Goal: Navigation & Orientation: Find specific page/section

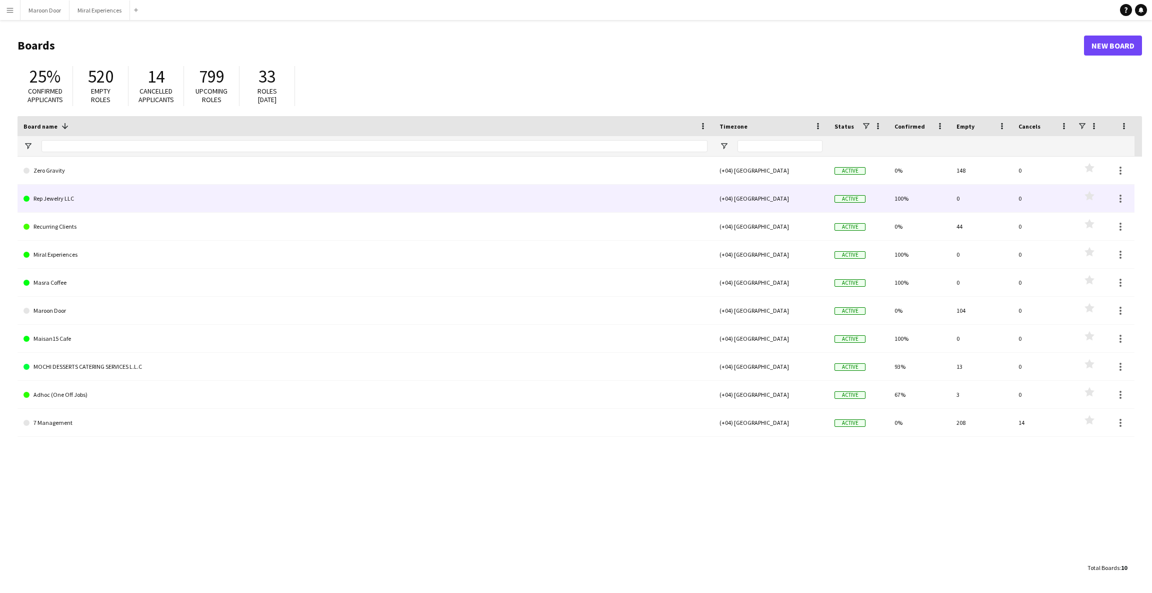
click at [115, 205] on link "Rep Jewelry LLC" at bounding box center [366, 199] width 684 height 28
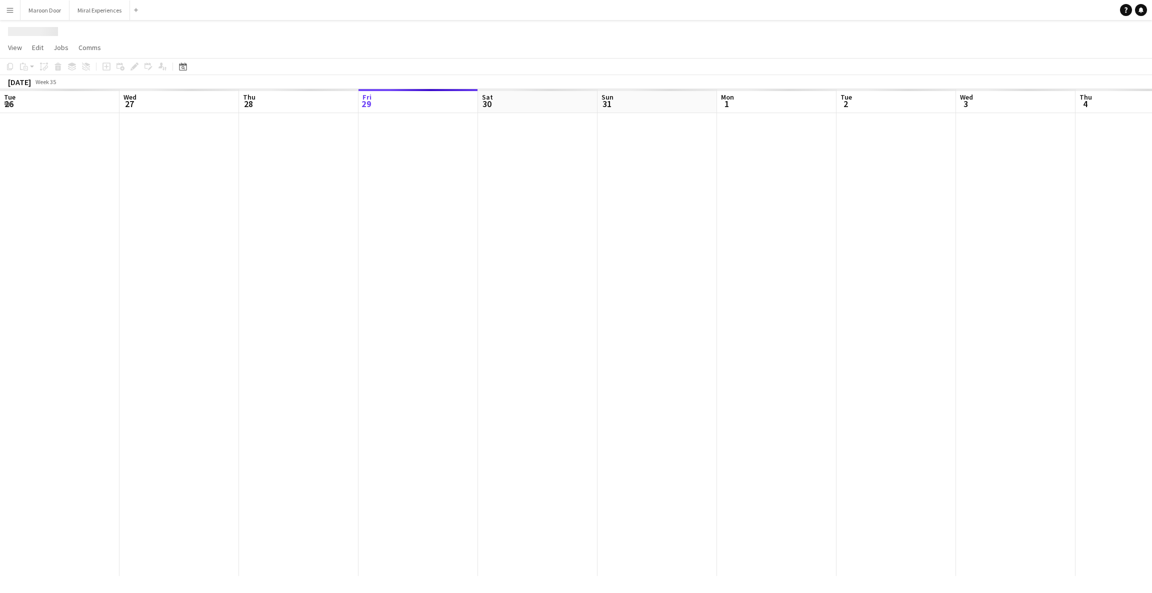
scroll to position [0, 239]
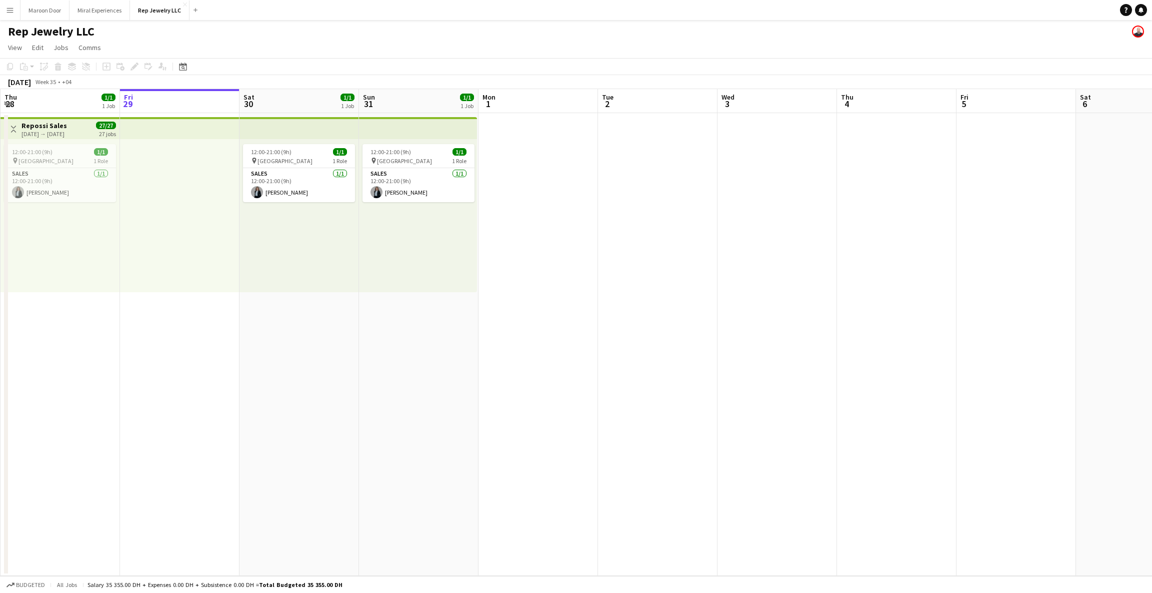
click at [344, 129] on app-top-bar at bounding box center [300, 128] width 120 height 22
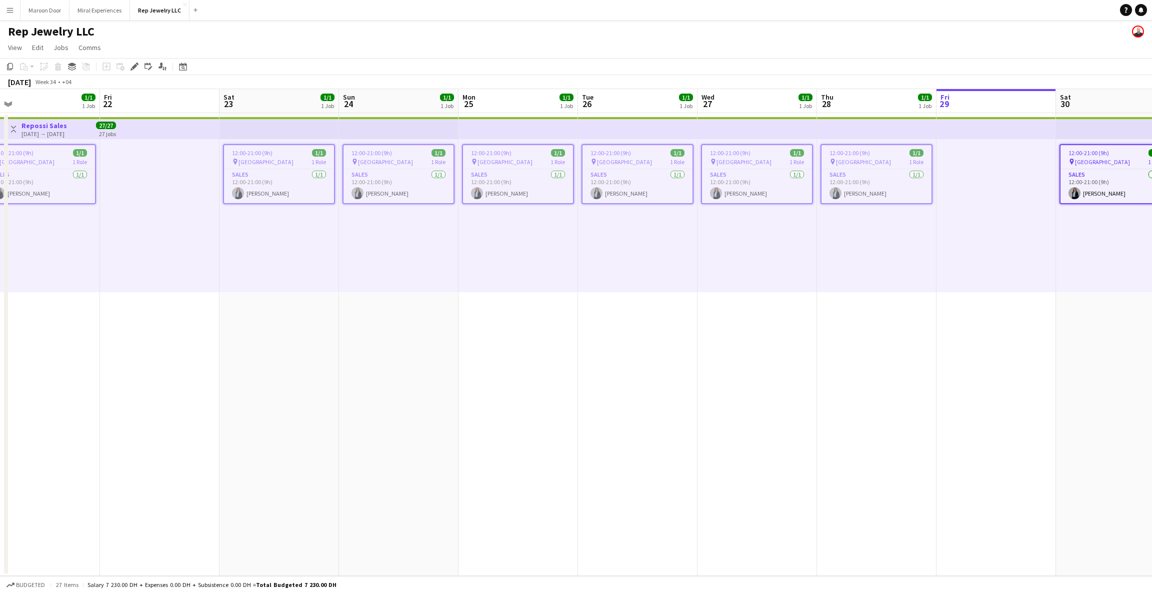
scroll to position [0, 273]
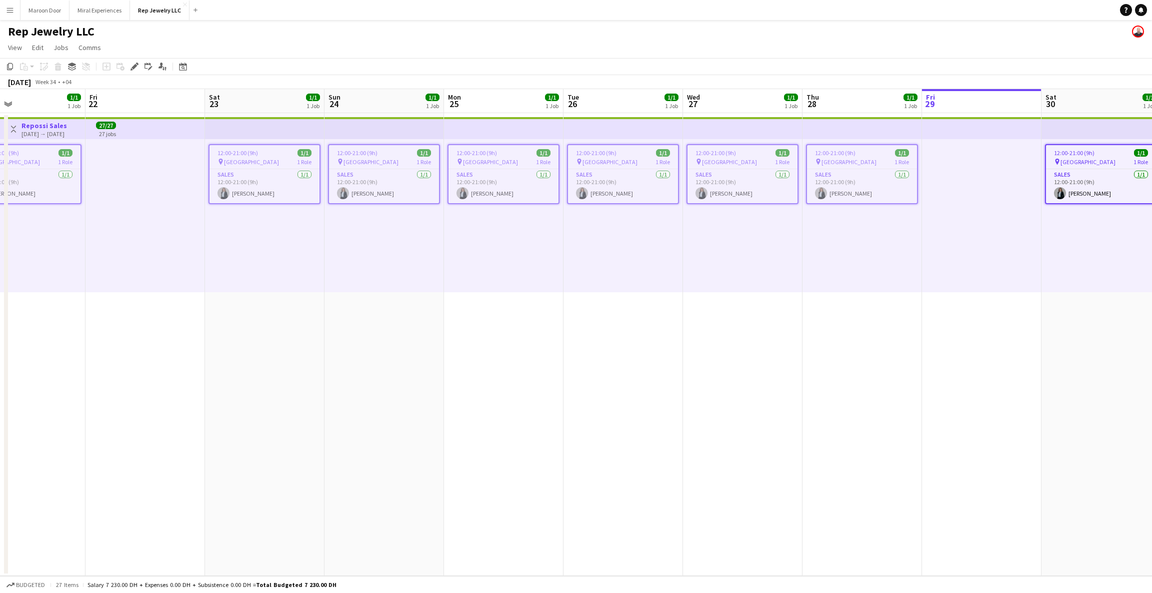
click at [554, 345] on app-date-cell "12:00-21:00 (9h) 1/1 pin Dubai Mall 1 Role Sales [DATE] 12:00-21:00 (9h) [PERSO…" at bounding box center [504, 344] width 120 height 463
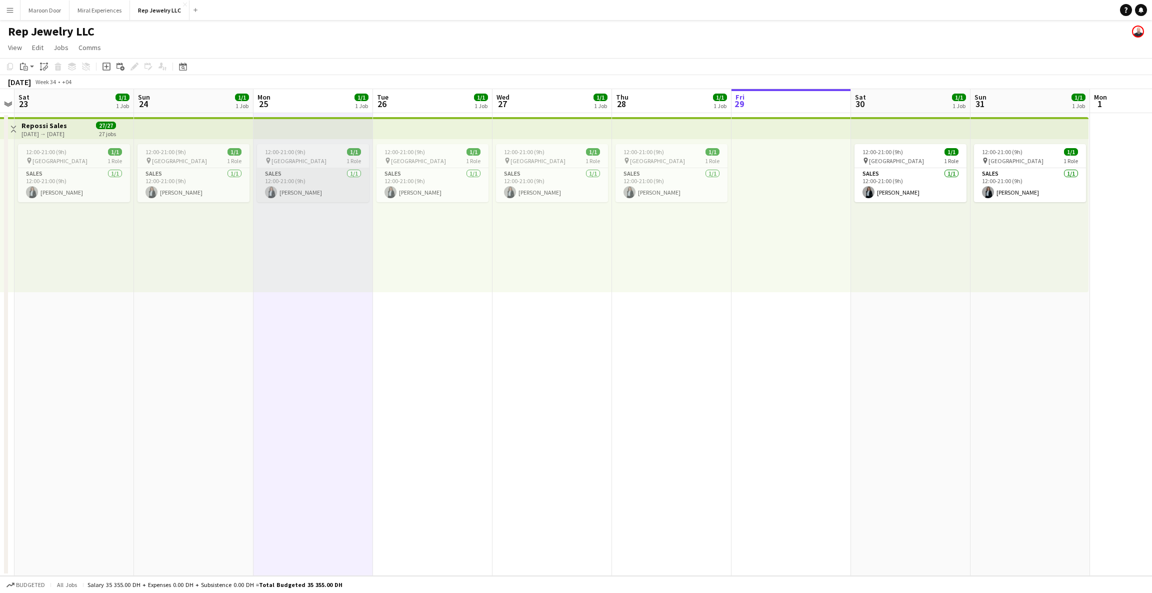
scroll to position [0, 355]
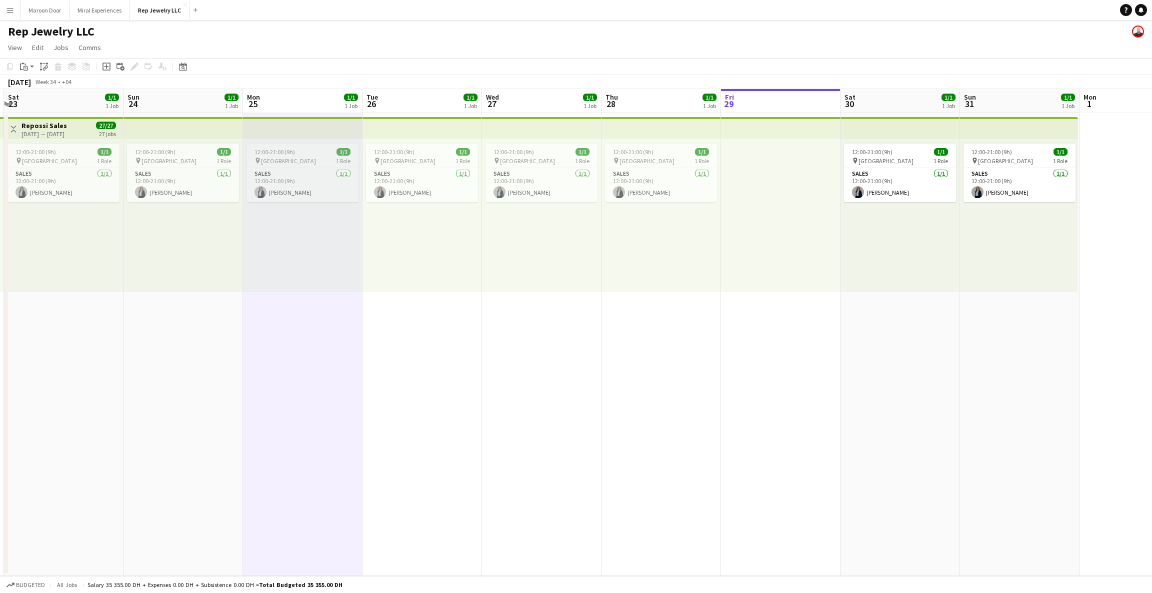
click at [341, 150] on span "1/1" at bounding box center [344, 152] width 14 height 8
click at [320, 151] on div "12:00-21:00 (9h) 1/1" at bounding box center [303, 152] width 112 height 8
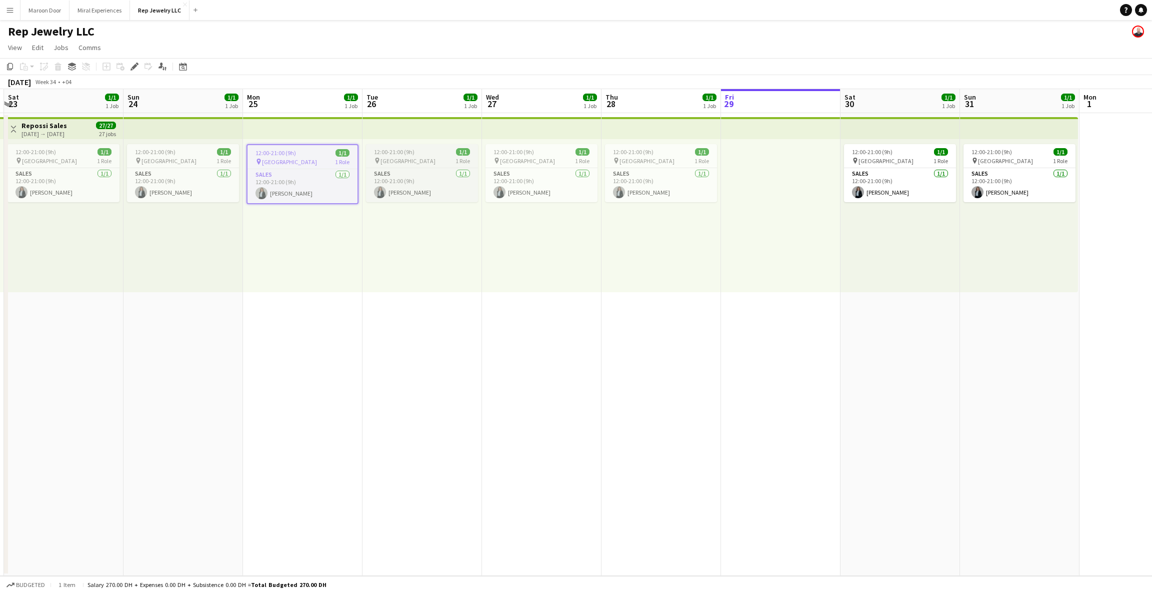
click at [415, 153] on div "12:00-21:00 (9h) 1/1" at bounding box center [422, 152] width 112 height 8
click at [524, 153] on span "12:00-21:00 (9h)" at bounding box center [514, 152] width 41 height 8
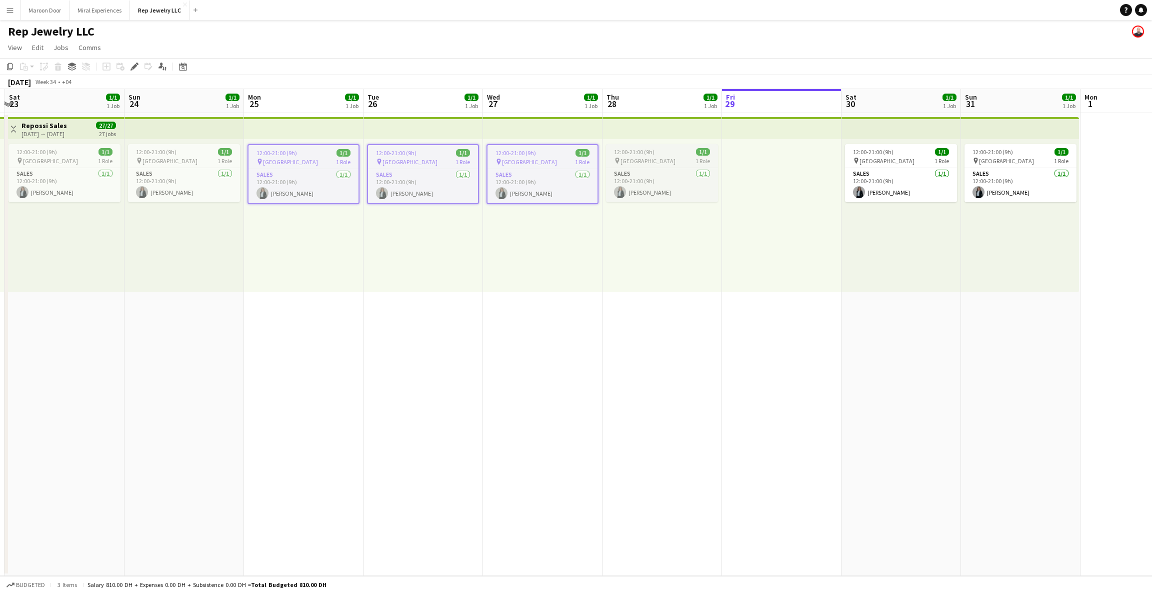
click at [643, 153] on span "12:00-21:00 (9h)" at bounding box center [634, 152] width 41 height 8
click at [856, 153] on span "12:00-21:00 (9h)" at bounding box center [873, 152] width 41 height 8
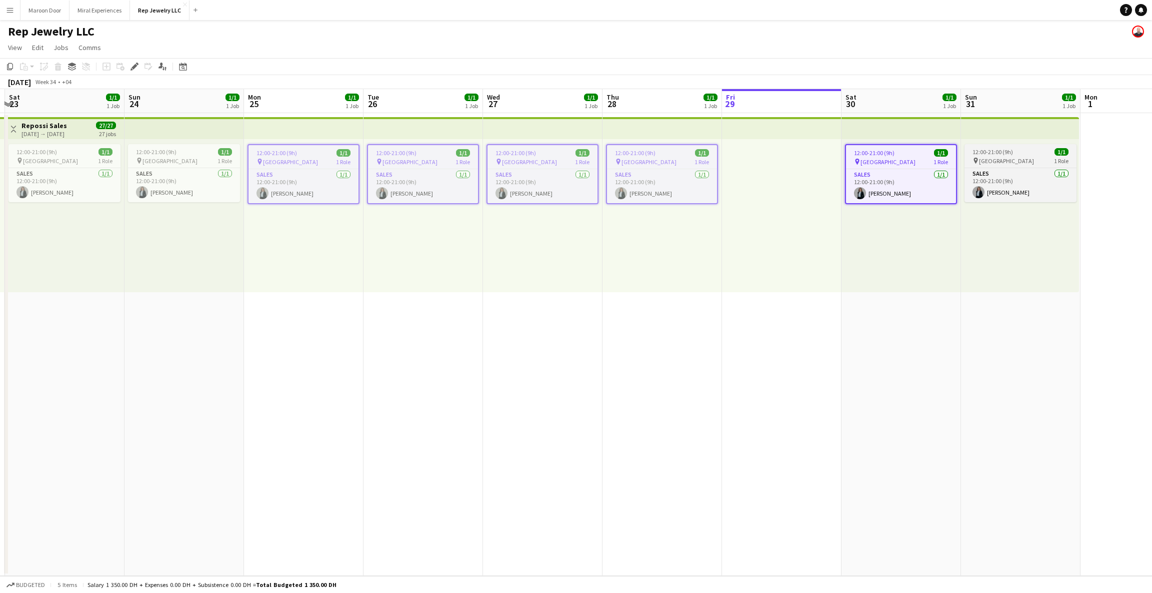
click at [1008, 148] on span "12:00-21:00 (9h)" at bounding box center [993, 152] width 41 height 8
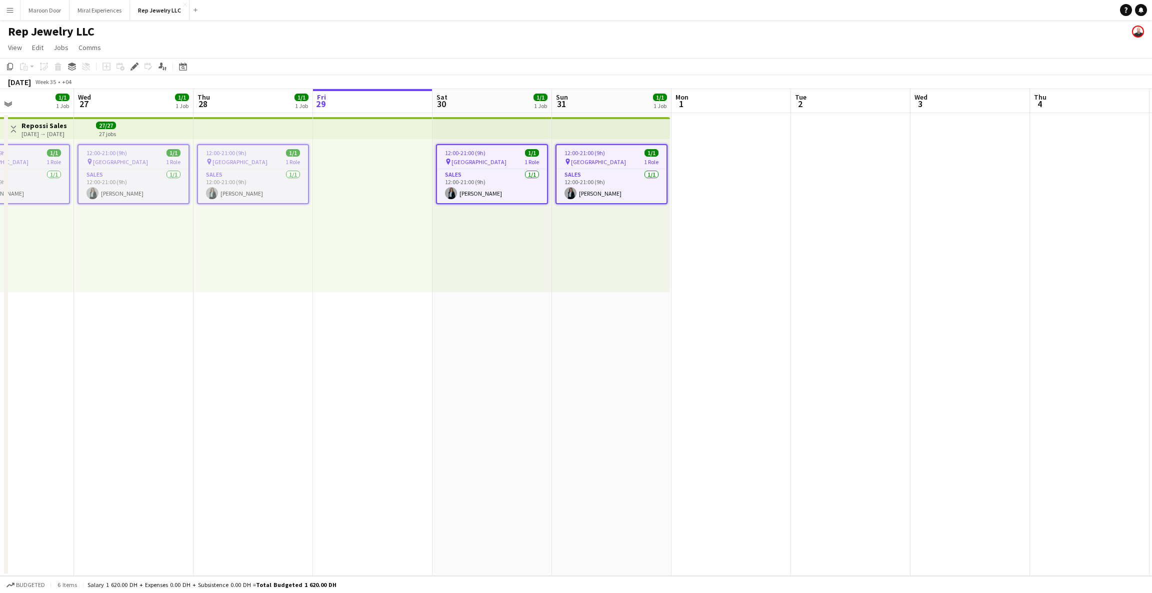
scroll to position [0, 406]
click at [775, 141] on app-date-cell at bounding box center [730, 344] width 120 height 463
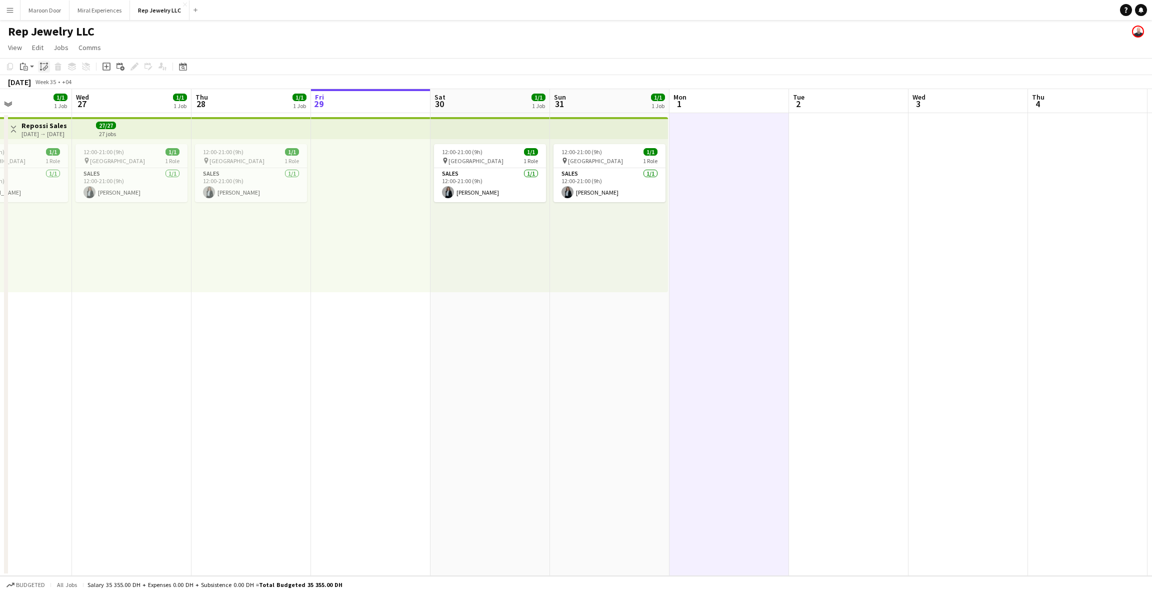
click at [48, 64] on div "Paste linked Job" at bounding box center [44, 67] width 12 height 12
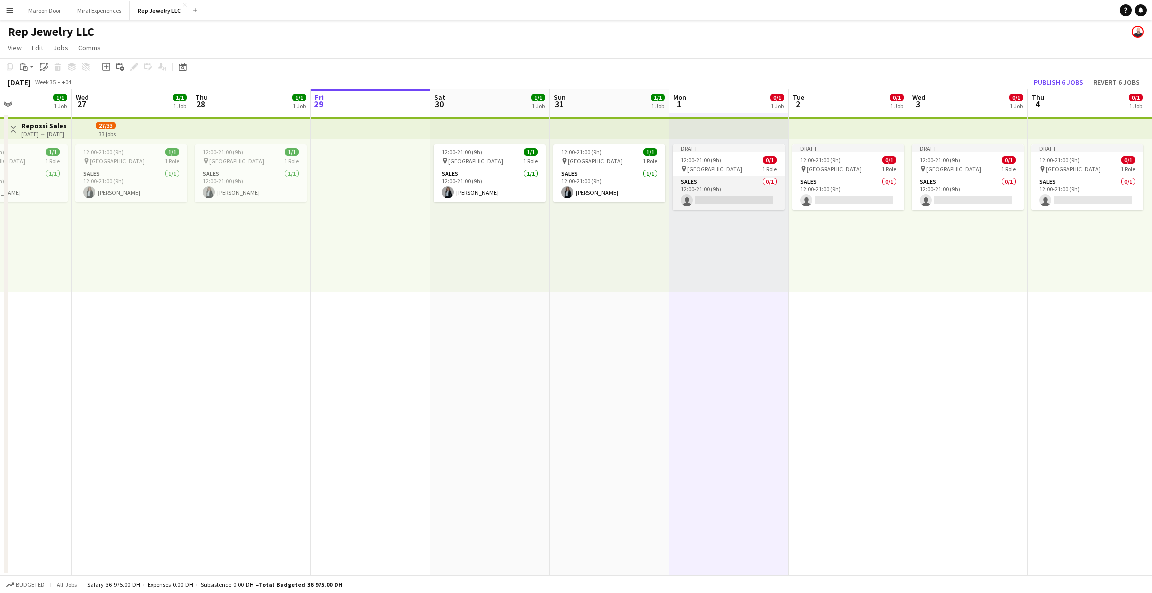
click at [713, 192] on app-card-role "Sales 0/1 12:00-21:00 (9h) single-neutral-actions" at bounding box center [729, 193] width 112 height 34
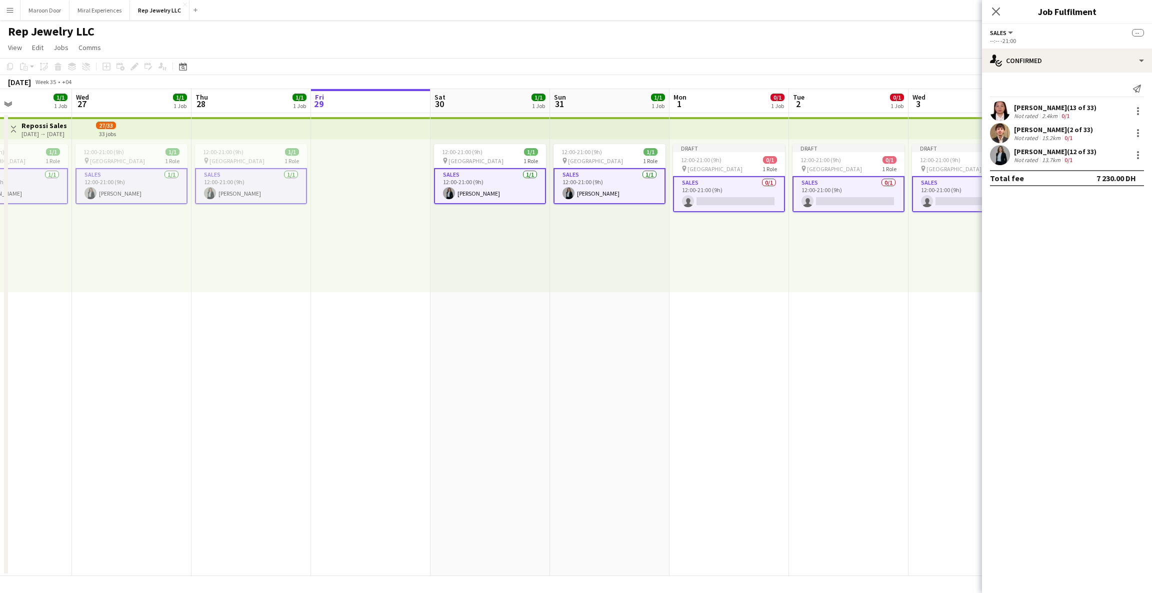
click at [713, 192] on app-card-role "Sales 0/1 12:00-21:00 (9h) single-neutral-actions" at bounding box center [729, 194] width 112 height 36
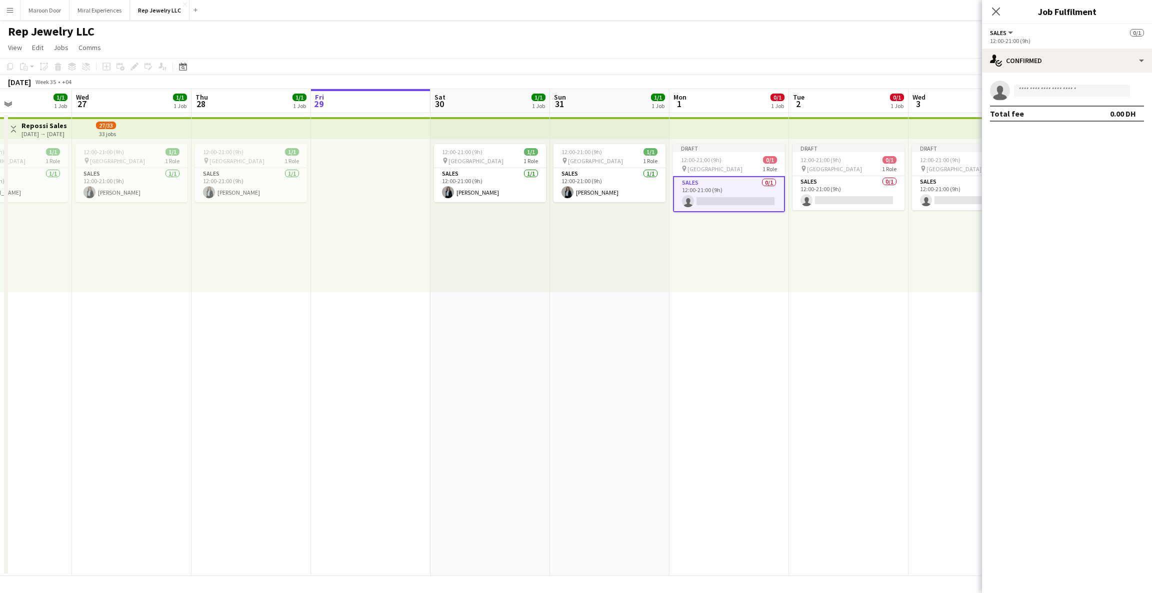
click at [719, 192] on app-card-role "Sales 0/1 12:00-21:00 (9h) single-neutral-actions" at bounding box center [729, 194] width 112 height 36
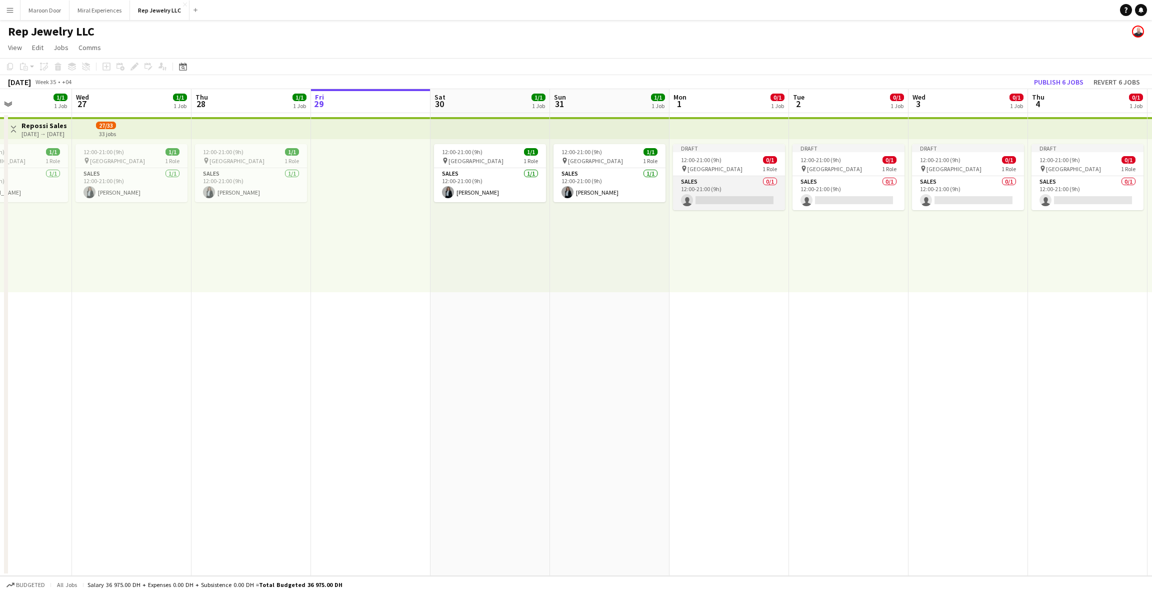
click at [719, 192] on app-card-role "Sales 0/1 12:00-21:00 (9h) single-neutral-actions" at bounding box center [729, 193] width 112 height 34
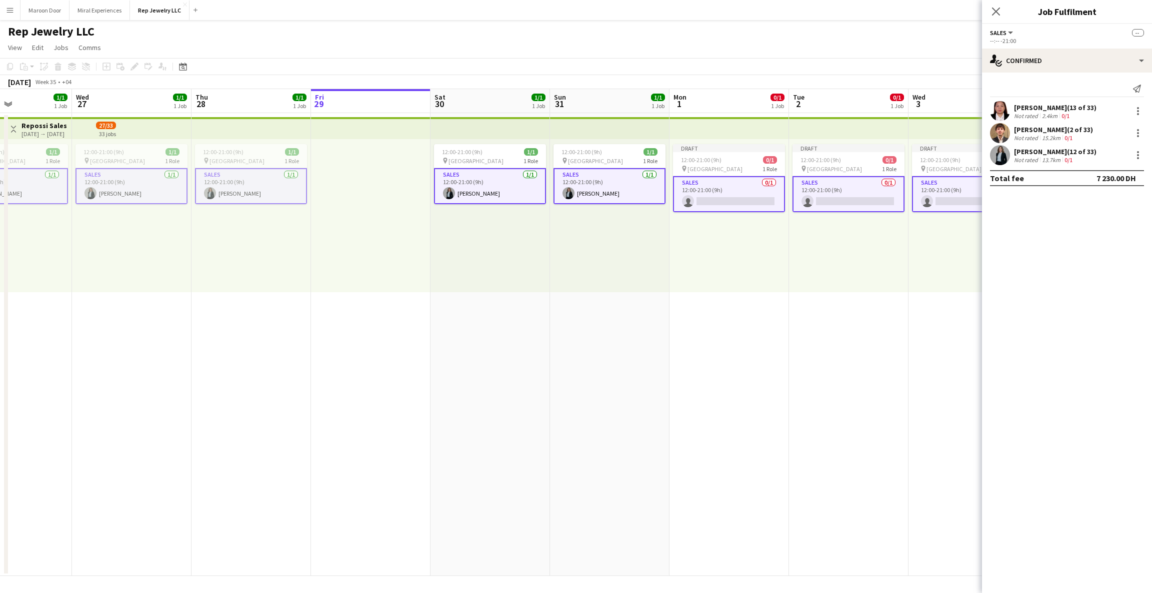
click at [719, 192] on app-card-role "Sales 0/1 12:00-21:00 (9h) single-neutral-actions" at bounding box center [729, 194] width 112 height 36
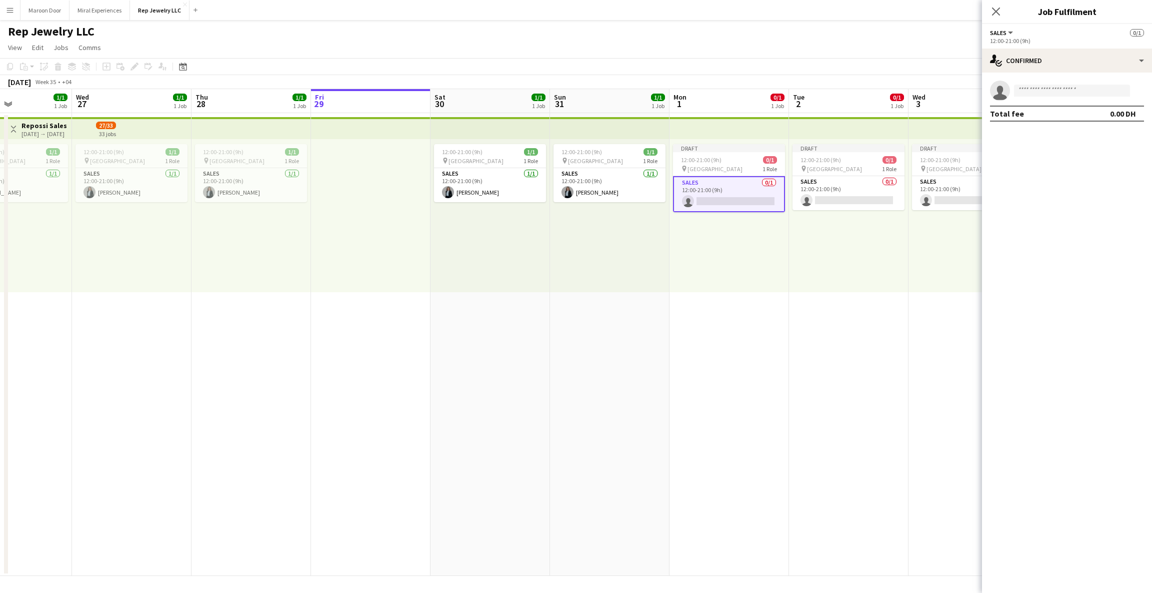
click at [803, 250] on div "Draft 12:00-21:00 (9h) 0/1 pin Dubai Mall 1 Role Sales 0/1 12:00-21:00 (9h) sin…" at bounding box center [849, 215] width 120 height 153
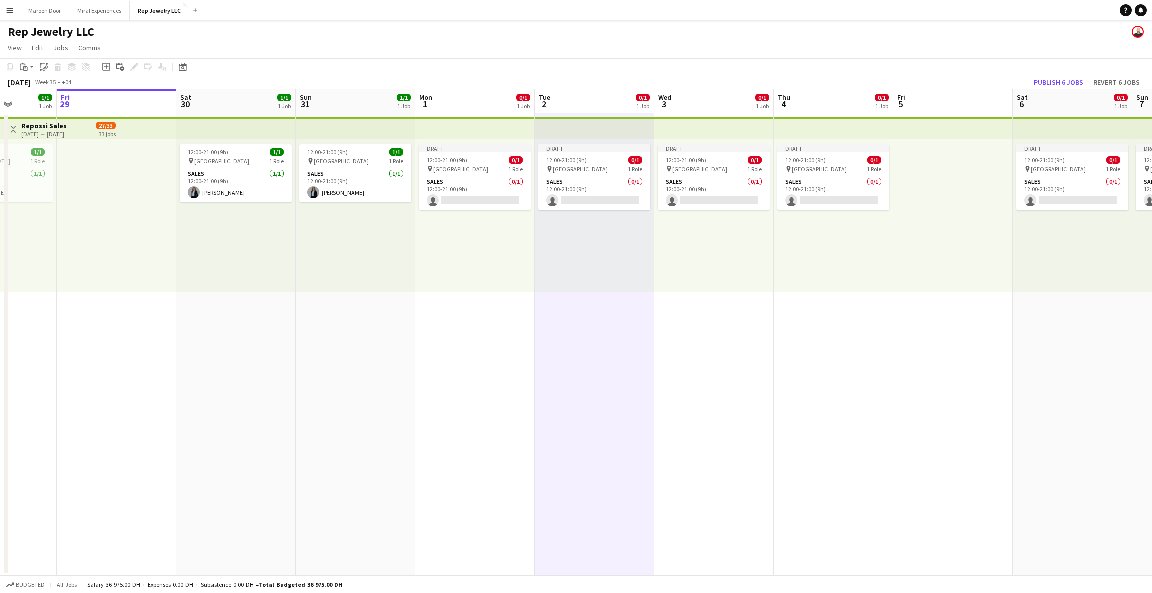
scroll to position [0, 430]
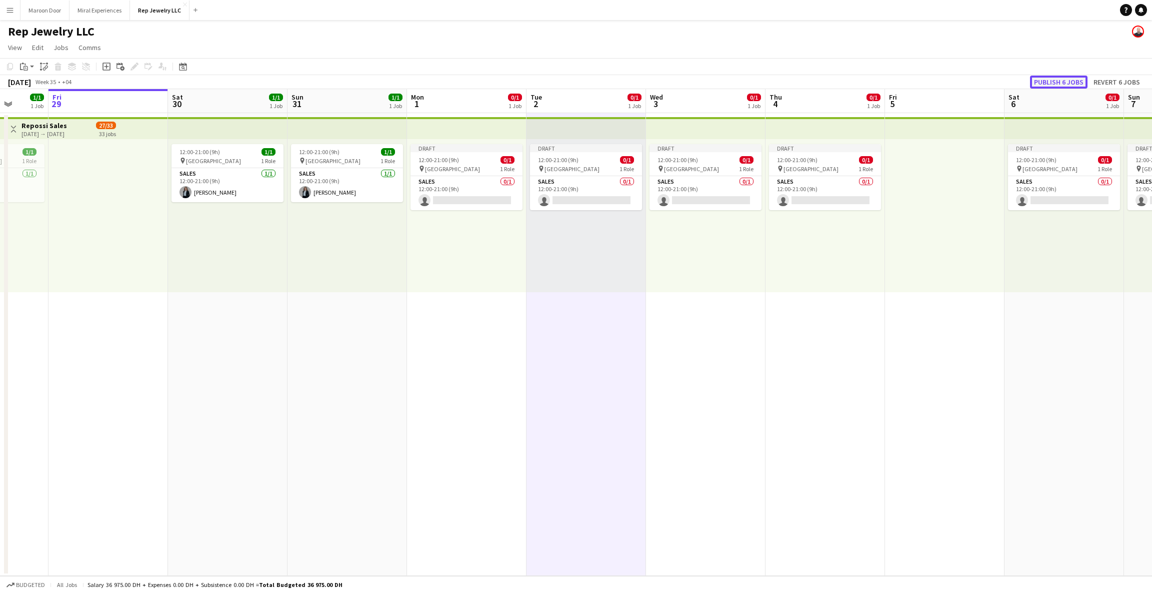
click at [1044, 82] on button "Publish 6 jobs" at bounding box center [1059, 82] width 58 height 13
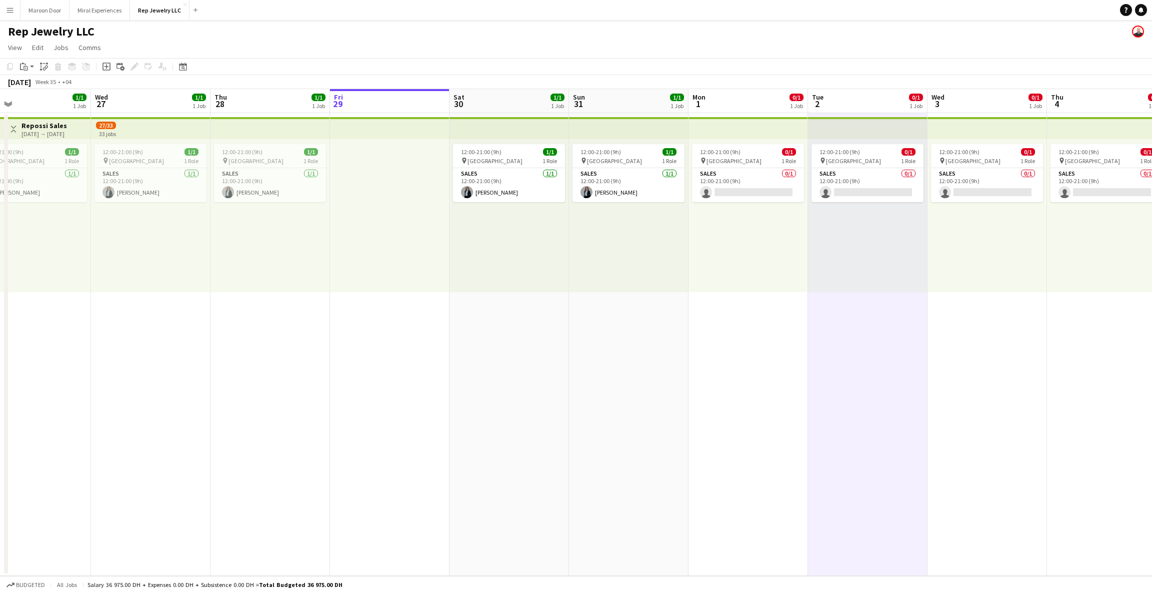
scroll to position [0, 251]
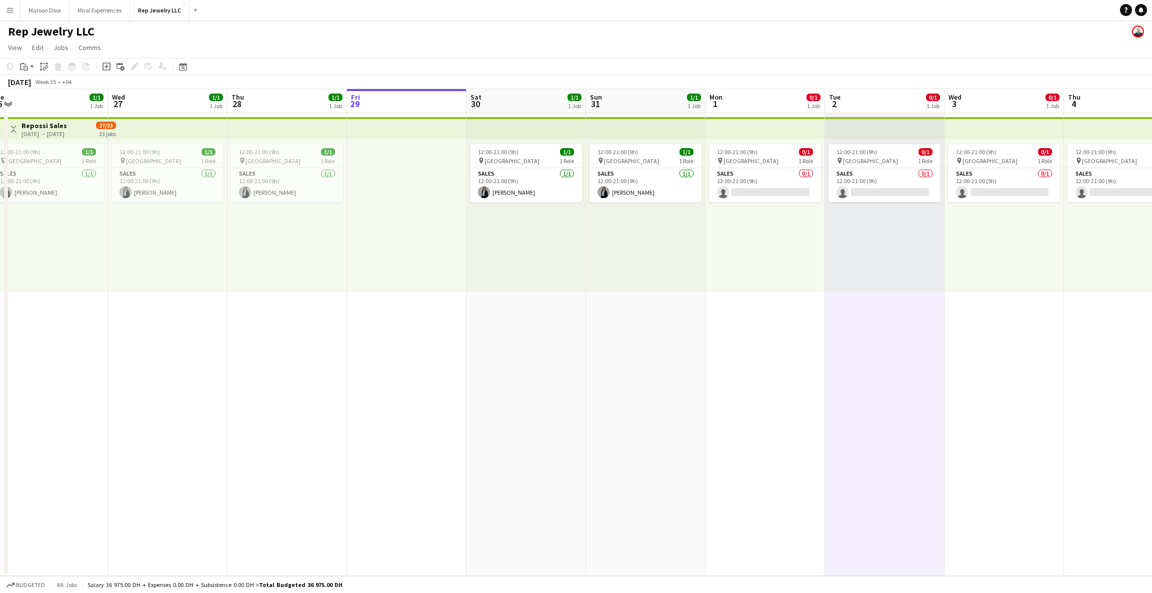
click at [730, 127] on app-top-bar at bounding box center [766, 128] width 120 height 22
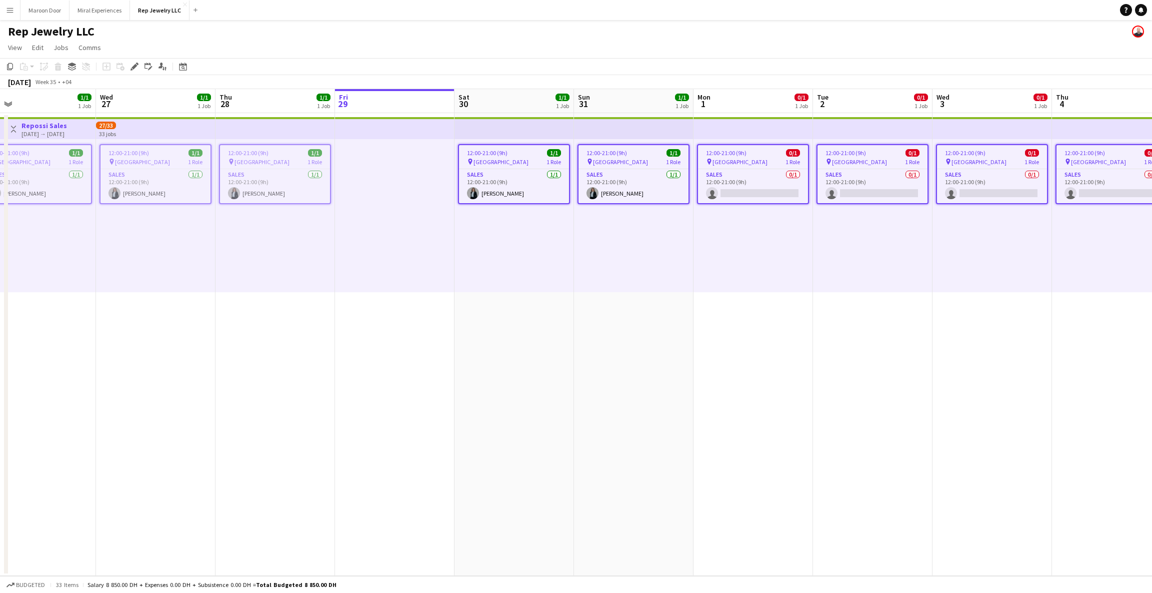
scroll to position [0, 274]
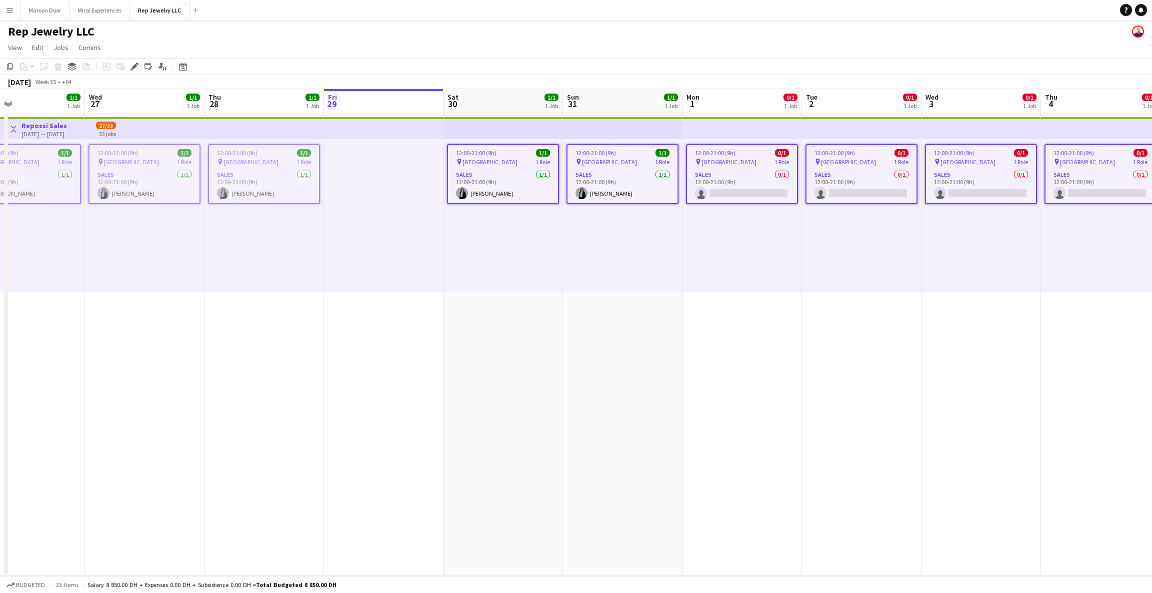
click at [751, 158] on div "pin [GEOGRAPHIC_DATA] 1 Role" at bounding box center [742, 162] width 110 height 8
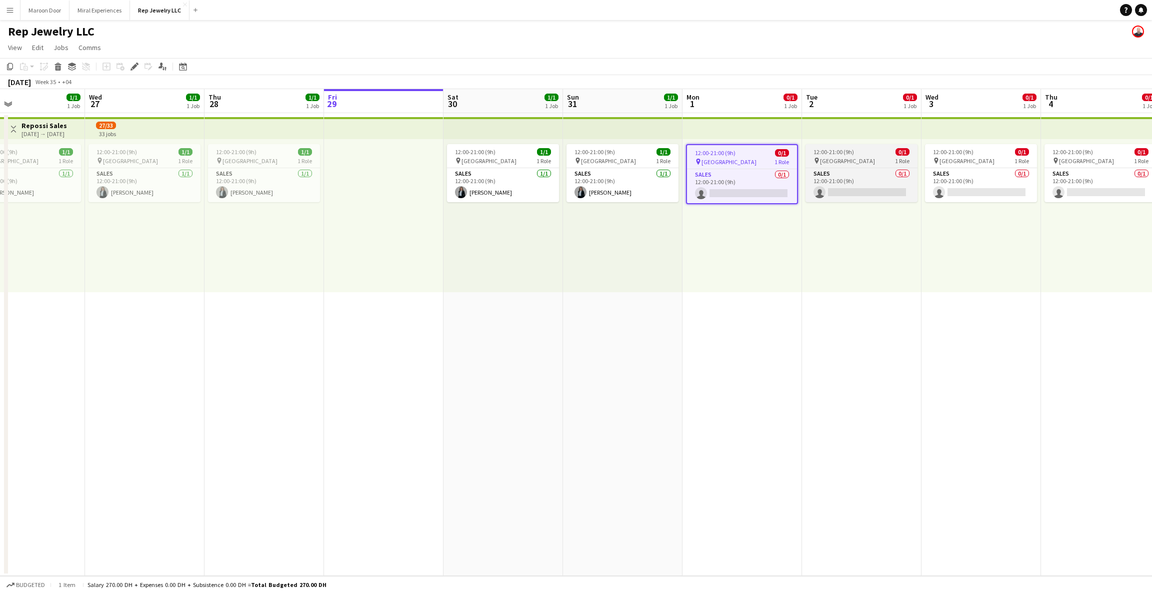
click at [854, 150] on div "12:00-21:00 (9h) 0/1" at bounding box center [862, 152] width 112 height 8
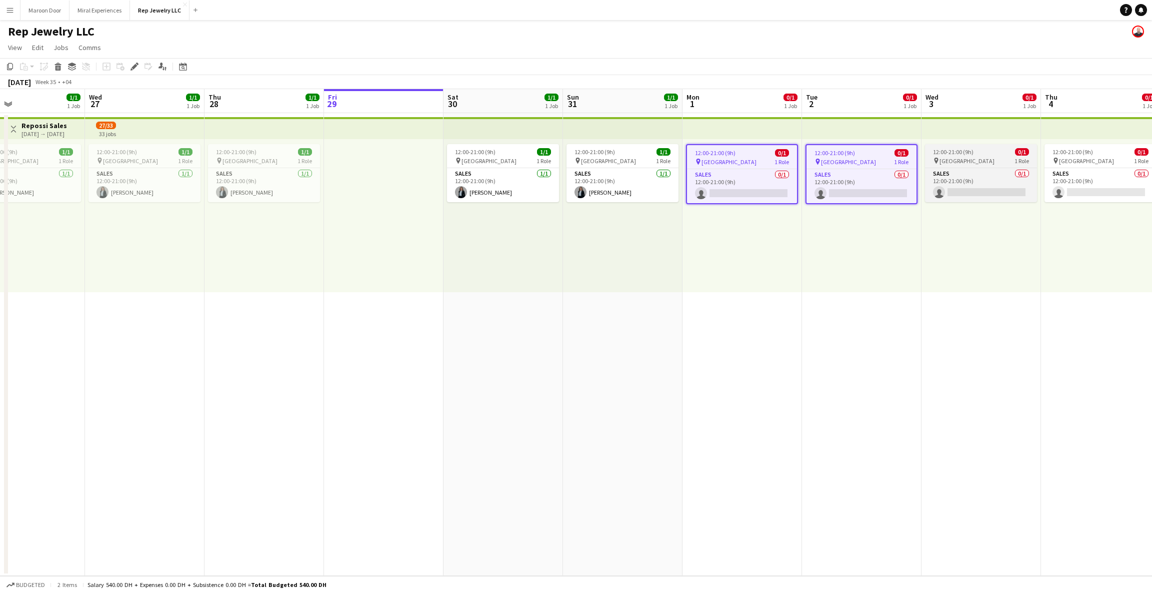
click at [949, 150] on span "12:00-21:00 (9h)" at bounding box center [953, 152] width 41 height 8
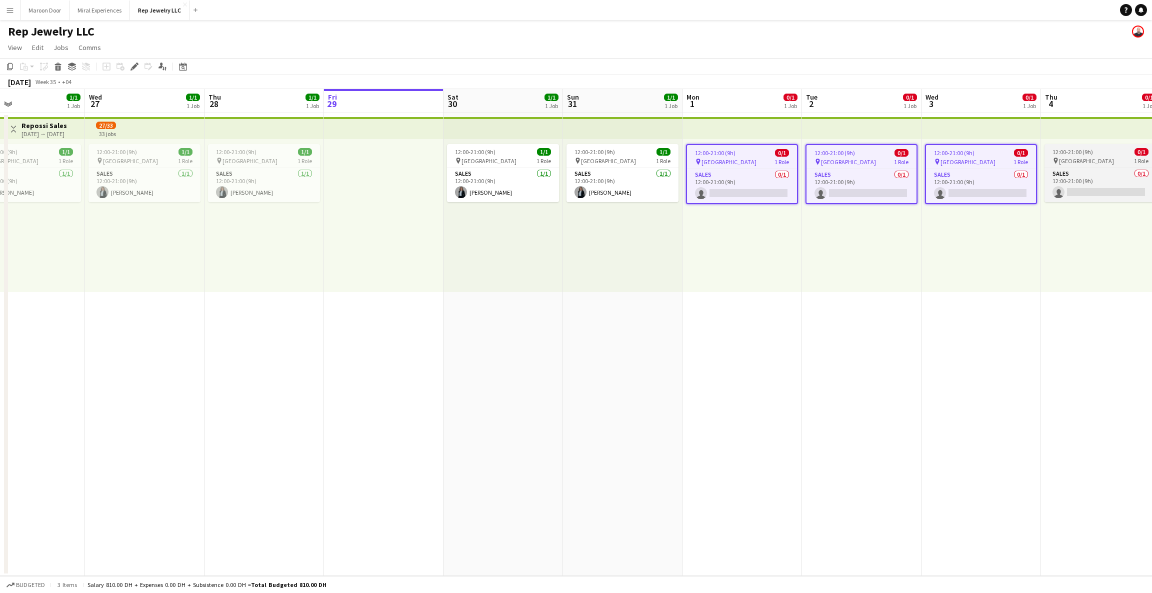
click at [1047, 150] on div "12:00-21:00 (9h) 0/1" at bounding box center [1101, 152] width 112 height 8
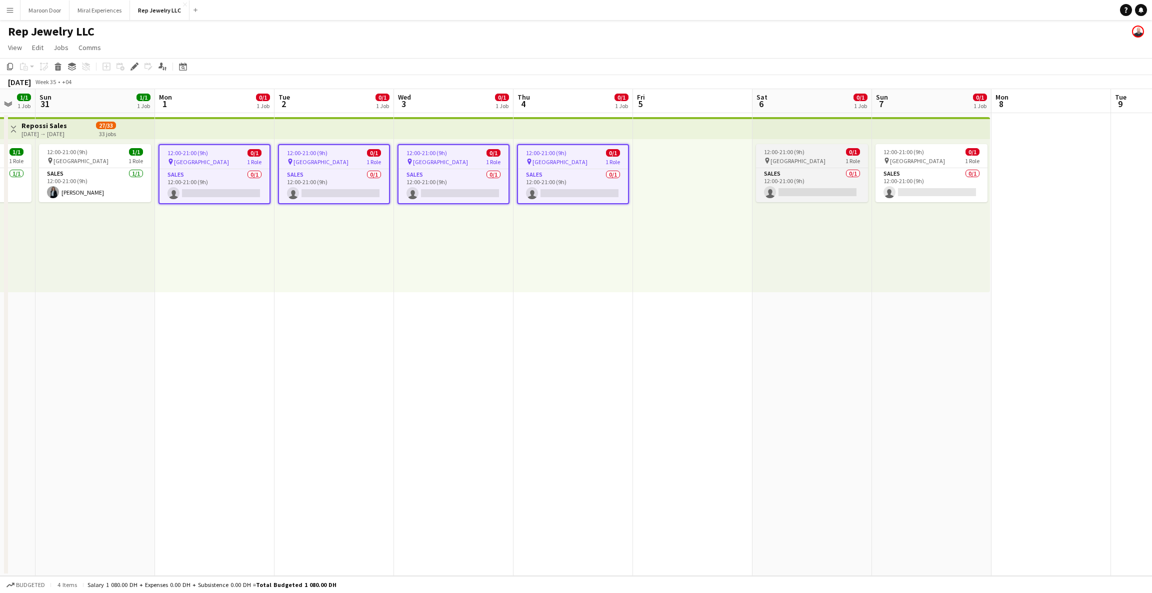
scroll to position [0, 447]
click at [828, 153] on div "12:00-21:00 (9h) 0/1" at bounding box center [808, 152] width 112 height 8
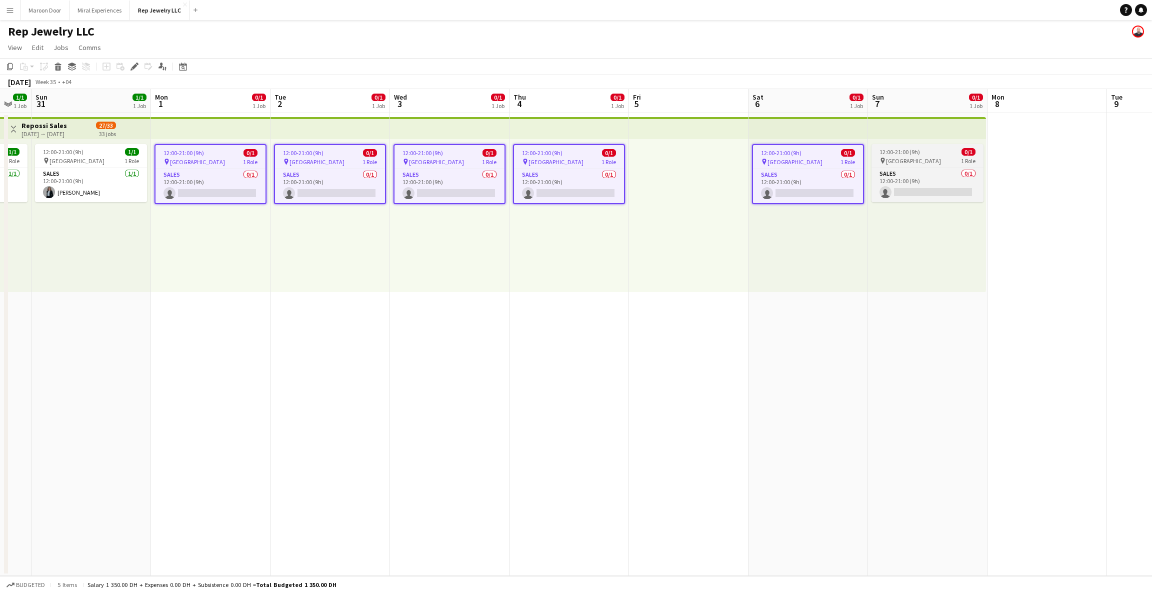
click at [922, 153] on div "12:00-21:00 (9h) 0/1" at bounding box center [928, 152] width 112 height 8
click at [60, 64] on icon "Delete" at bounding box center [58, 67] width 8 height 8
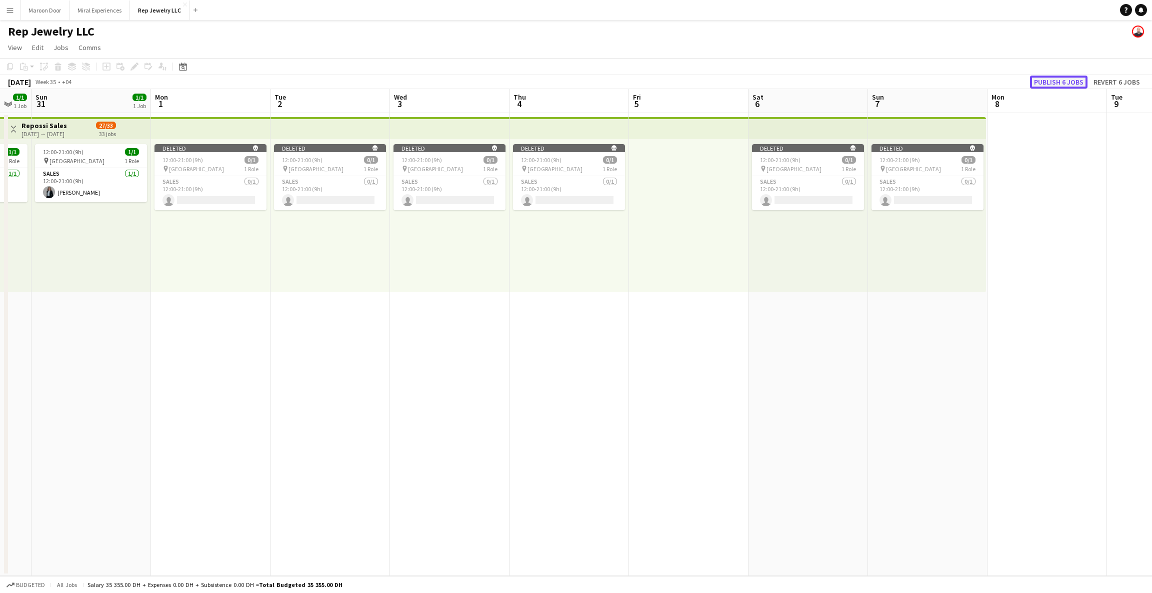
click at [1085, 81] on button "Publish 6 jobs" at bounding box center [1059, 82] width 58 height 13
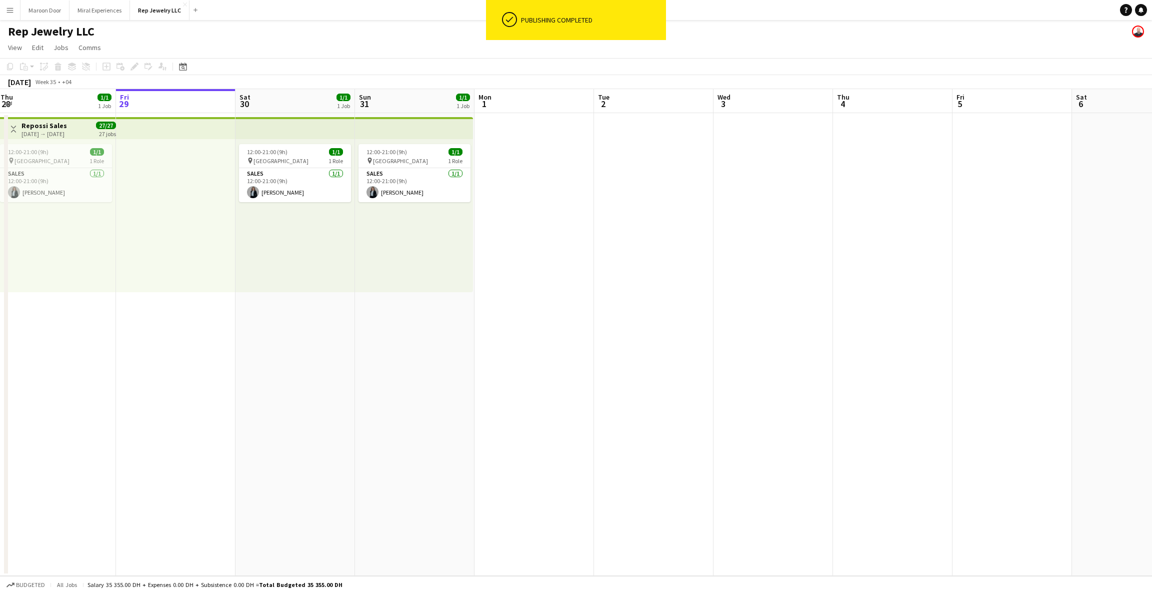
scroll to position [0, 292]
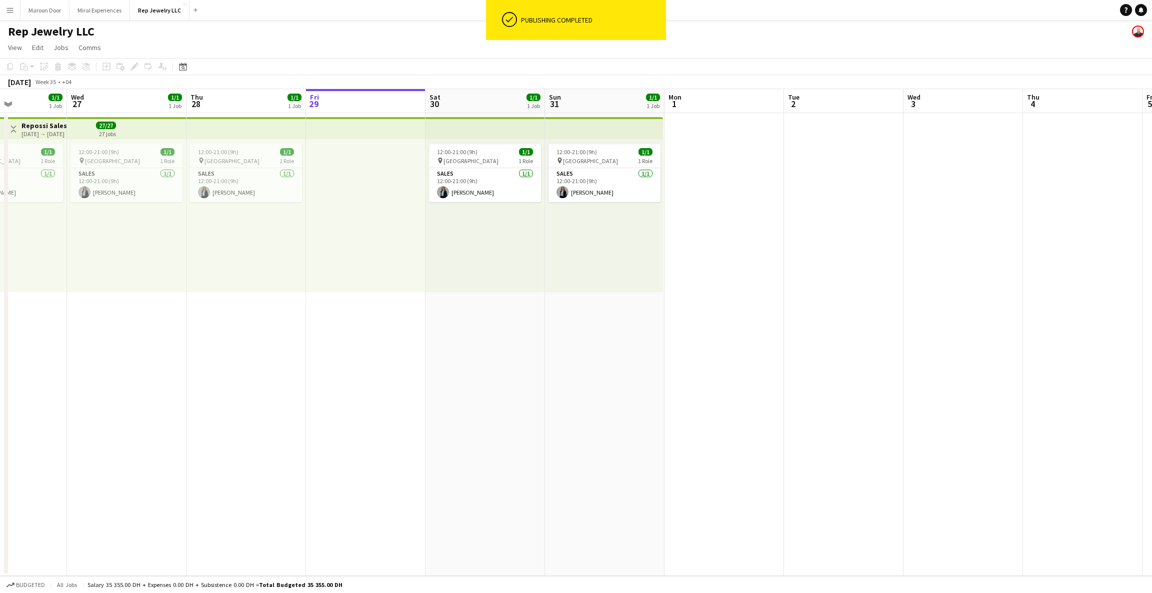
click at [738, 146] on app-date-cell at bounding box center [725, 344] width 120 height 463
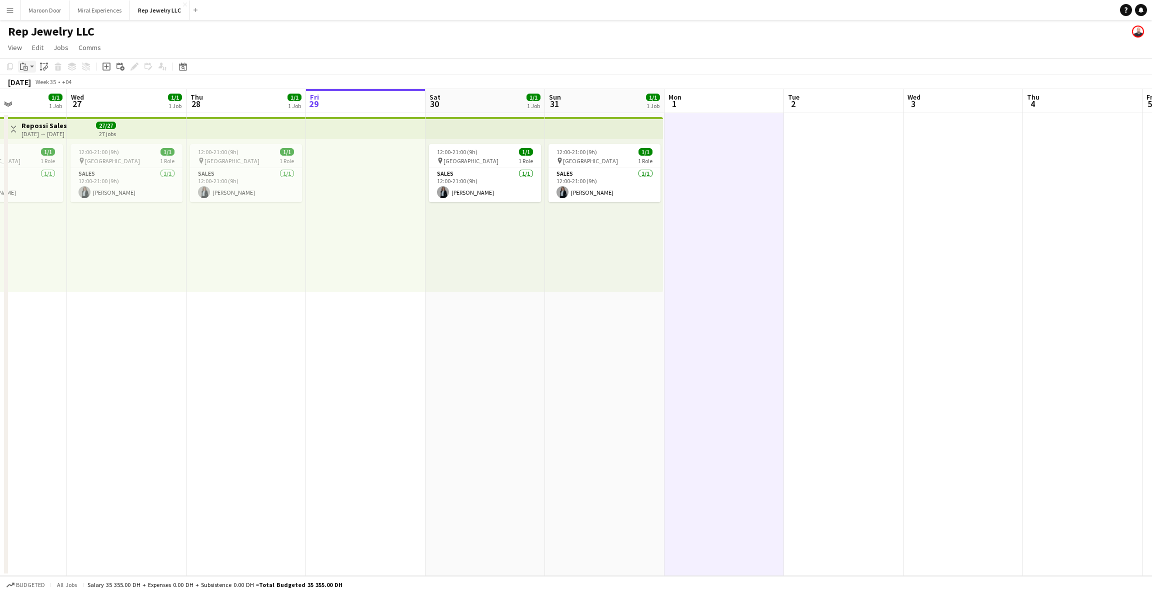
click at [21, 69] on icon at bounding box center [21, 67] width 3 height 7
click at [43, 105] on link "Paste with crew Ctrl+Shift+V" at bounding box center [74, 102] width 94 height 9
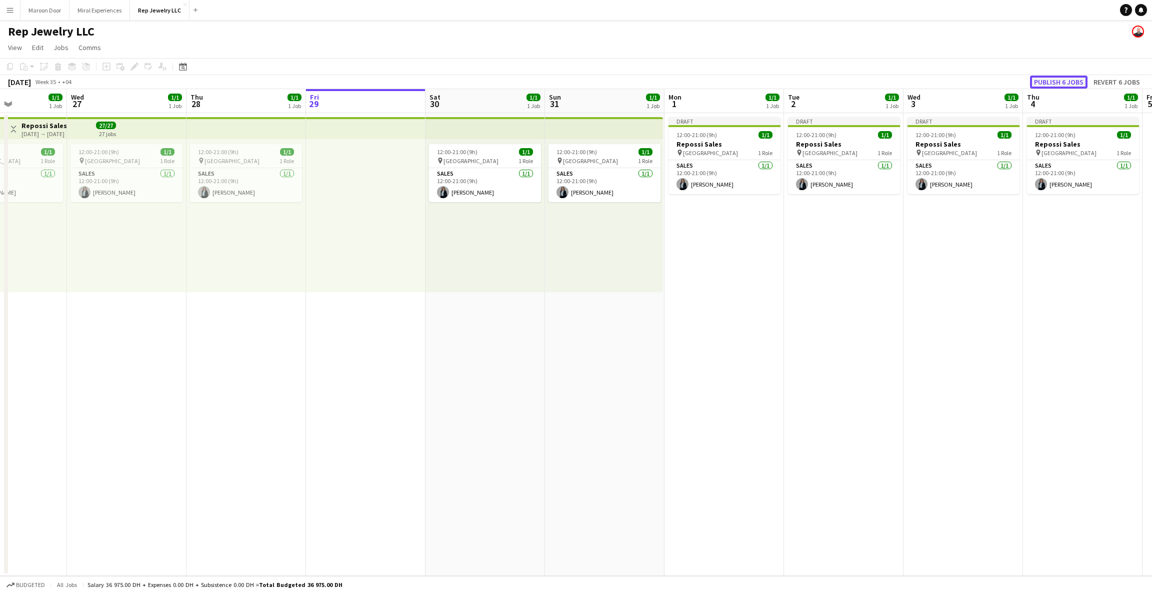
click at [1064, 77] on button "Publish 6 jobs" at bounding box center [1059, 82] width 58 height 13
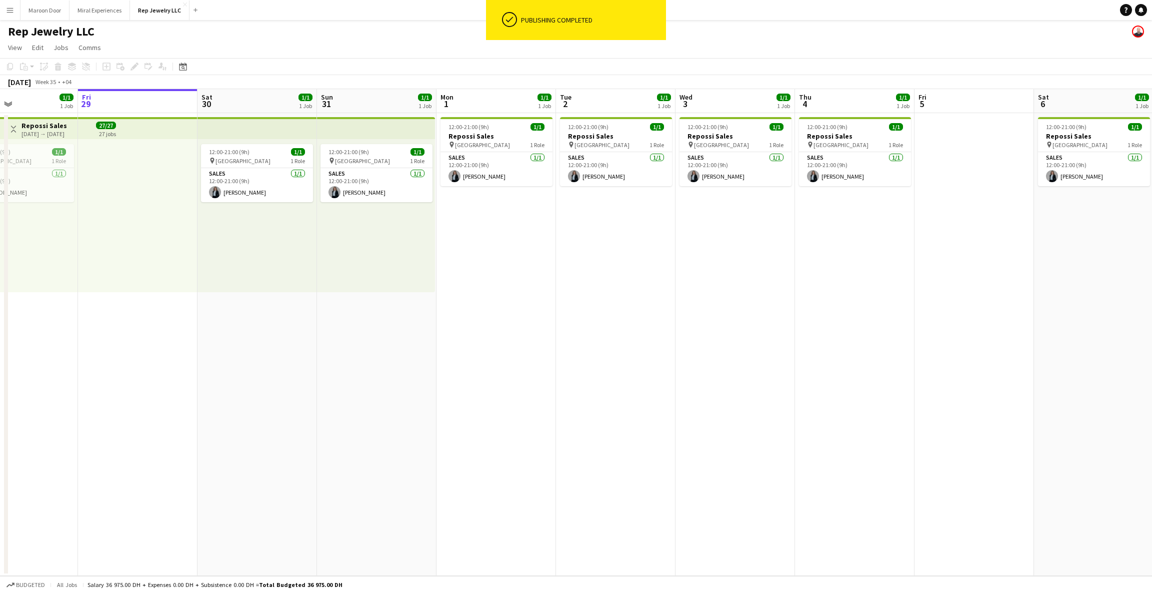
scroll to position [0, 442]
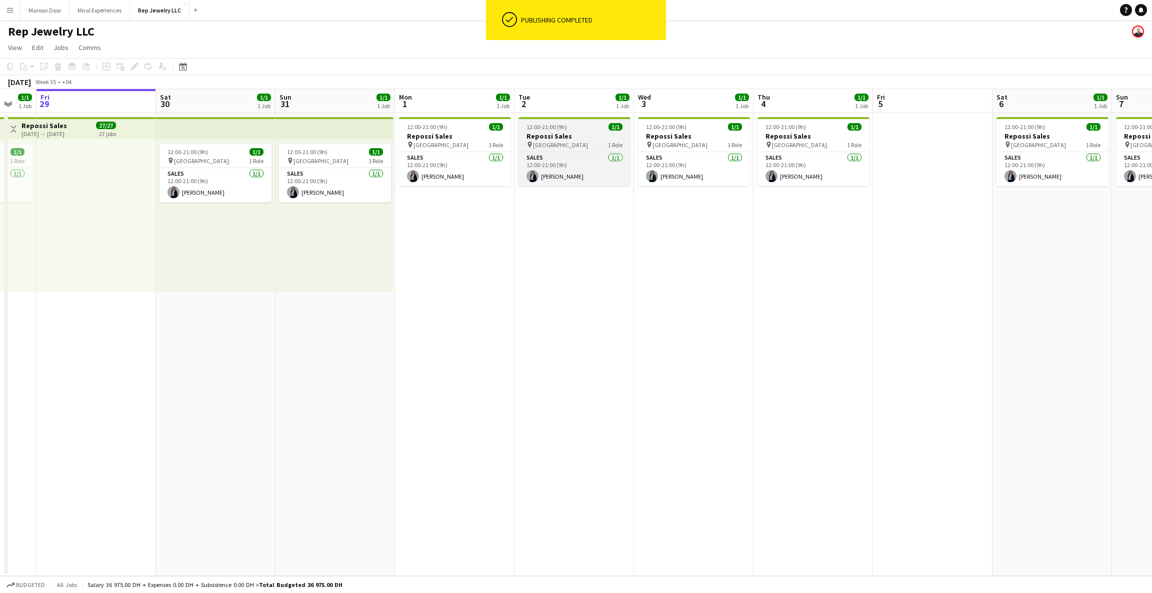
click at [592, 124] on div "12:00-21:00 (9h) 1/1" at bounding box center [575, 127] width 112 height 8
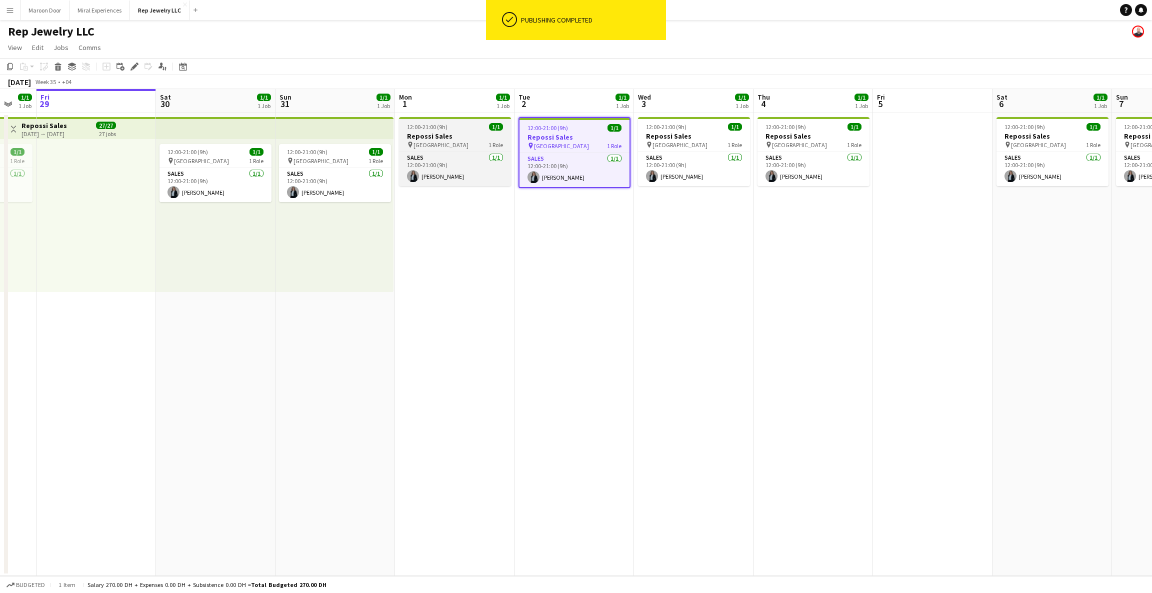
click at [467, 126] on div "12:00-21:00 (9h) 1/1" at bounding box center [455, 127] width 112 height 8
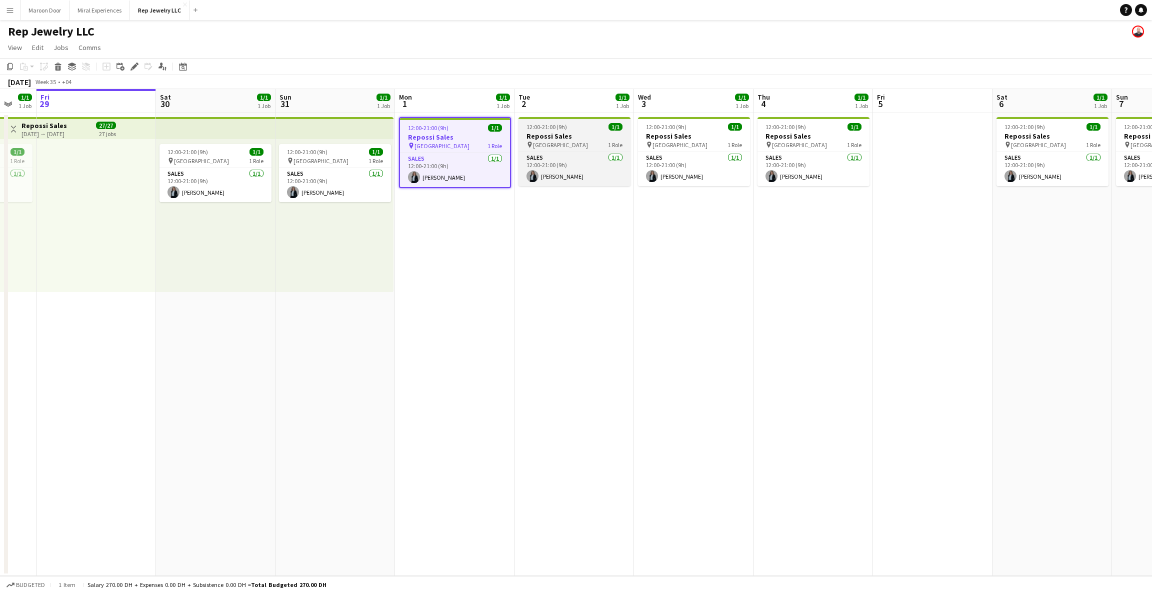
click at [553, 128] on span "12:00-21:00 (9h)" at bounding box center [547, 127] width 41 height 8
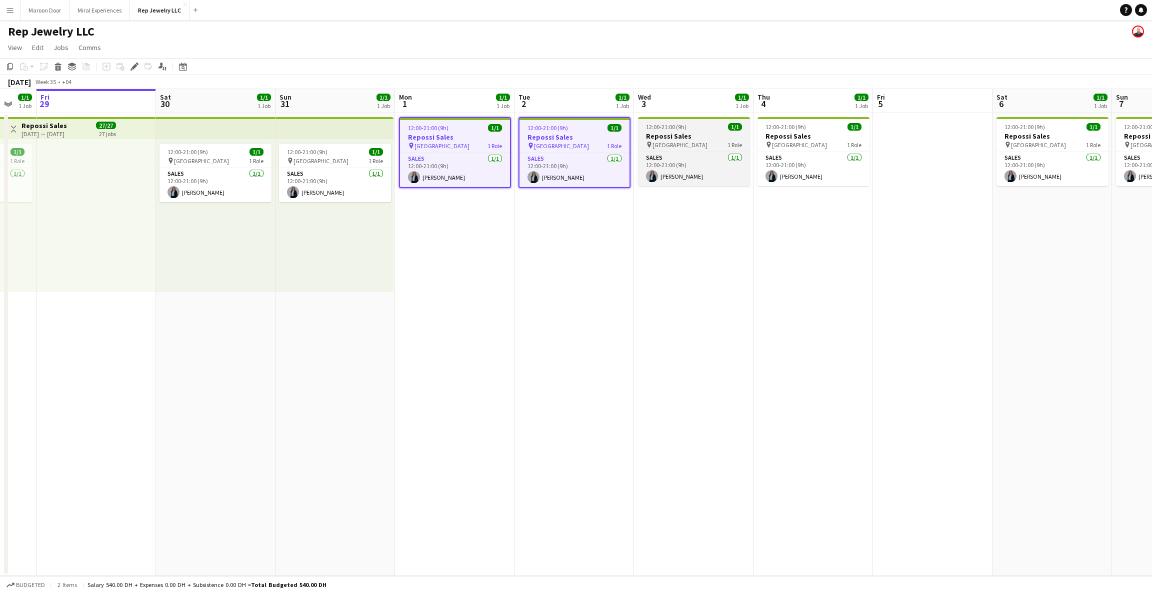
click at [686, 126] on div "12:00-21:00 (9h) 1/1" at bounding box center [694, 127] width 112 height 8
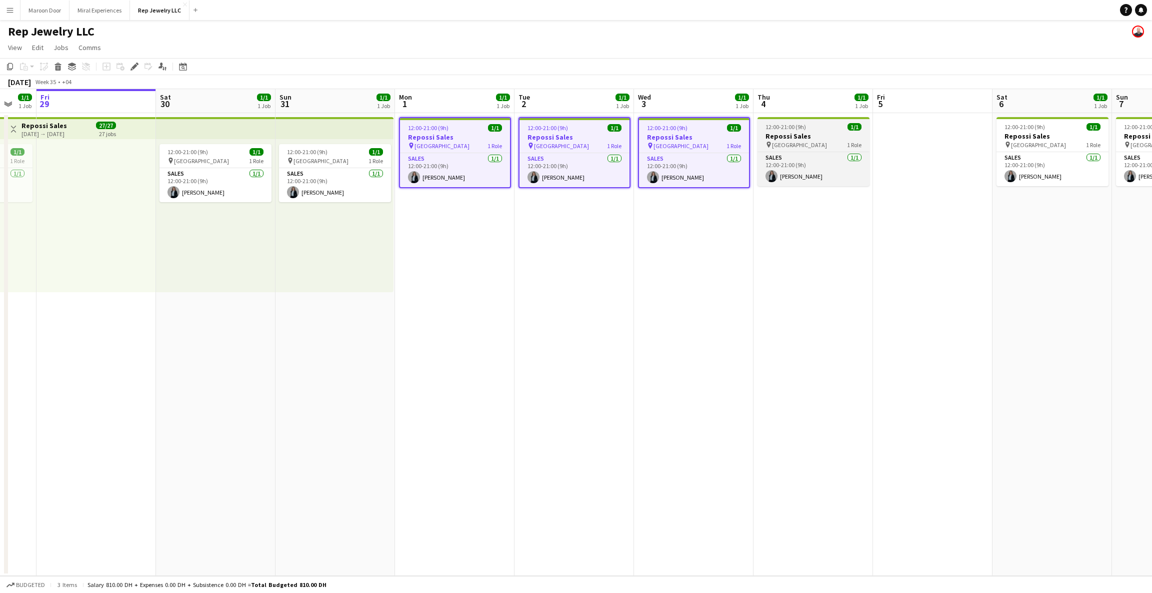
click at [797, 117] on div at bounding box center [814, 118] width 112 height 2
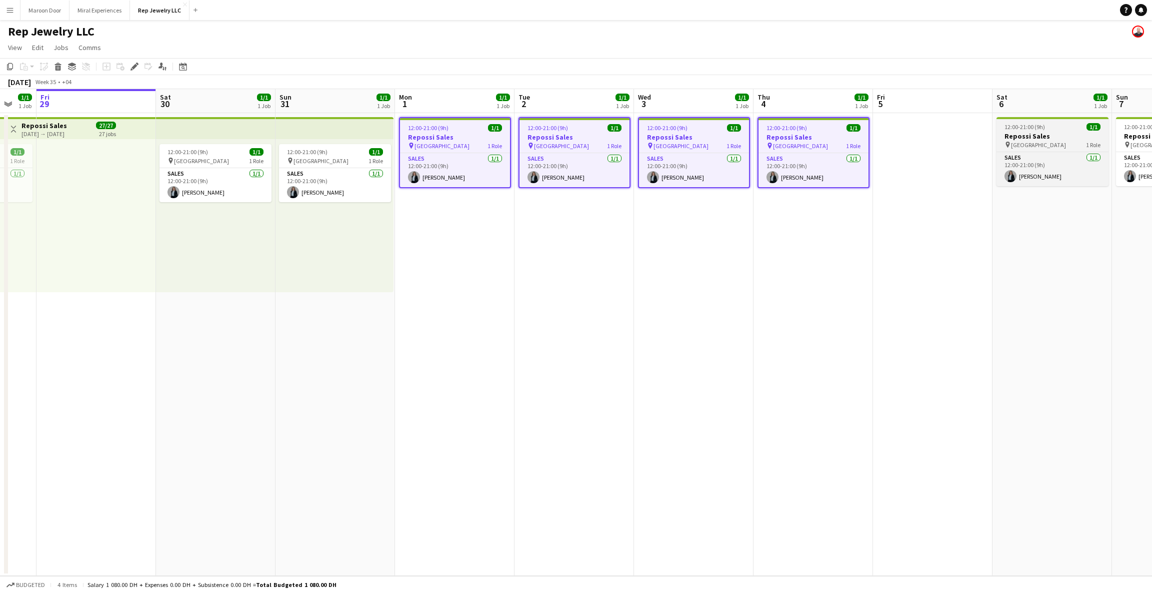
click at [1062, 132] on h3 "Repossi Sales" at bounding box center [1053, 136] width 112 height 9
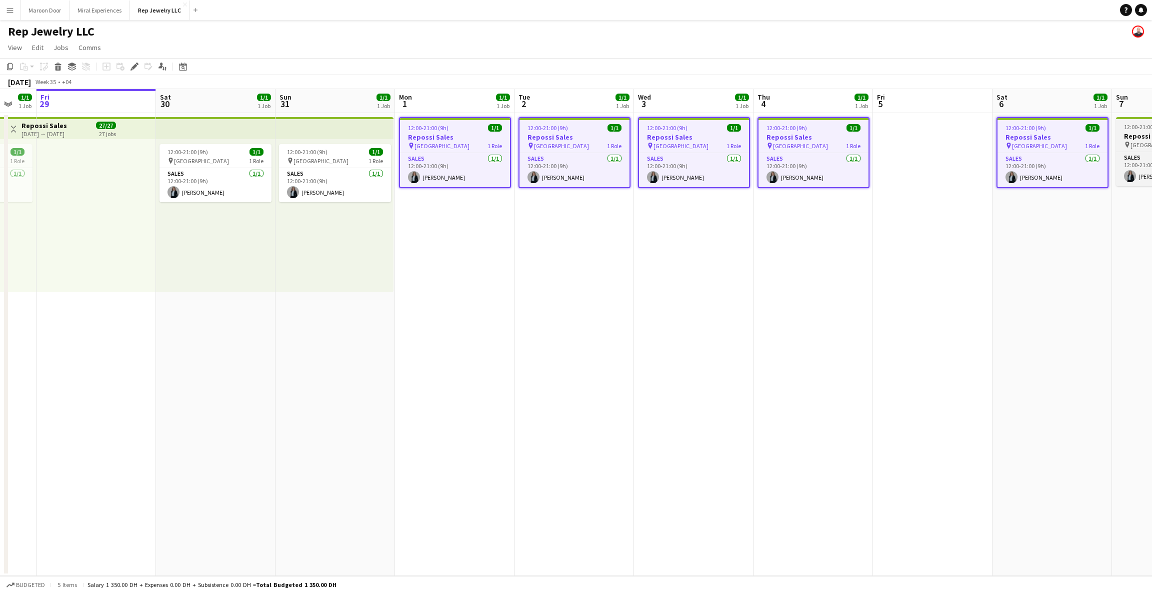
click at [1135, 133] on h3 "Repossi Sales" at bounding box center [1172, 136] width 112 height 9
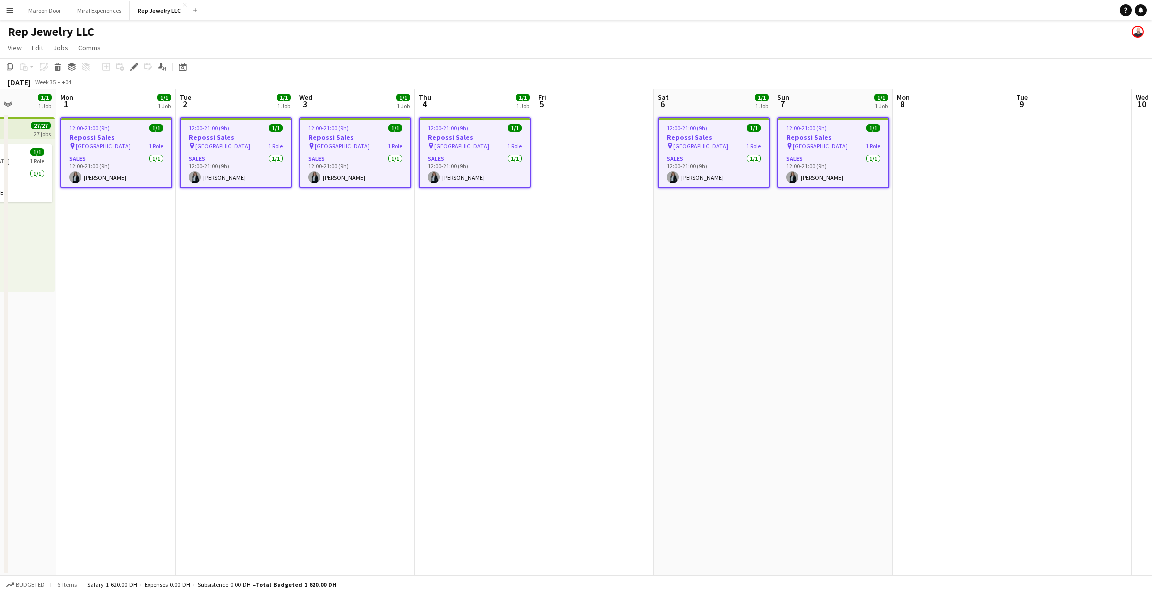
scroll to position [0, 430]
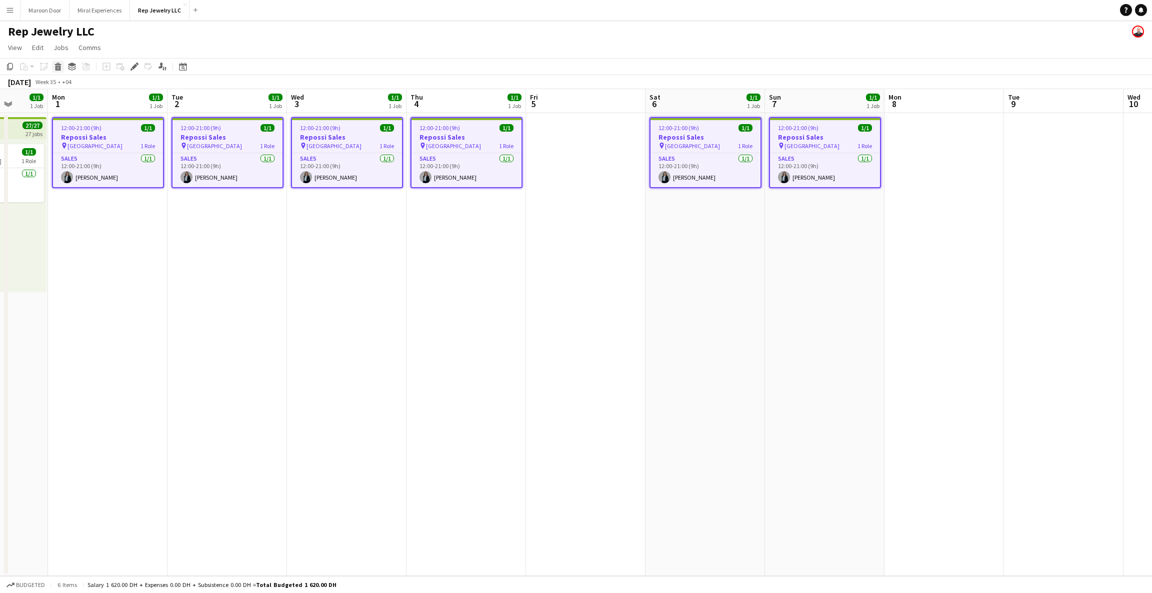
click at [56, 65] on icon "Delete" at bounding box center [58, 67] width 8 height 8
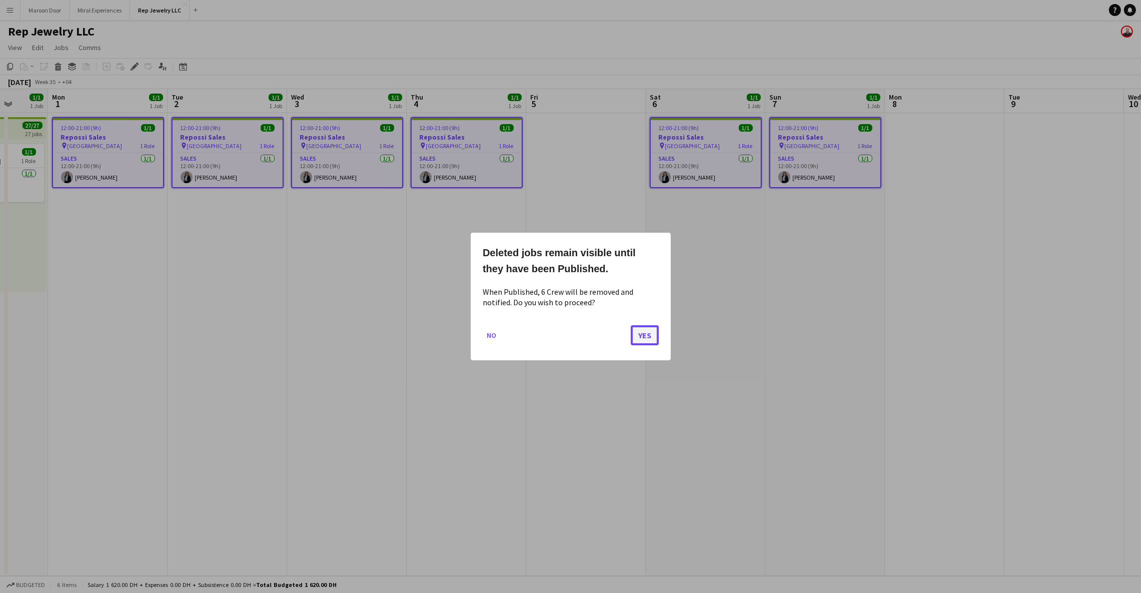
click at [652, 336] on button "Yes" at bounding box center [645, 335] width 28 height 20
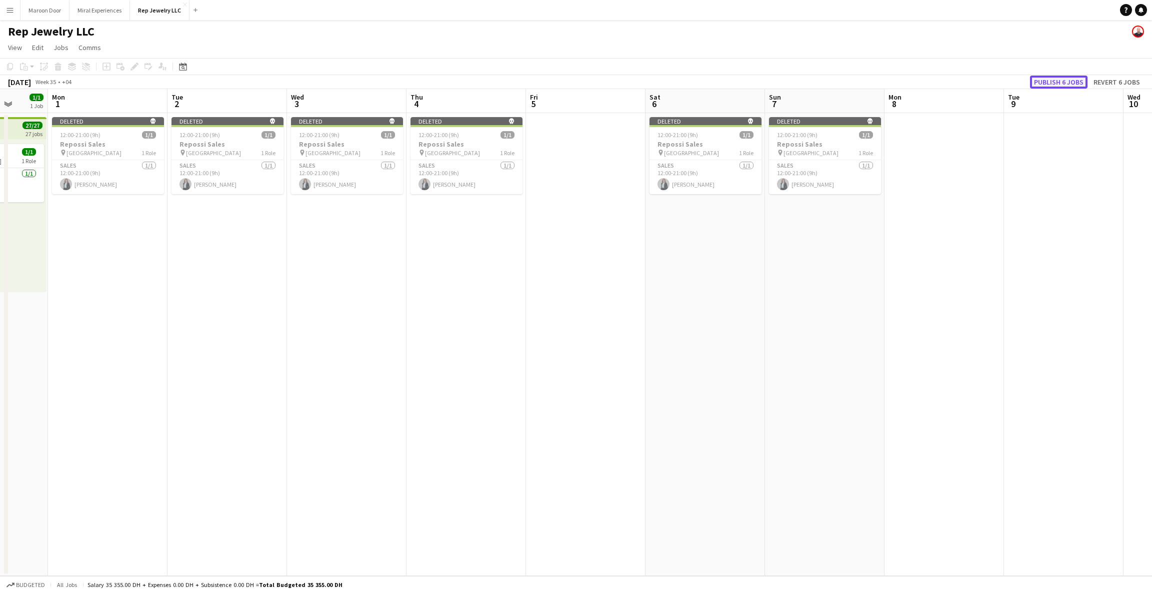
click at [1047, 77] on button "Publish 6 jobs" at bounding box center [1059, 82] width 58 height 13
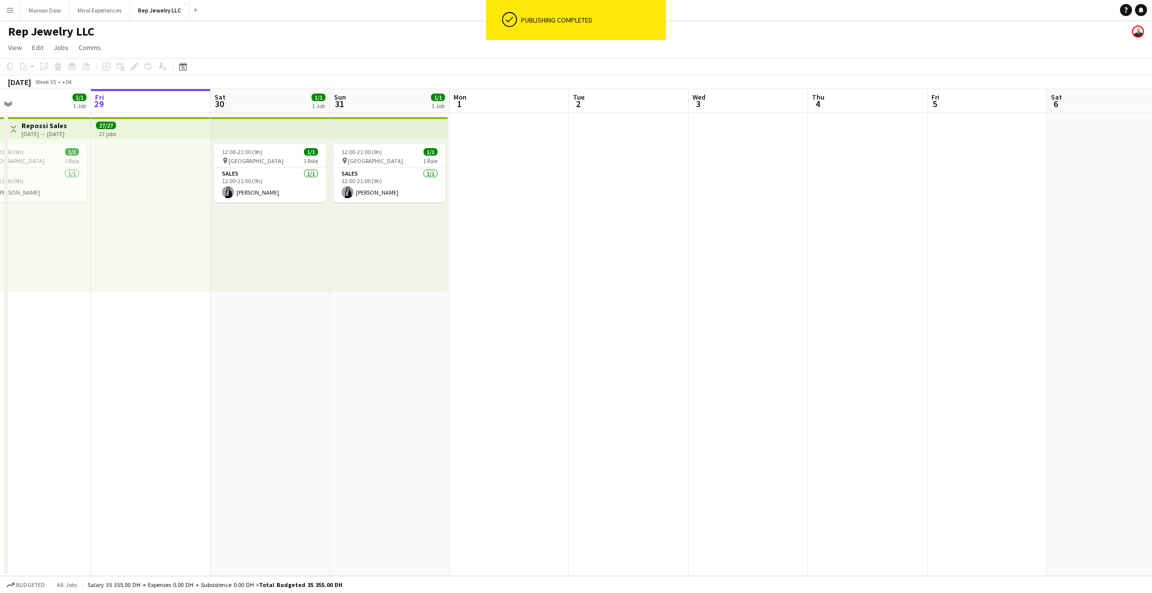
scroll to position [0, 293]
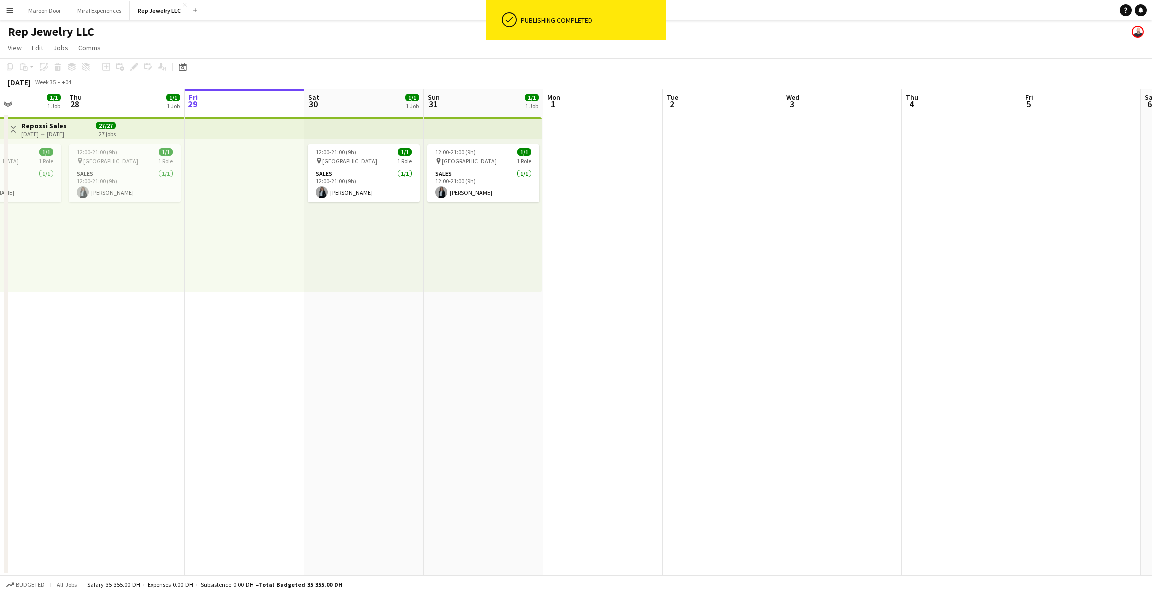
click at [594, 177] on app-date-cell at bounding box center [604, 344] width 120 height 463
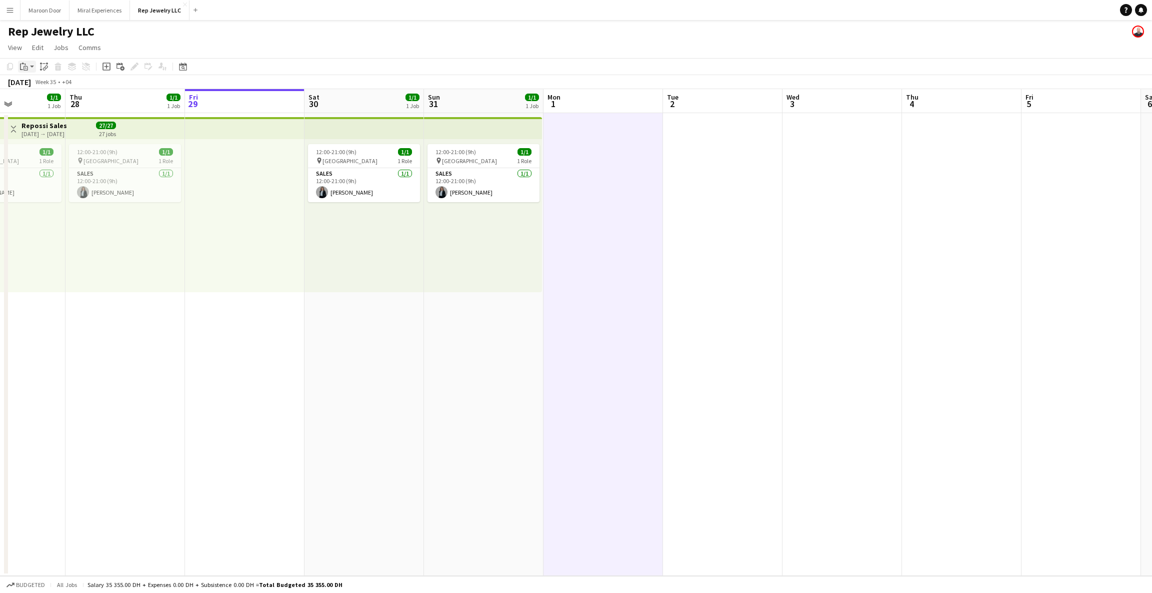
click at [27, 67] on icon "Paste" at bounding box center [24, 67] width 8 height 8
click at [488, 155] on div "12:00-21:00 (9h) 1/1" at bounding box center [484, 152] width 112 height 8
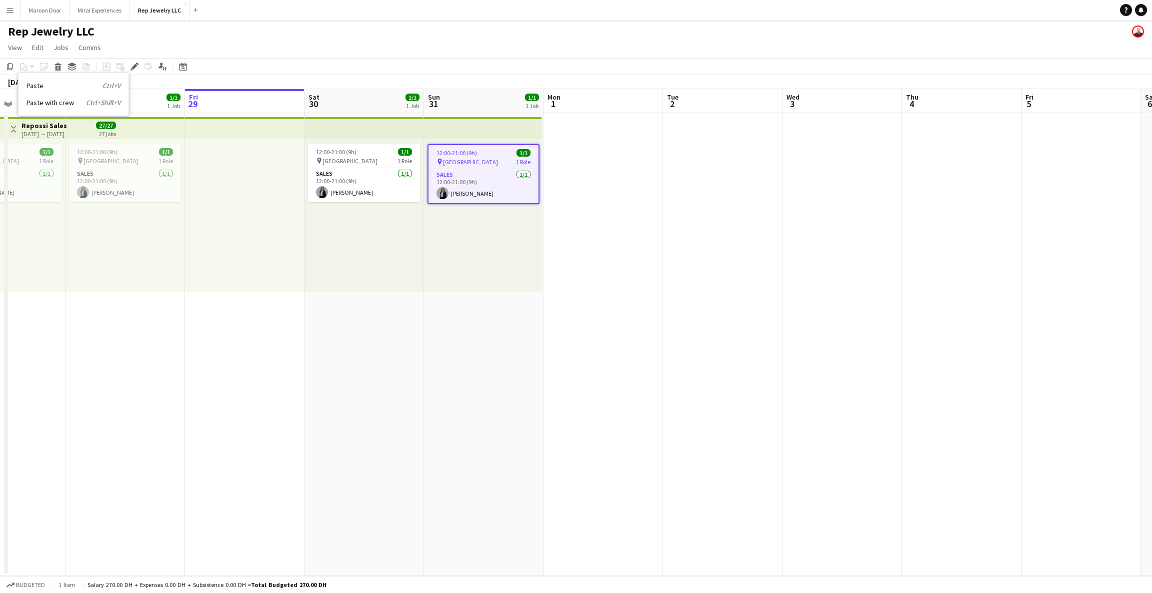
click at [609, 166] on app-date-cell at bounding box center [604, 344] width 120 height 463
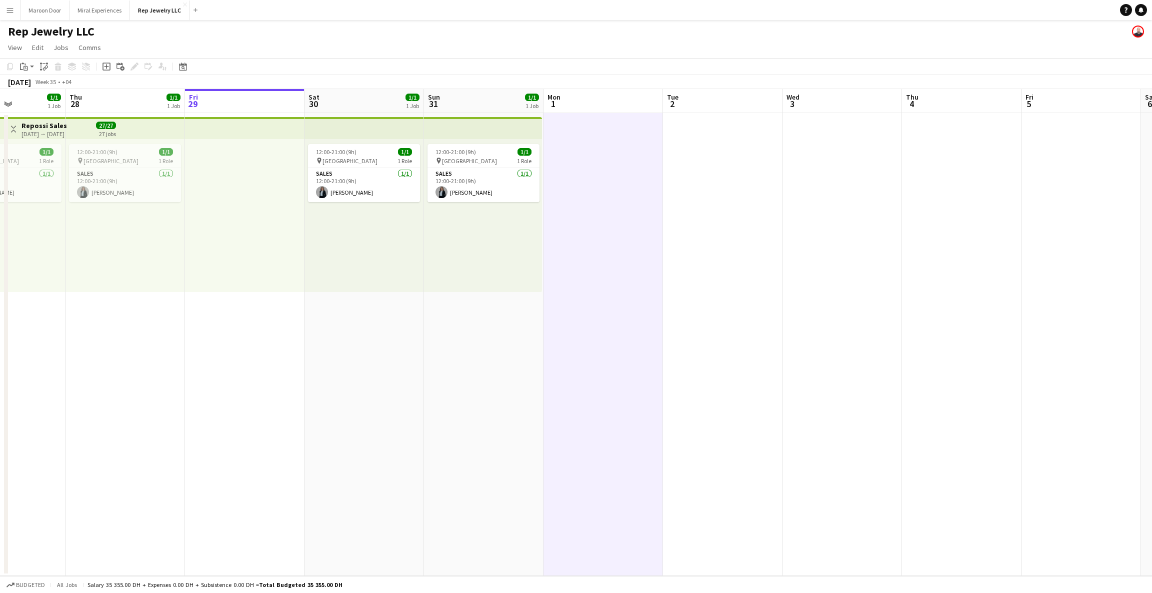
click at [609, 166] on app-date-cell at bounding box center [604, 344] width 120 height 463
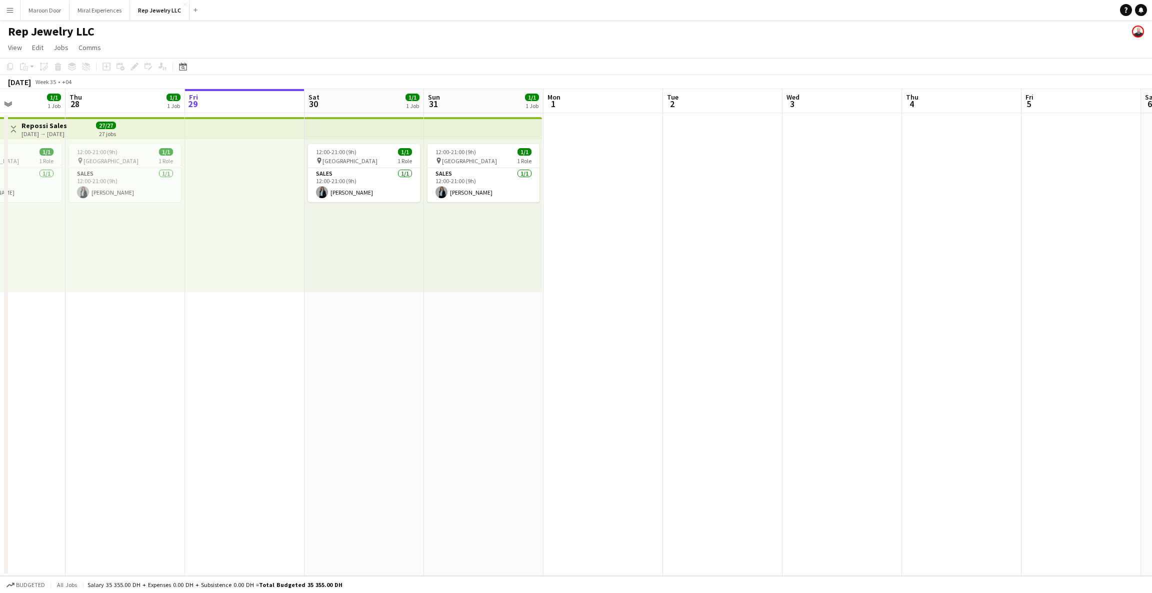
click at [520, 139] on div "12:00-21:00 (9h) 1/1 pin Dubai Mall 1 Role Sales [DATE] 12:00-21:00 (9h) [PERSO…" at bounding box center [483, 215] width 118 height 153
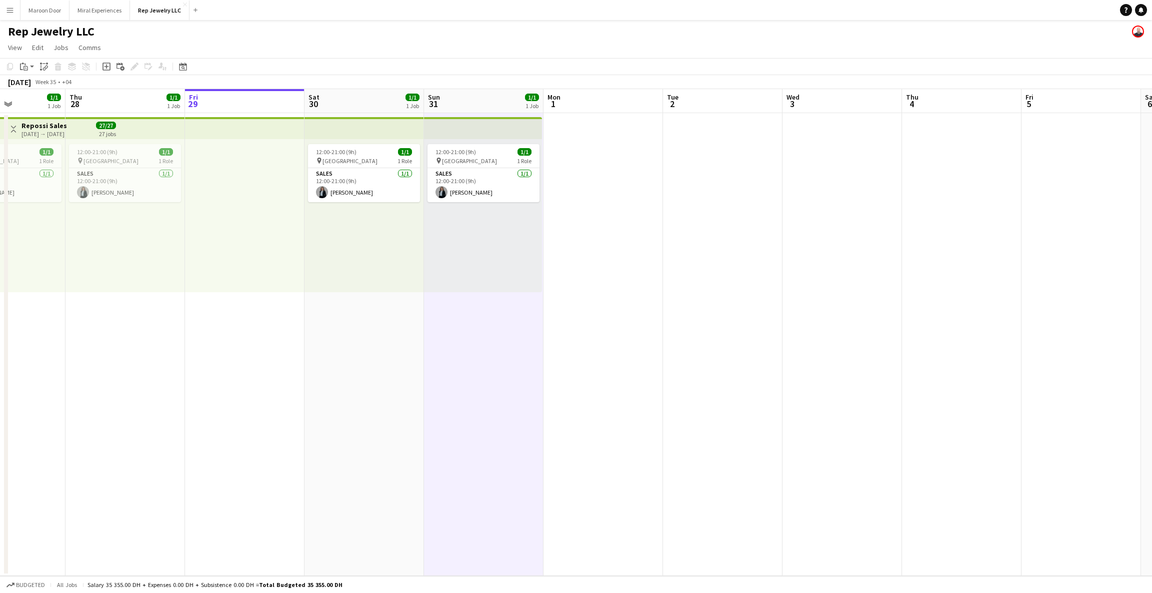
click at [626, 127] on app-date-cell at bounding box center [604, 344] width 120 height 463
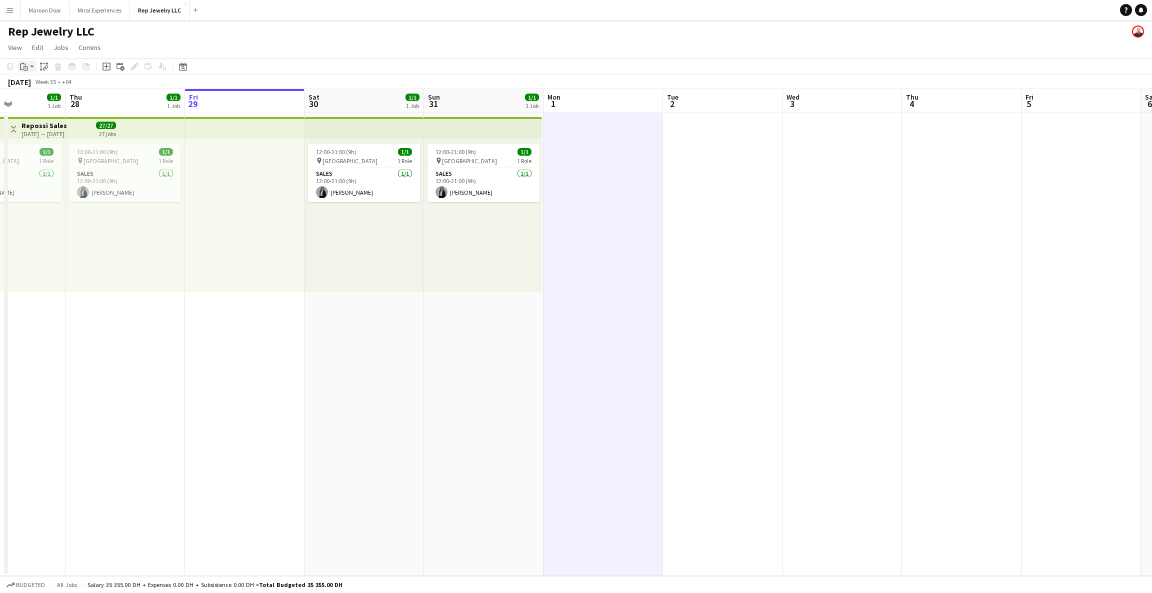
drag, startPoint x: 25, startPoint y: 66, endPoint x: 28, endPoint y: 72, distance: 6.3
click at [25, 66] on icon at bounding box center [26, 68] width 5 height 5
click at [34, 103] on link "Paste with crew Ctrl+Shift+V" at bounding box center [74, 102] width 94 height 9
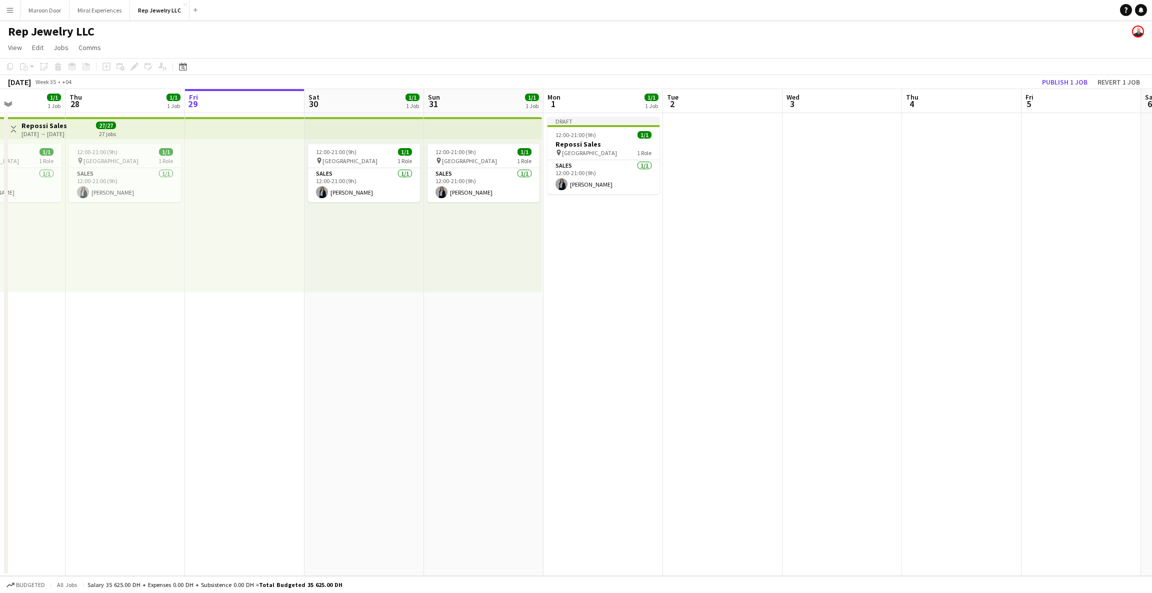
click at [736, 152] on app-date-cell at bounding box center [723, 344] width 120 height 463
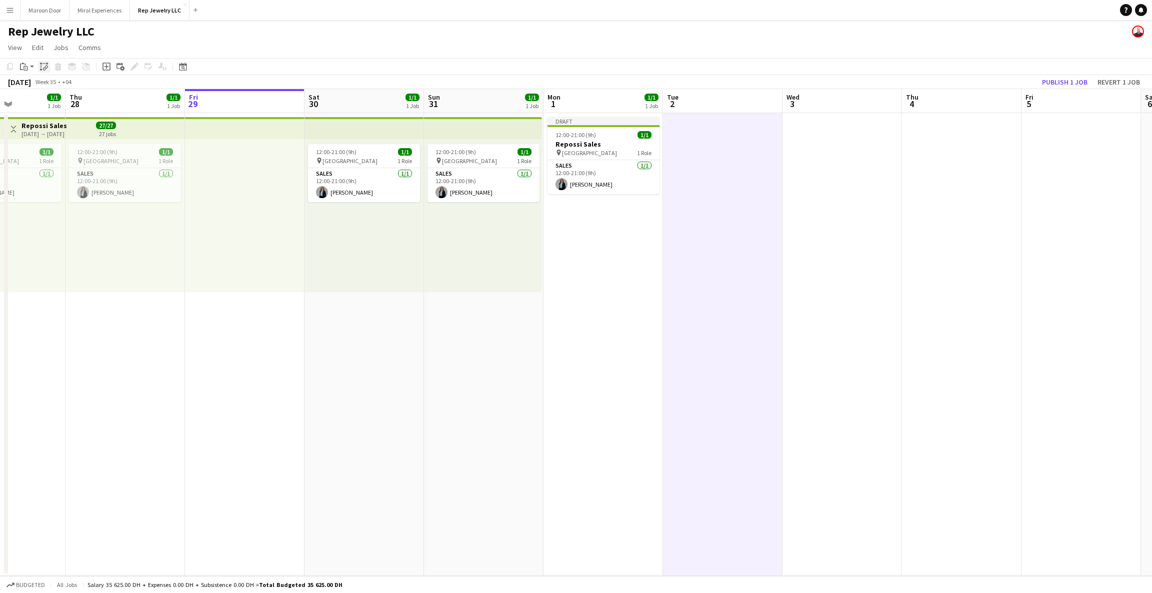
click at [43, 72] on div "Paste linked Job" at bounding box center [44, 67] width 12 height 12
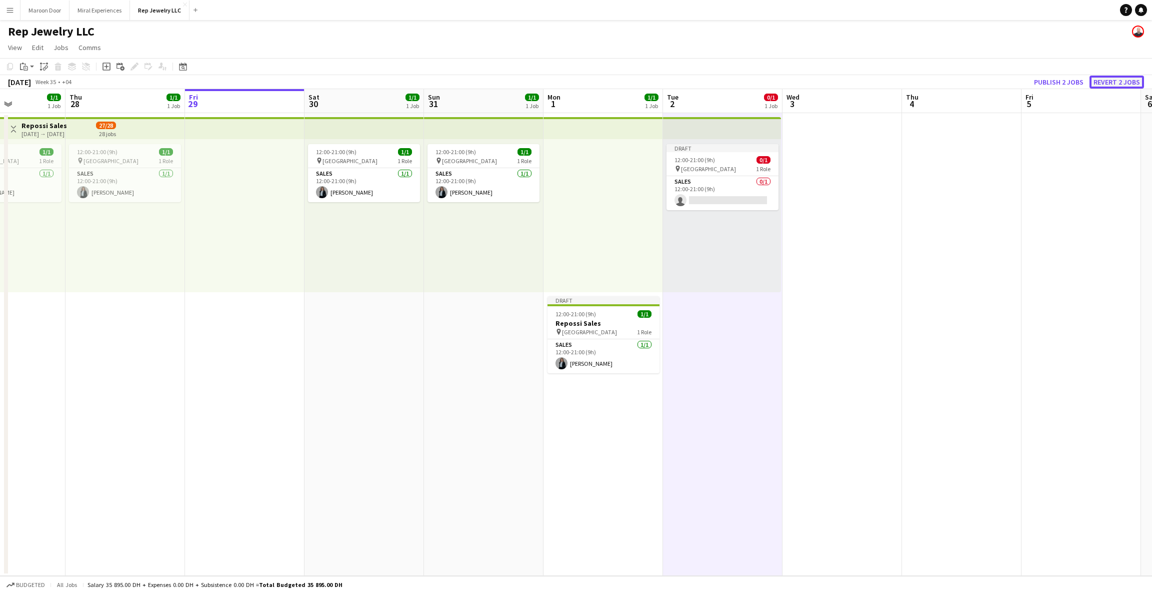
click at [1131, 79] on button "Revert 2 jobs" at bounding box center [1117, 82] width 55 height 13
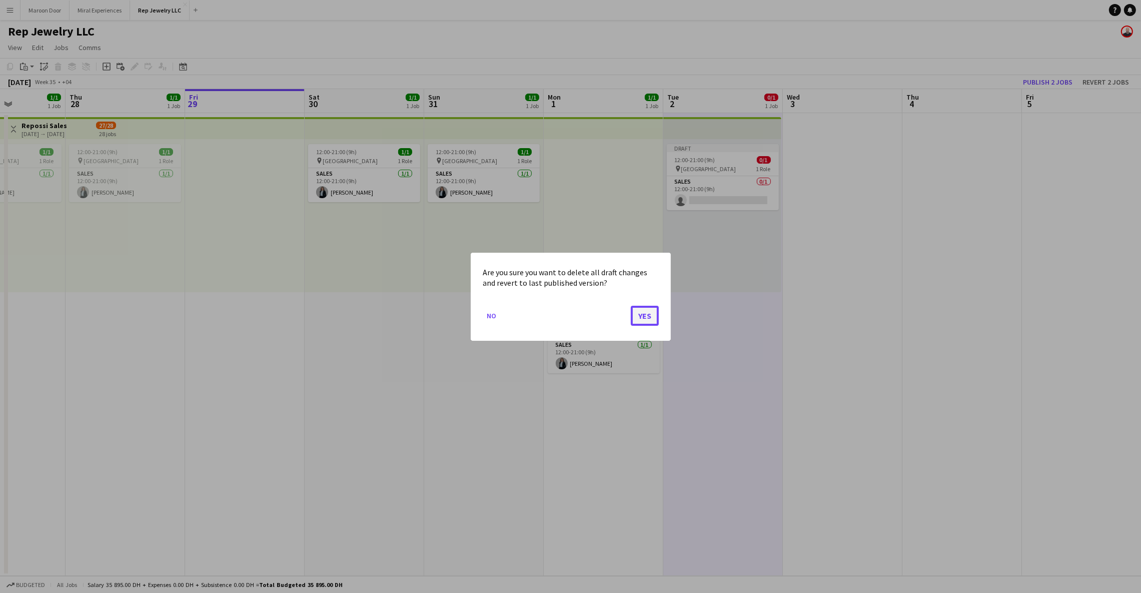
click at [649, 316] on button "Yes" at bounding box center [645, 315] width 28 height 20
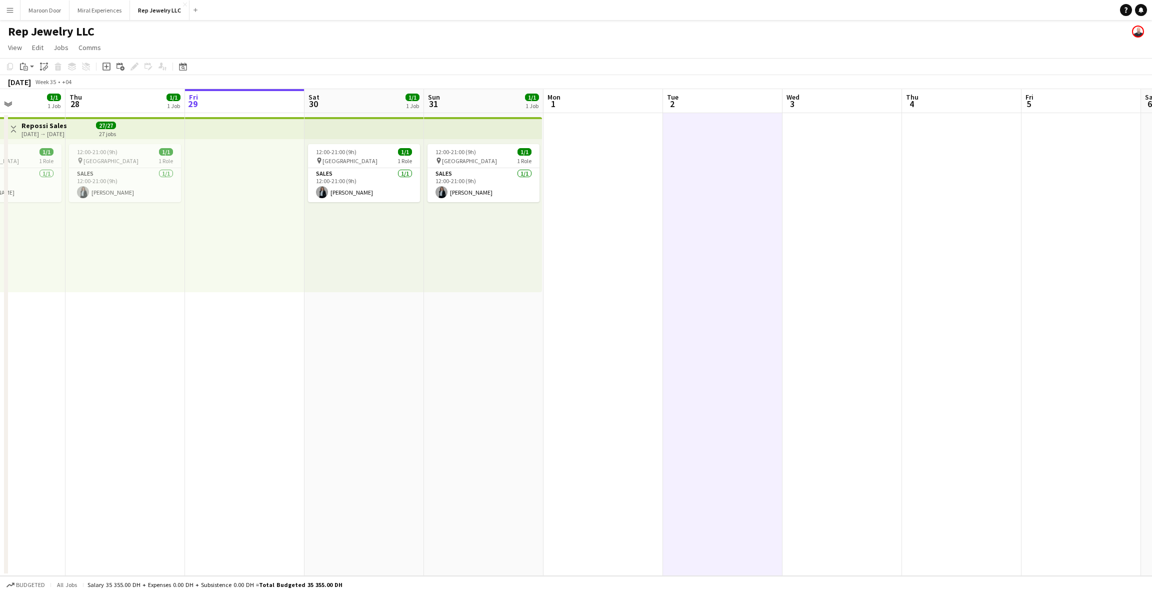
click at [616, 157] on app-date-cell at bounding box center [604, 344] width 120 height 463
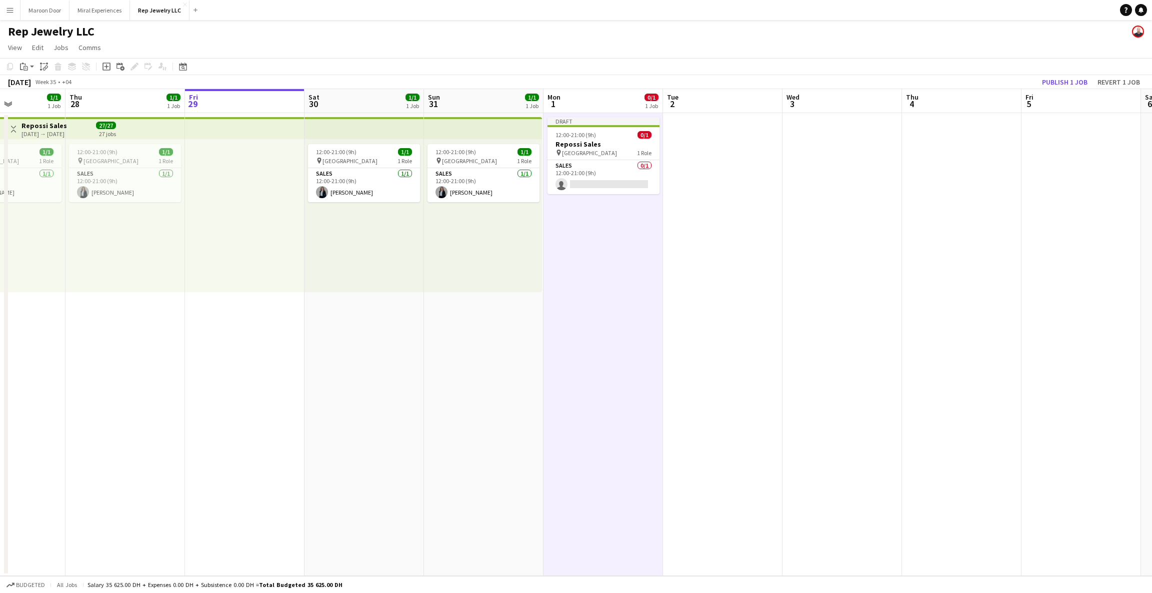
click at [712, 142] on app-date-cell at bounding box center [723, 344] width 120 height 463
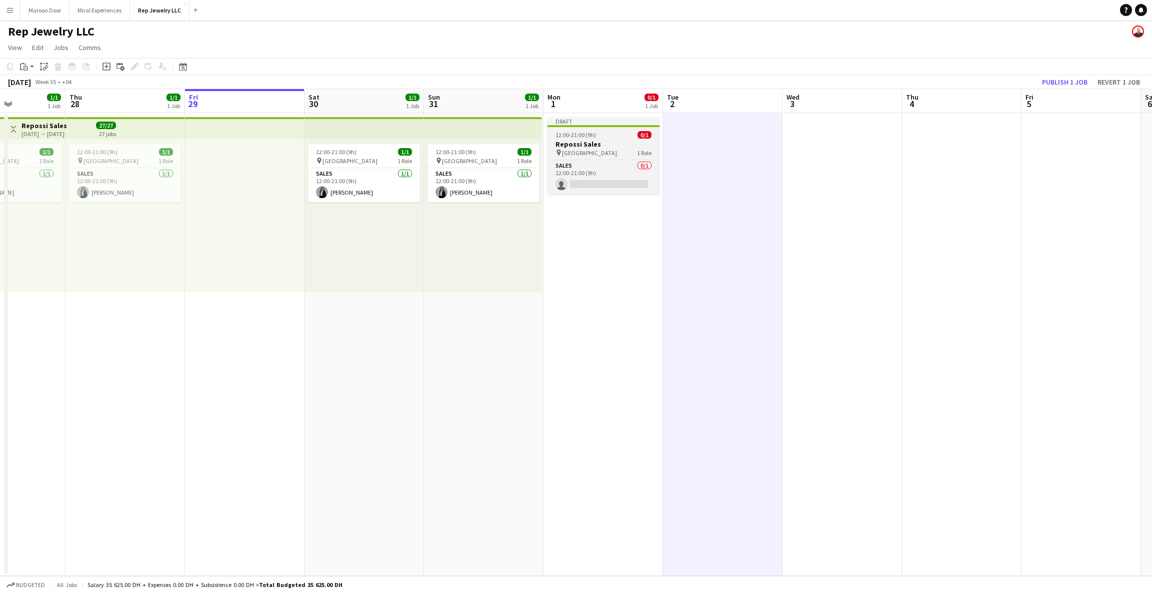
click at [610, 138] on div "12:00-21:00 (9h) 0/1" at bounding box center [604, 135] width 112 height 8
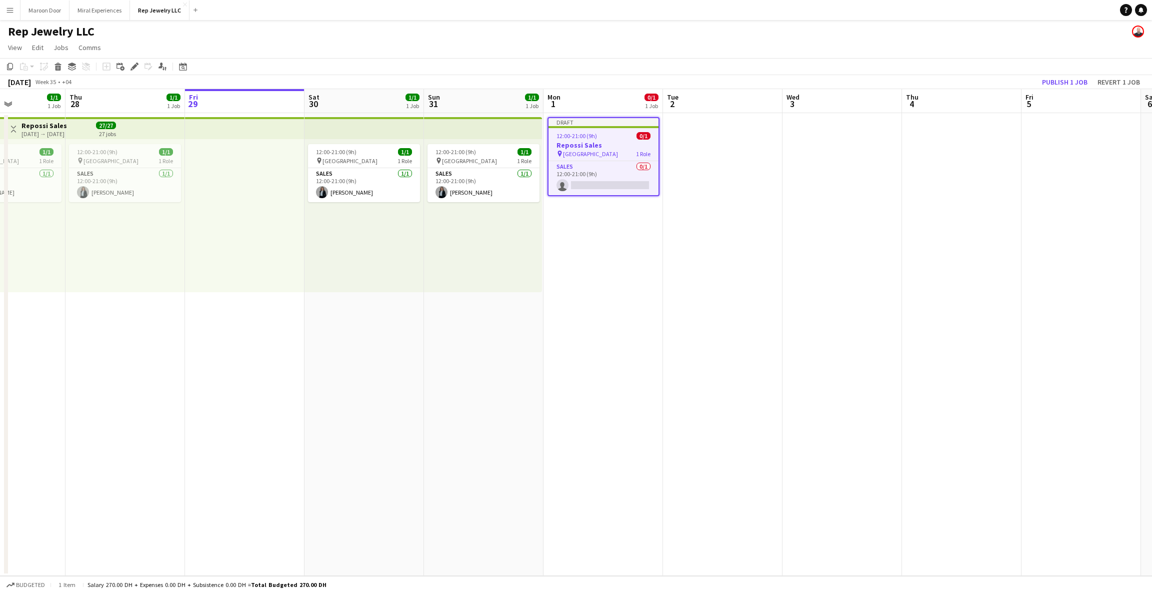
click at [712, 170] on app-date-cell at bounding box center [723, 344] width 120 height 463
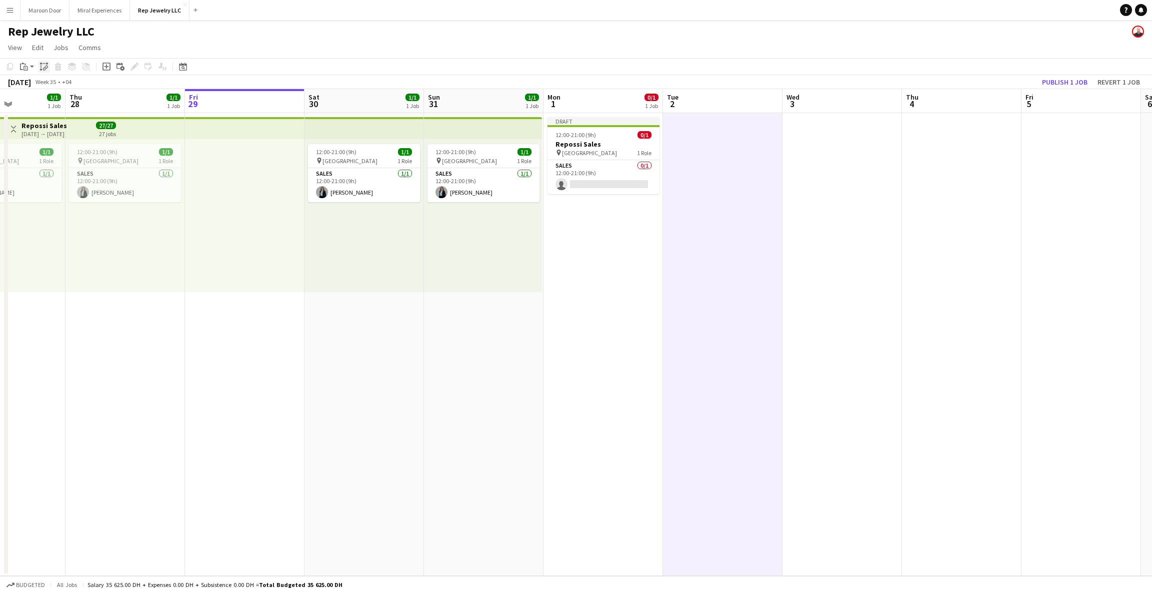
click at [43, 67] on icon "Paste linked Job" at bounding box center [44, 67] width 8 height 8
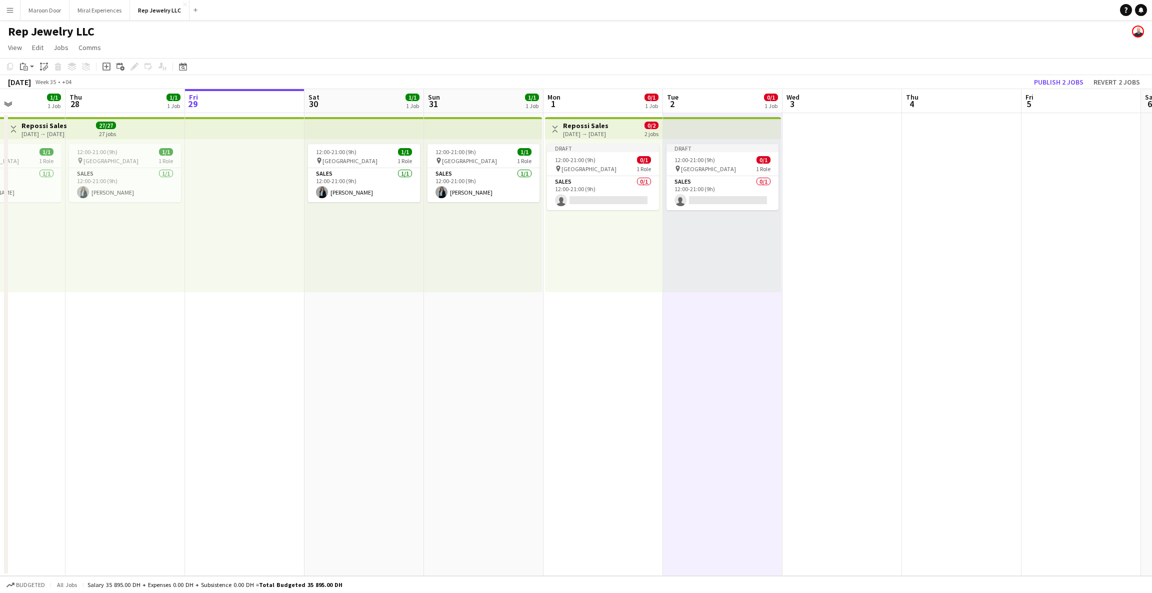
click at [823, 168] on app-date-cell at bounding box center [843, 344] width 120 height 463
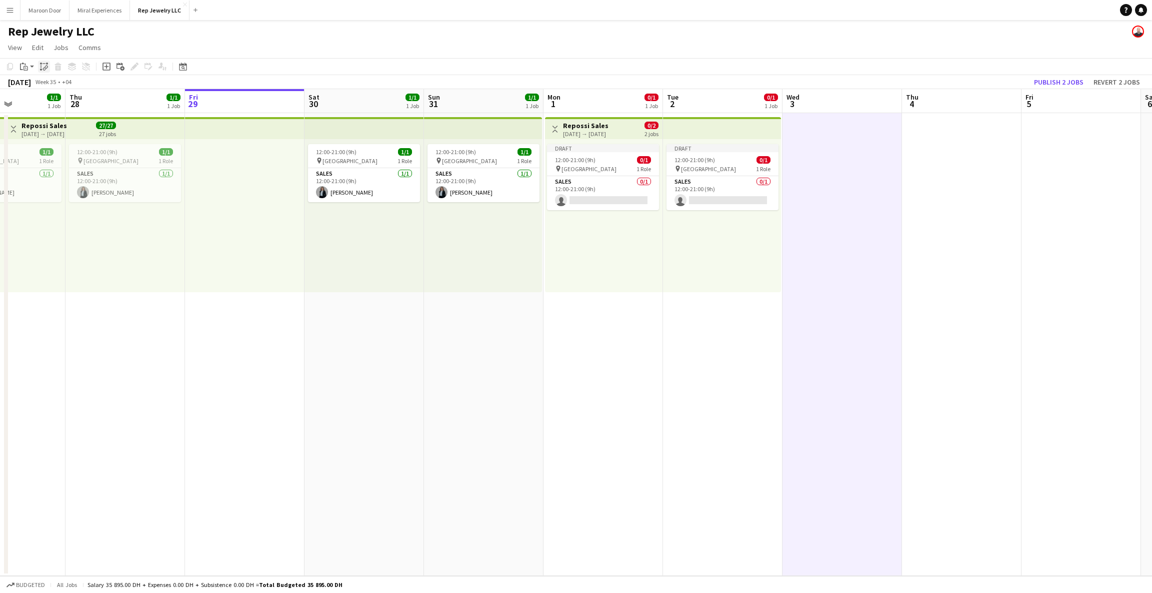
click at [41, 67] on icon "Paste linked Job" at bounding box center [44, 67] width 8 height 8
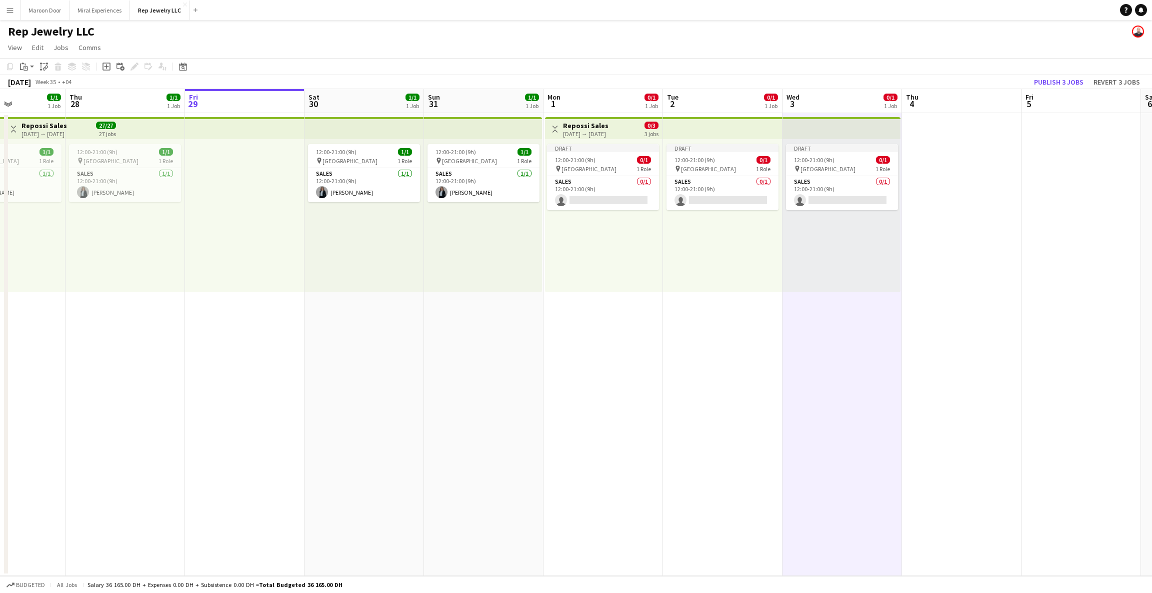
click at [454, 127] on app-top-bar at bounding box center [483, 128] width 118 height 22
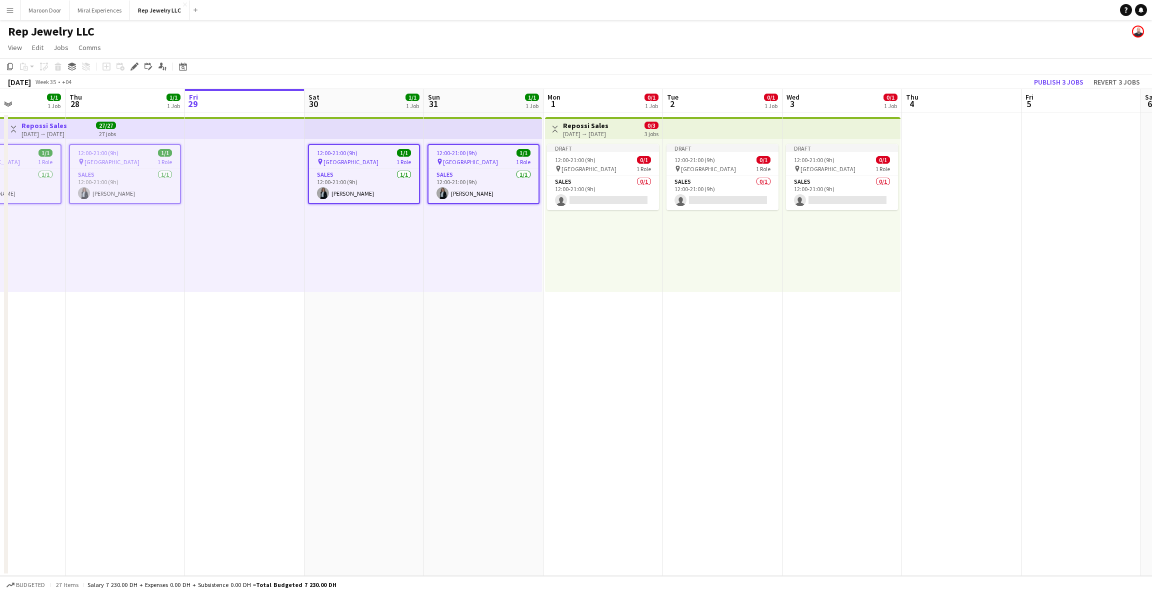
click at [639, 130] on div "Toggle View Repossi Sales [DATE] → [DATE] 0/3 3 jobs" at bounding box center [604, 129] width 110 height 17
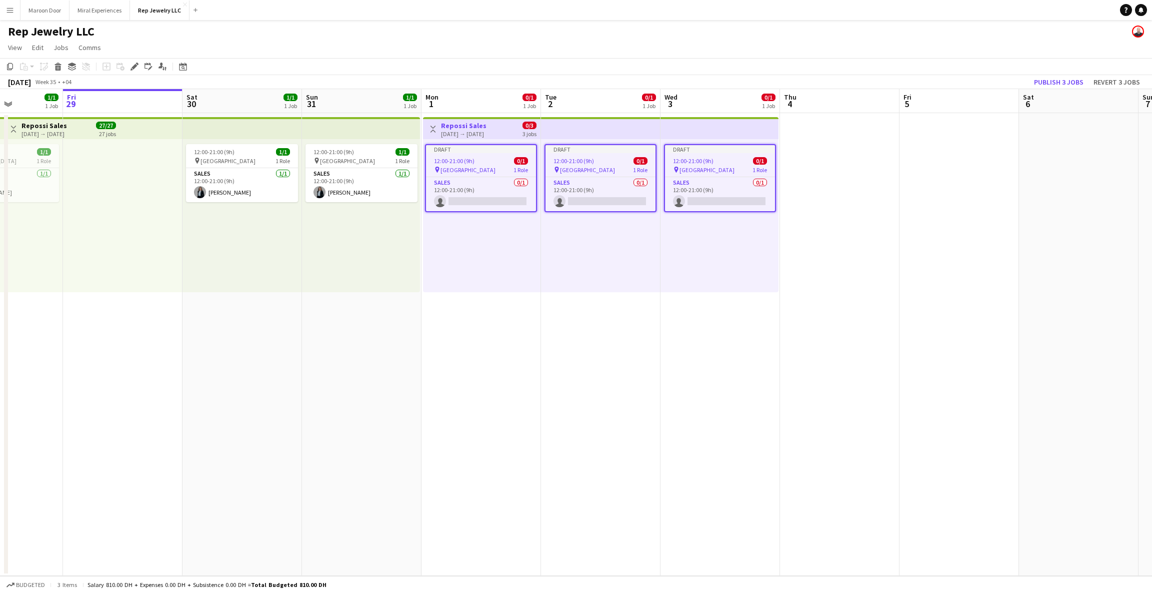
scroll to position [0, 425]
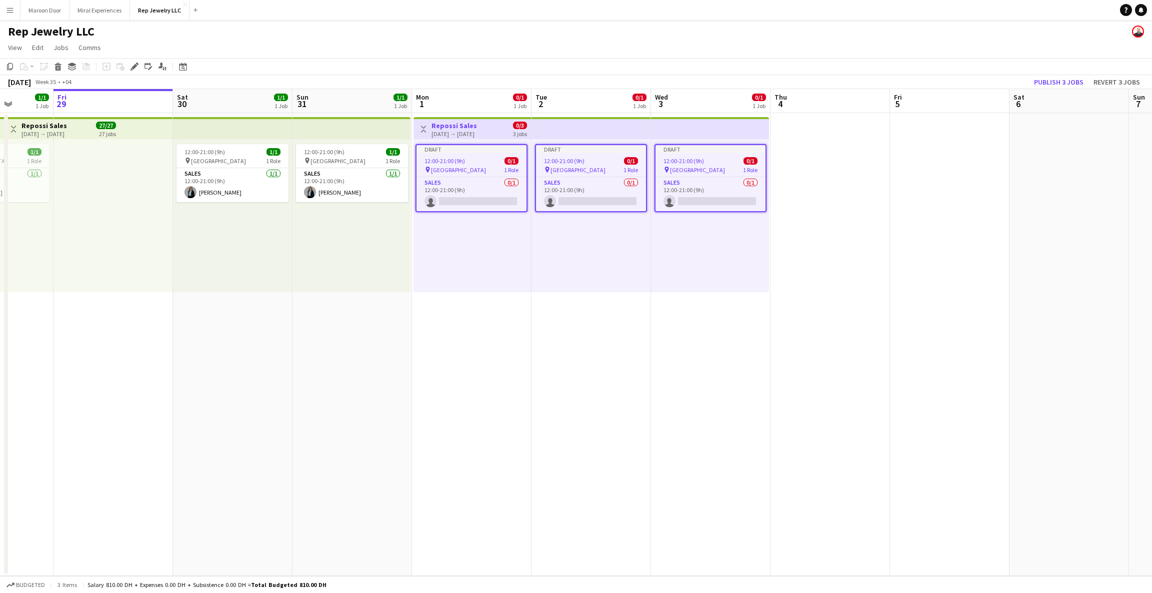
click at [805, 162] on app-date-cell at bounding box center [831, 344] width 120 height 463
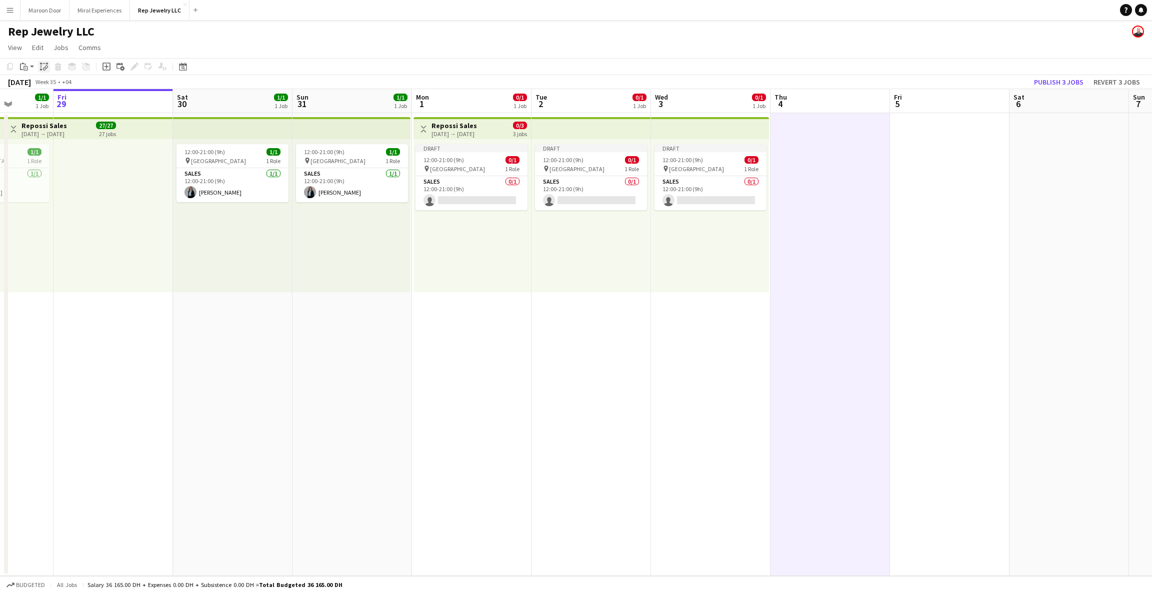
click at [44, 64] on icon "Paste linked Job" at bounding box center [44, 67] width 8 height 8
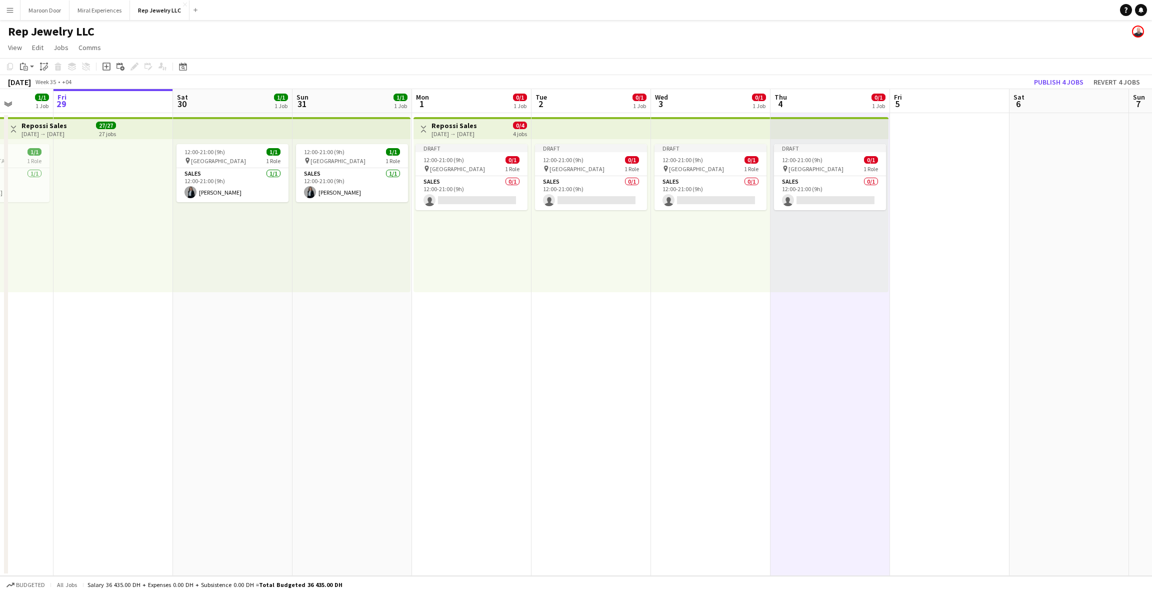
click at [933, 141] on app-date-cell at bounding box center [950, 344] width 120 height 463
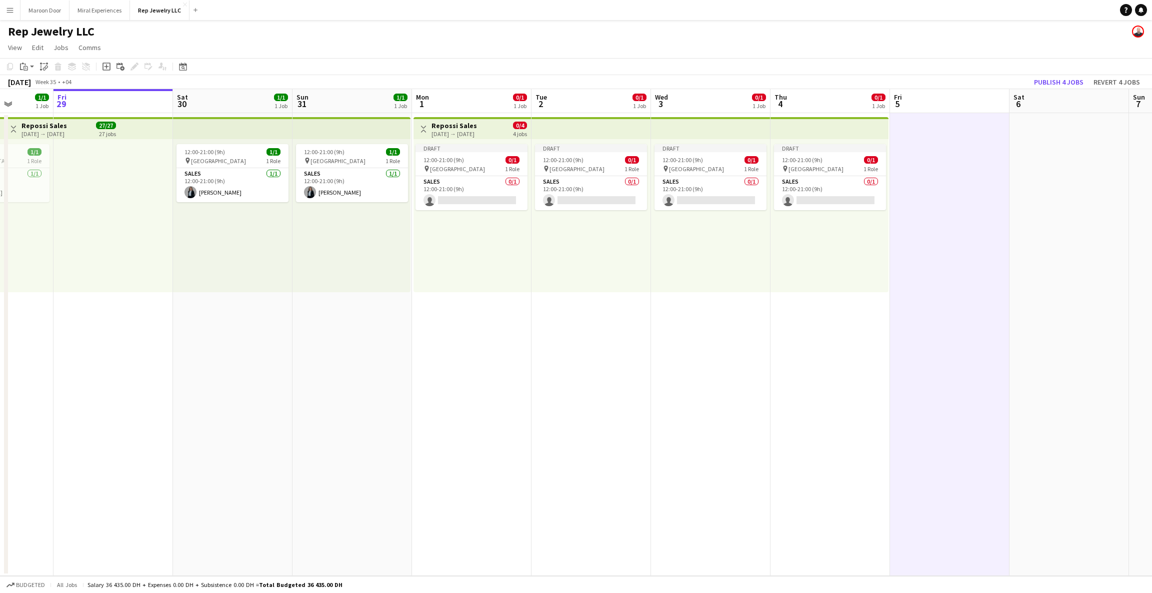
click at [1026, 145] on app-date-cell at bounding box center [1070, 344] width 120 height 463
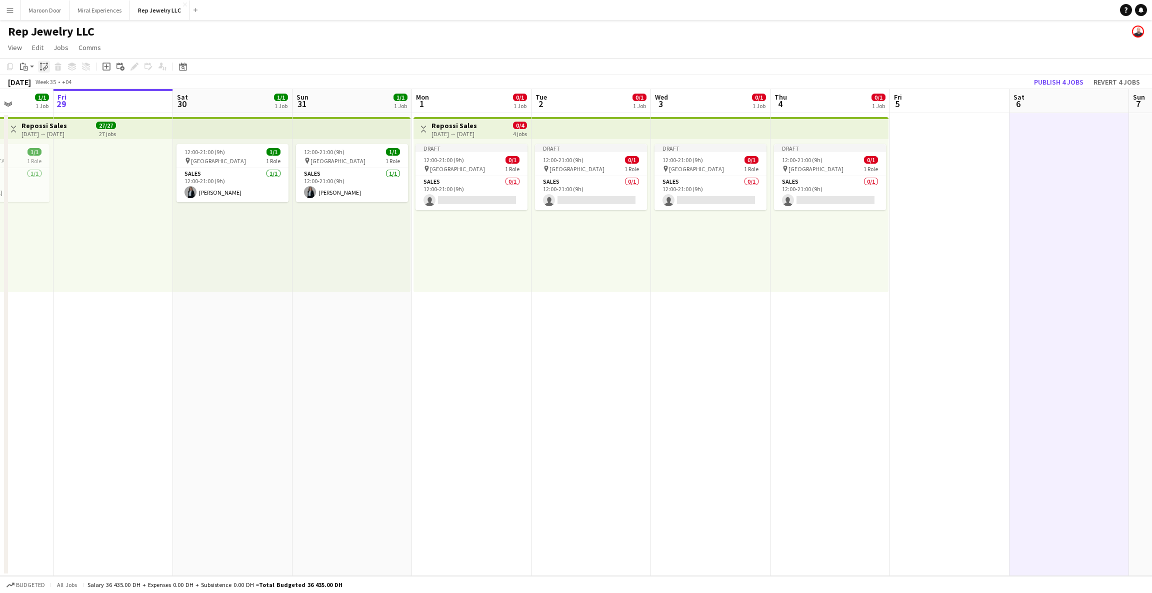
click at [48, 68] on div "Paste linked Job" at bounding box center [44, 67] width 12 height 12
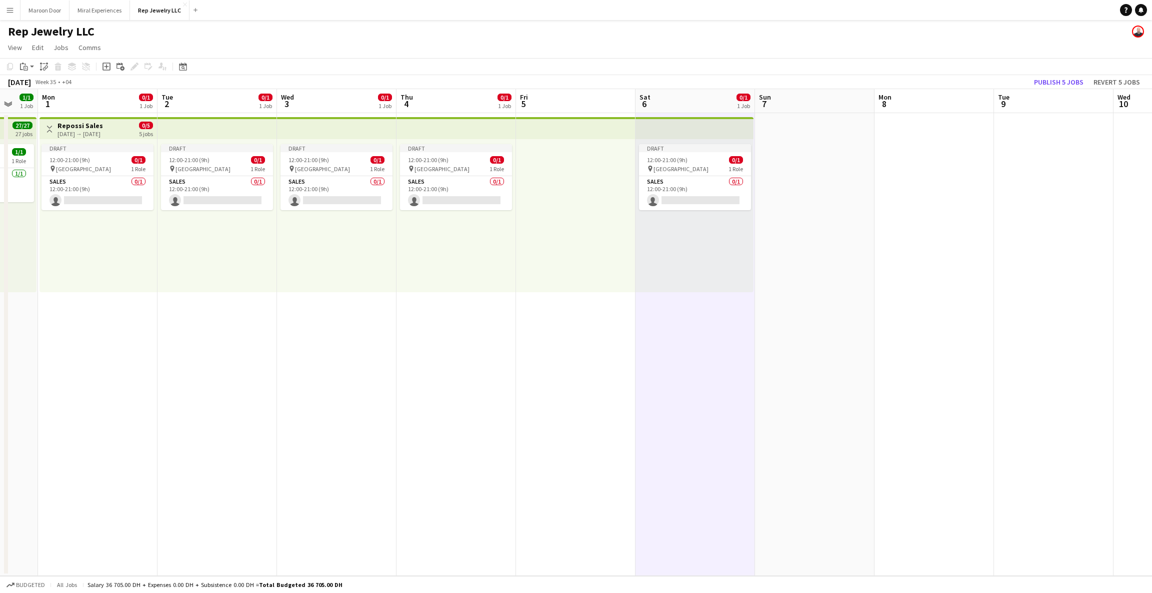
scroll to position [0, 345]
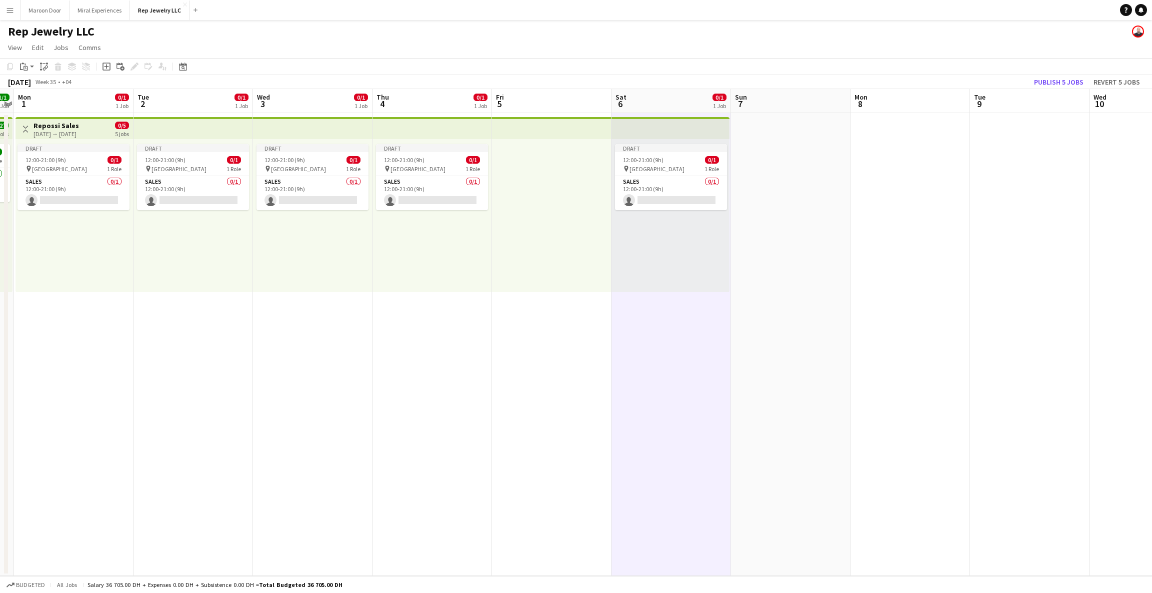
click at [806, 151] on app-date-cell at bounding box center [791, 344] width 120 height 463
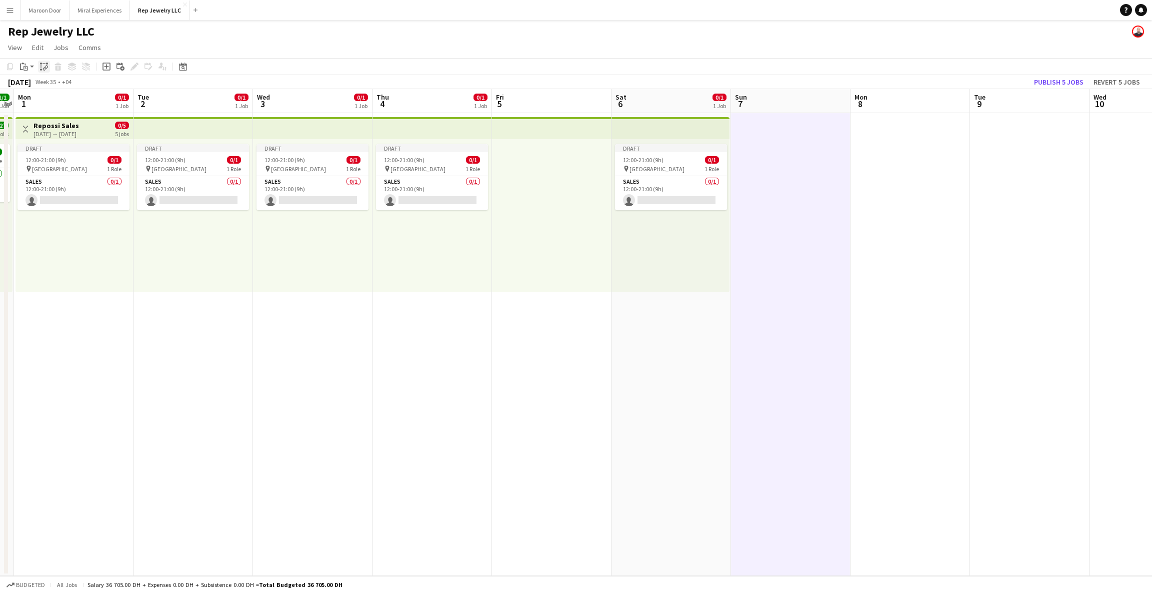
click at [38, 69] on div "Paste linked Job" at bounding box center [44, 67] width 12 height 12
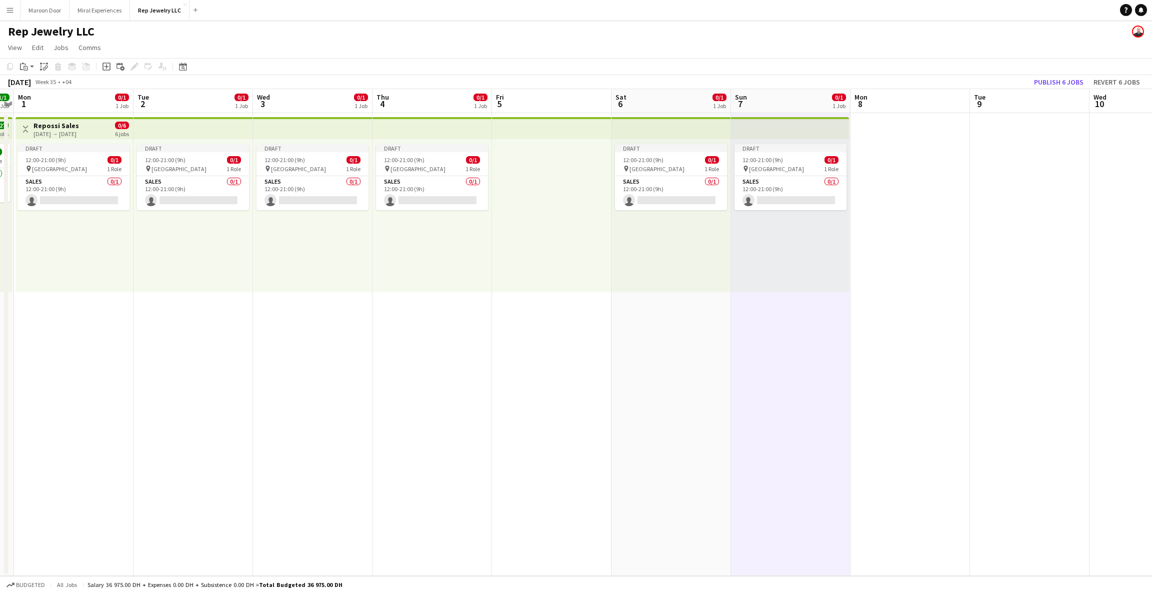
click at [670, 255] on div "Draft 12:00-21:00 (9h) 0/1 pin Dubai Mall 1 Role Sales 0/1 12:00-21:00 (9h) sin…" at bounding box center [672, 215] width 120 height 153
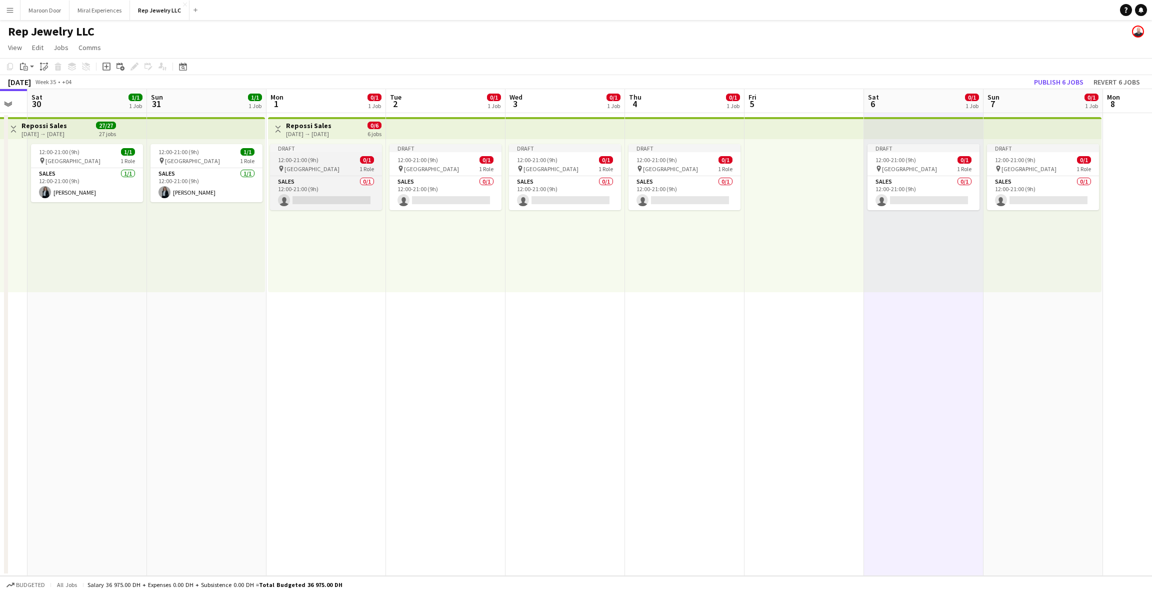
scroll to position [0, 209]
click at [334, 126] on h3 "Repossi Sales" at bounding box center [312, 125] width 46 height 9
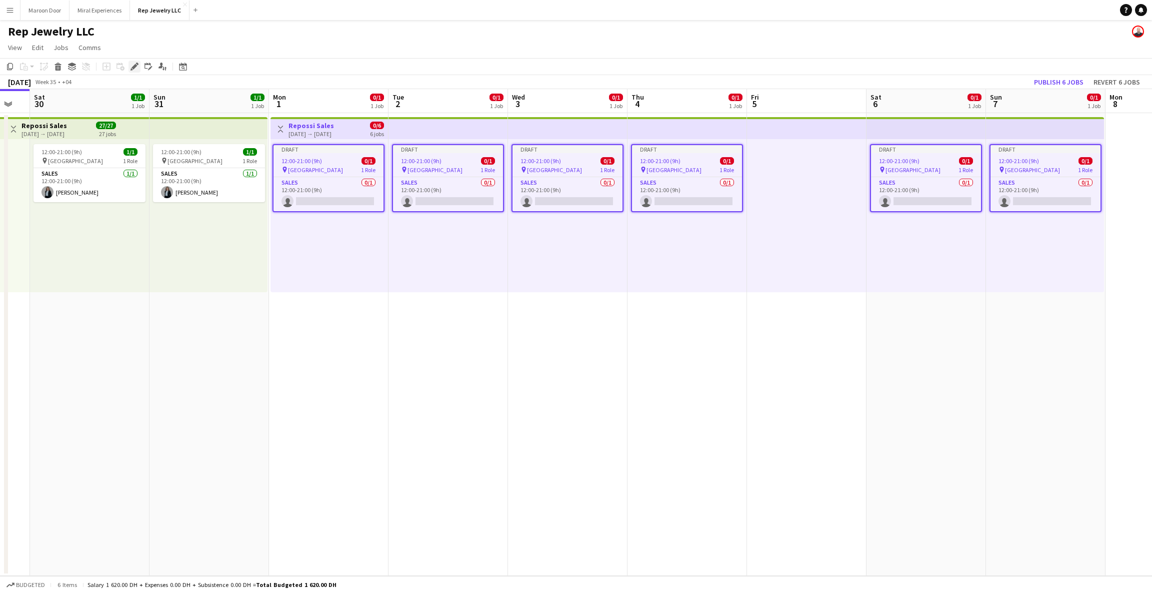
click at [133, 69] on icon at bounding box center [135, 67] width 6 height 6
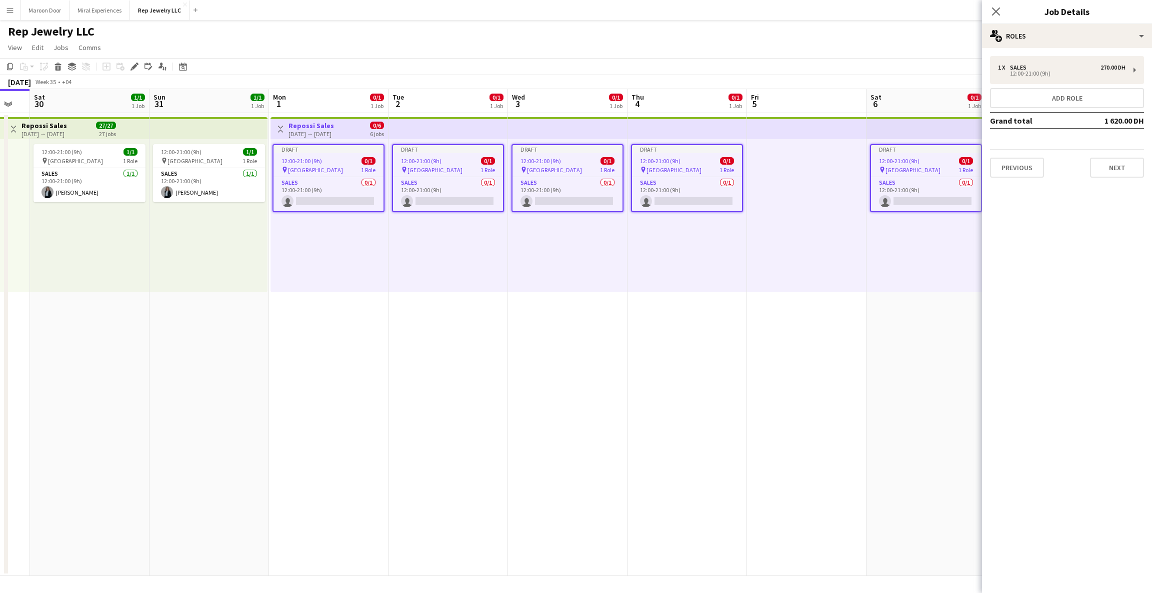
click at [1030, 177] on div "1 x Sales 270.00 DH 12:00-21:00 (9h) Add role Grand total 1 620.00 DH Previous …" at bounding box center [1067, 117] width 170 height 138
click at [1028, 171] on button "Previous" at bounding box center [1017, 168] width 54 height 20
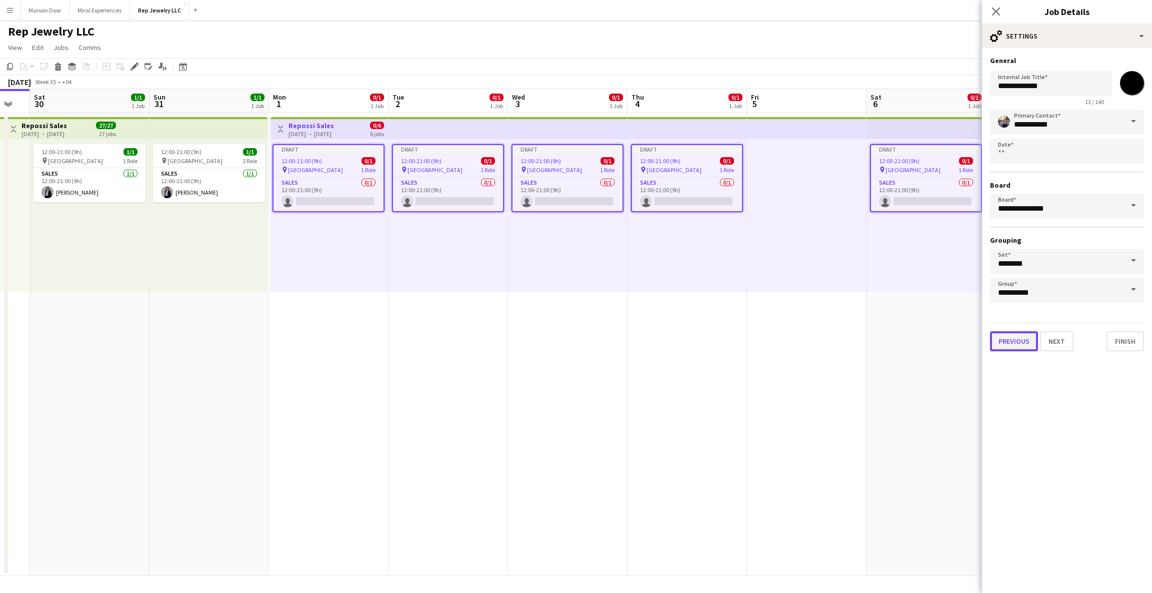
click at [1018, 340] on button "Previous" at bounding box center [1014, 341] width 48 height 20
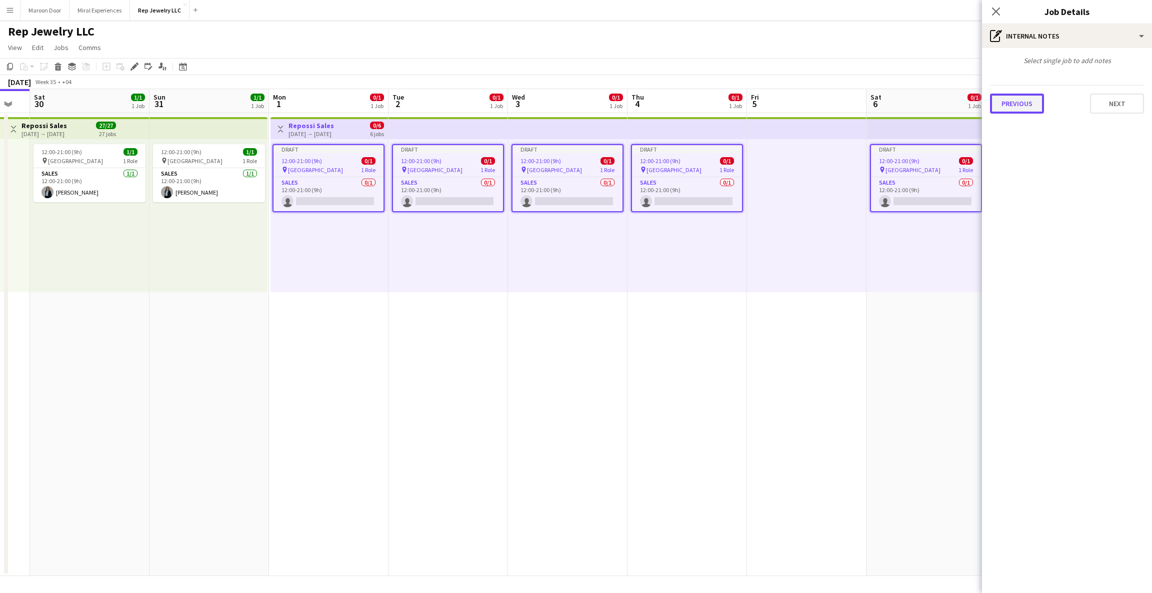
click at [1015, 94] on button "Previous" at bounding box center [1017, 104] width 54 height 20
click at [1106, 106] on icon "Remove tag" at bounding box center [1107, 102] width 7 height 7
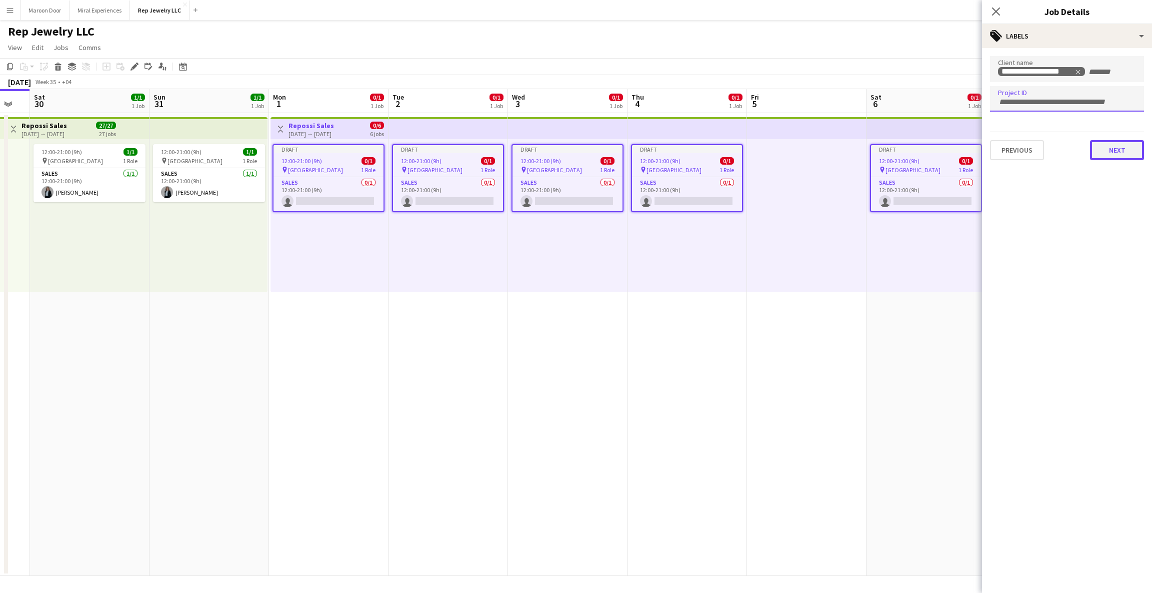
click at [1103, 144] on button "Next" at bounding box center [1117, 150] width 54 height 20
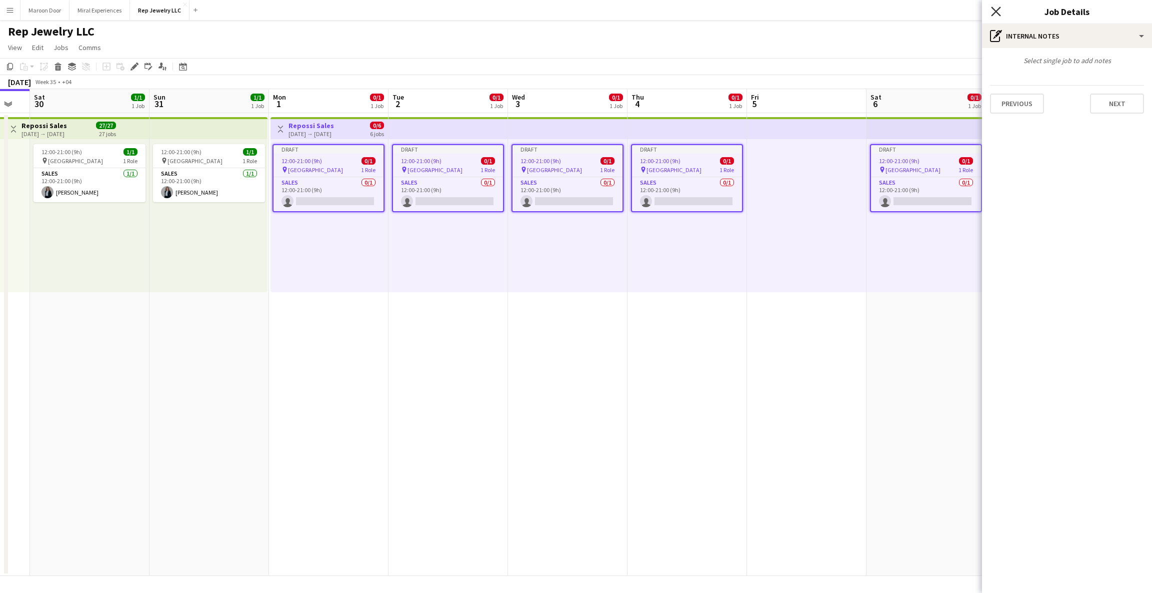
click at [993, 7] on icon "Close pop-in" at bounding box center [996, 12] width 10 height 10
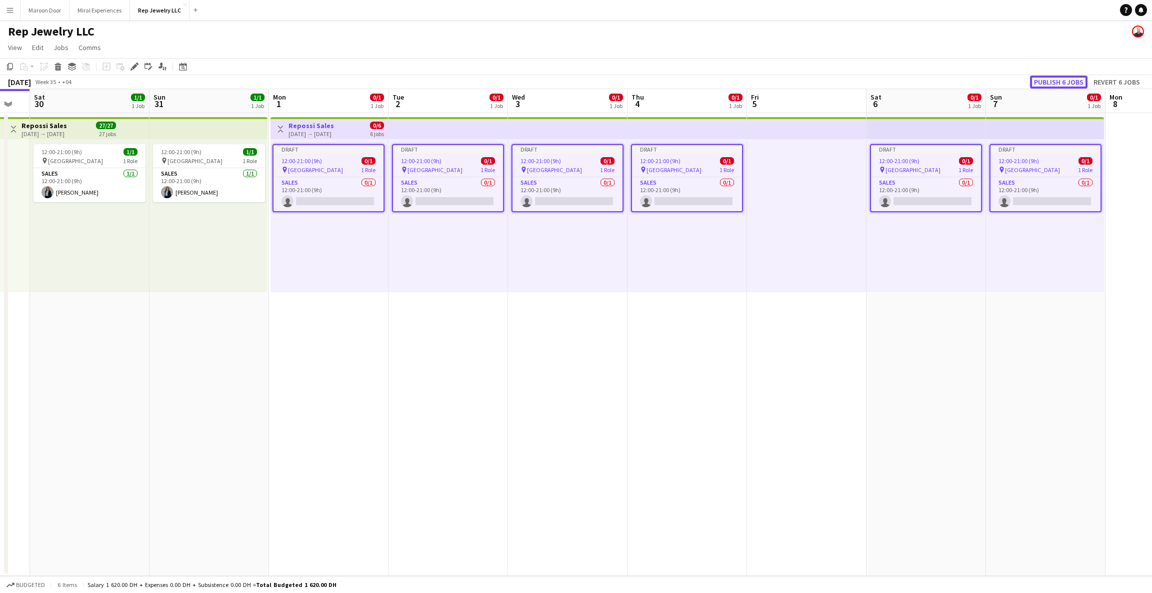
click at [1057, 83] on button "Publish 6 jobs" at bounding box center [1059, 82] width 58 height 13
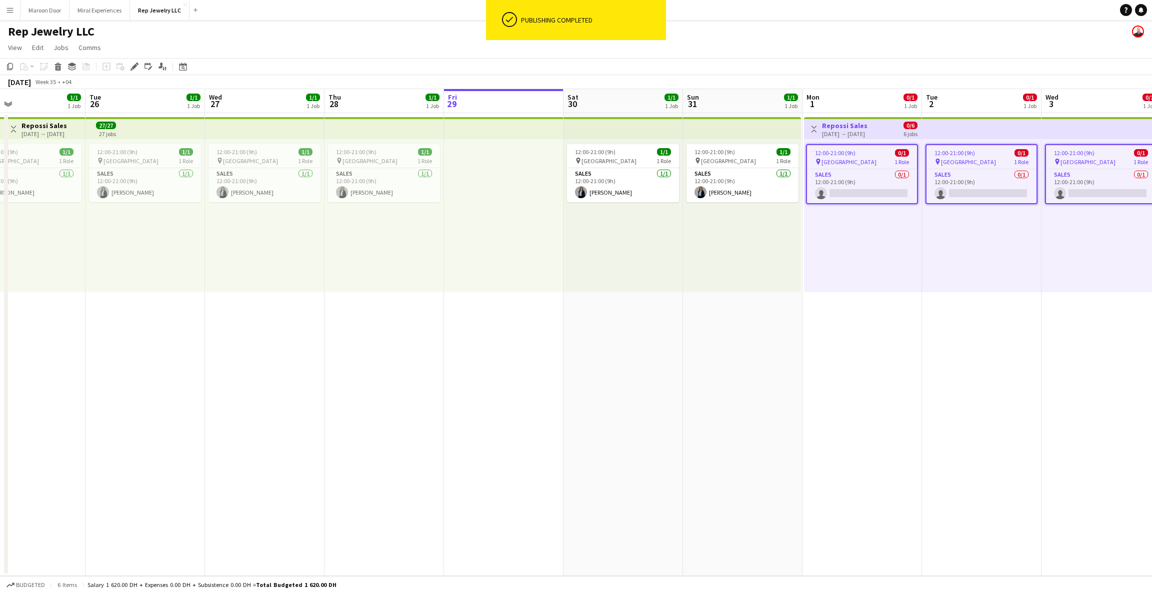
scroll to position [0, 263]
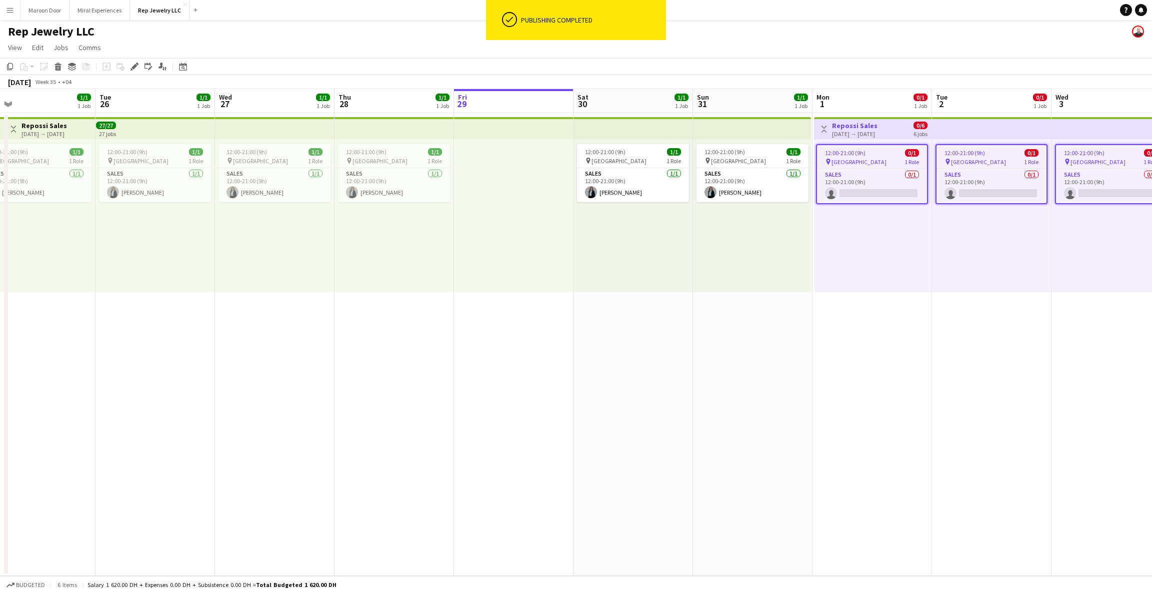
click at [710, 127] on app-top-bar at bounding box center [752, 128] width 118 height 22
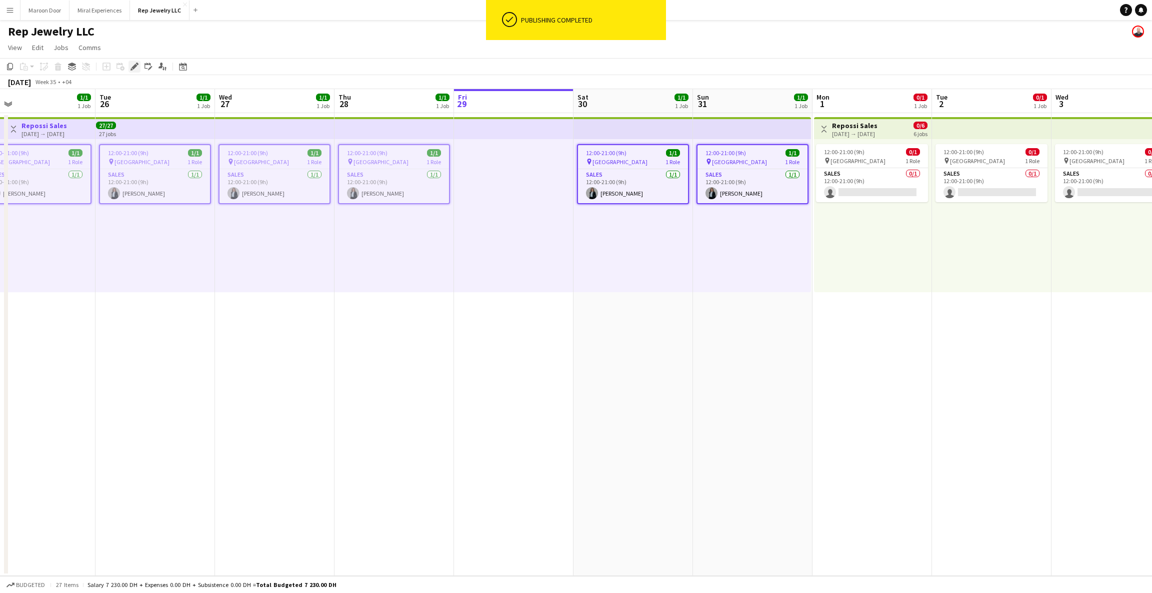
click at [131, 65] on icon "Edit" at bounding box center [135, 67] width 8 height 8
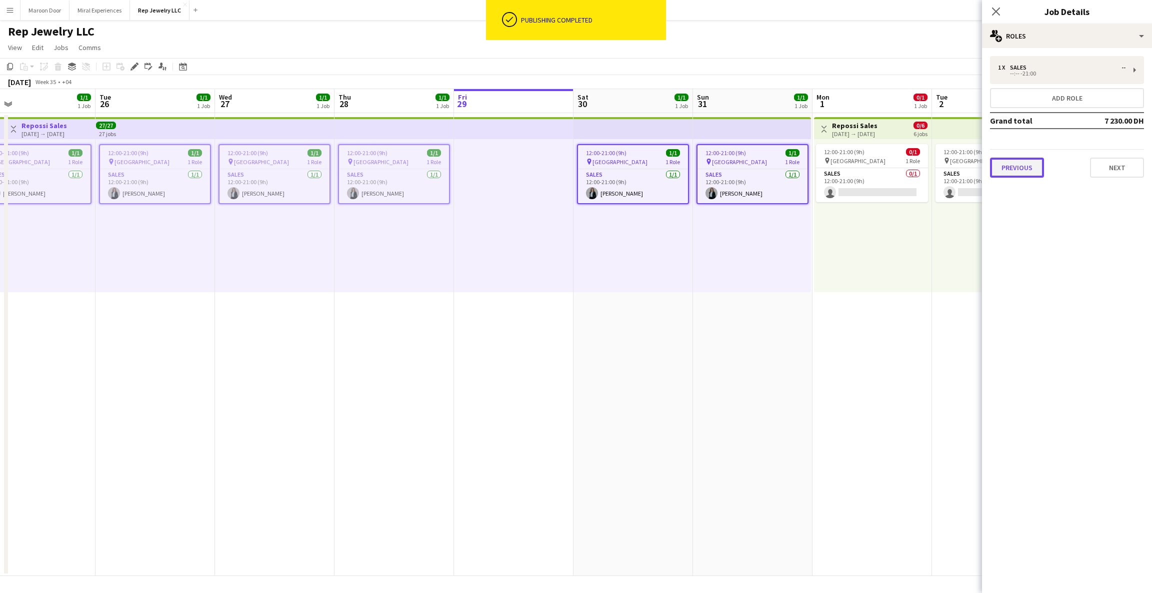
click at [1033, 166] on button "Previous" at bounding box center [1017, 168] width 54 height 20
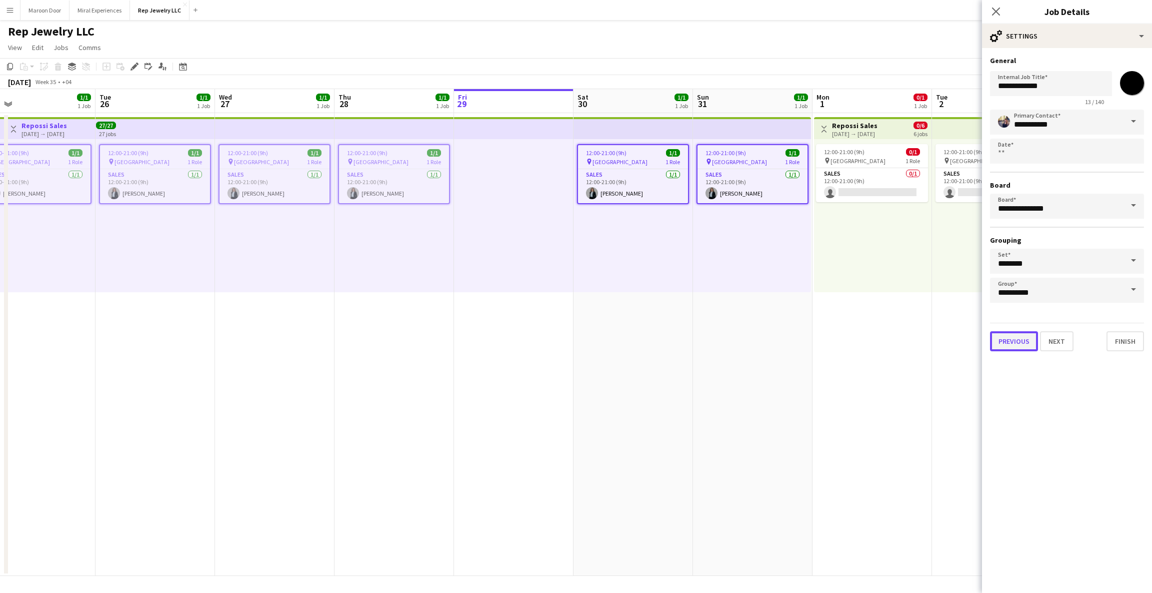
click at [1004, 340] on button "Previous" at bounding box center [1014, 341] width 48 height 20
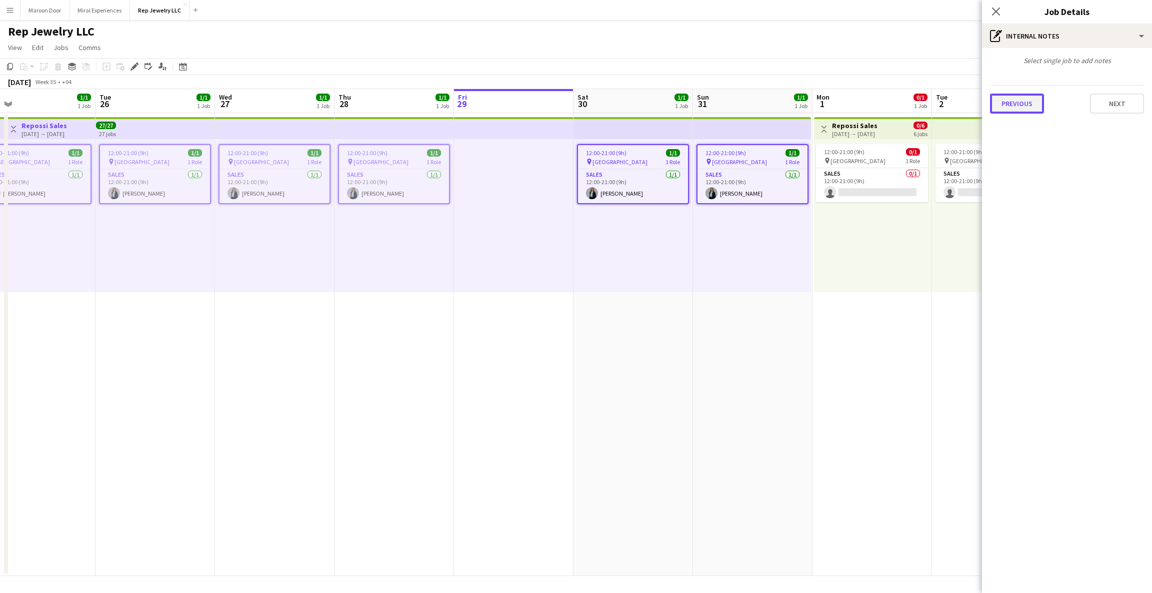
click at [1026, 107] on button "Previous" at bounding box center [1017, 104] width 54 height 20
click at [994, 11] on icon "Close pop-in" at bounding box center [996, 12] width 10 height 10
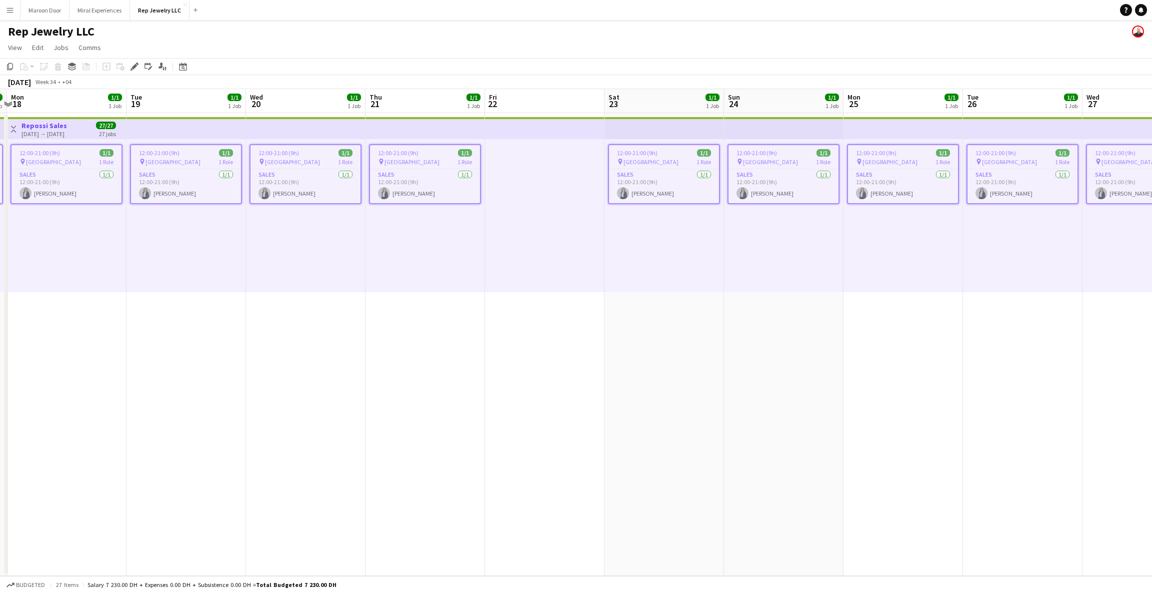
scroll to position [0, 223]
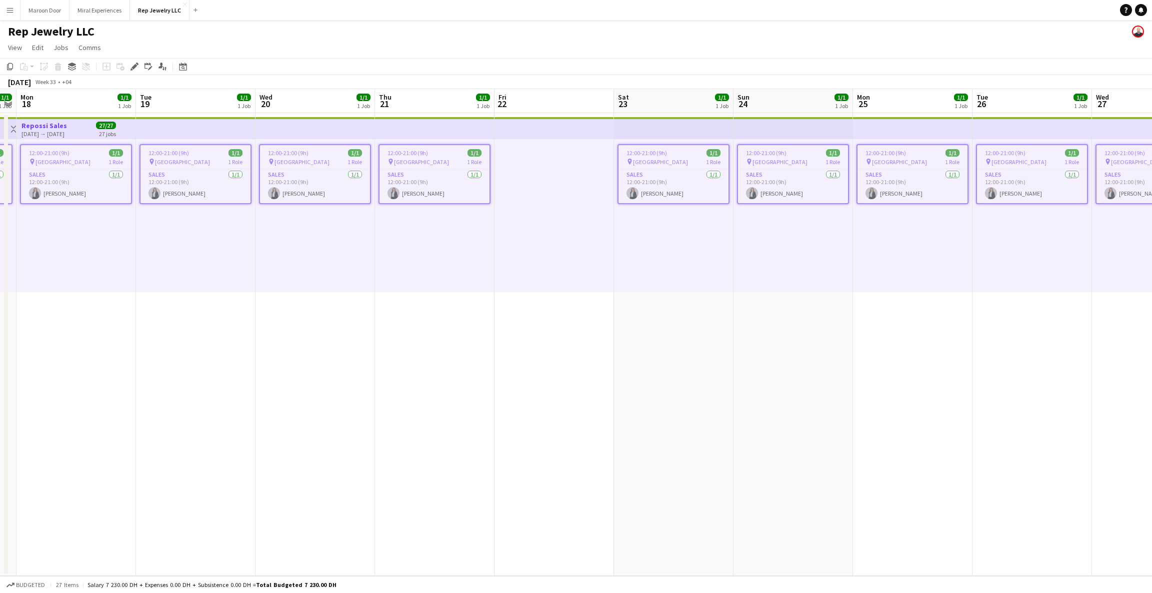
click at [0, 13] on button "Menu" at bounding box center [10, 10] width 20 height 20
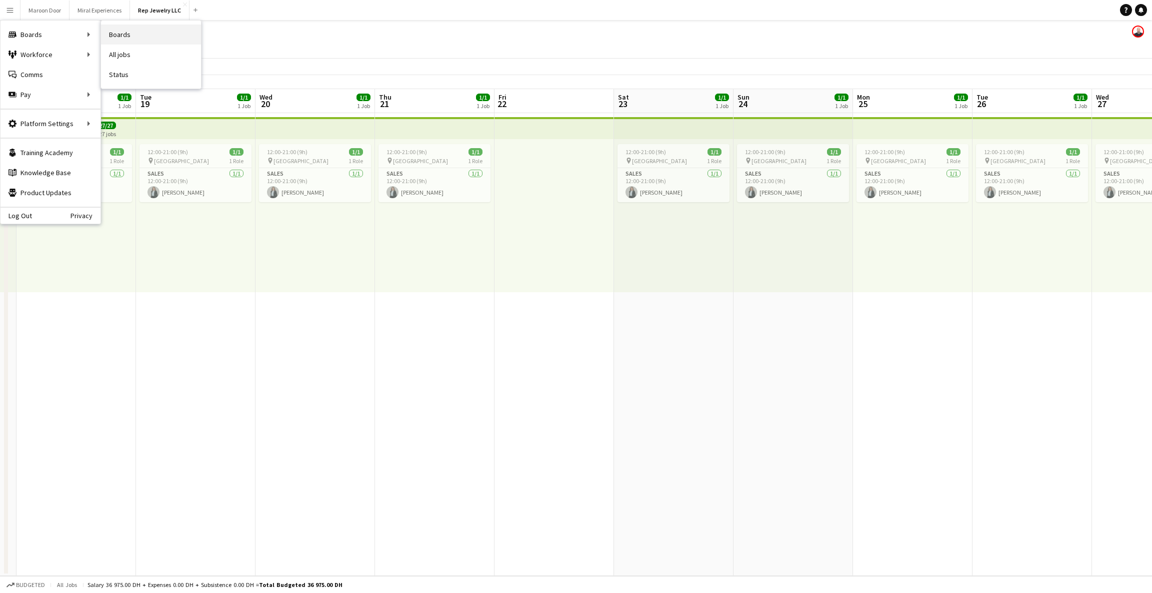
click at [127, 35] on link "Boards" at bounding box center [151, 35] width 100 height 20
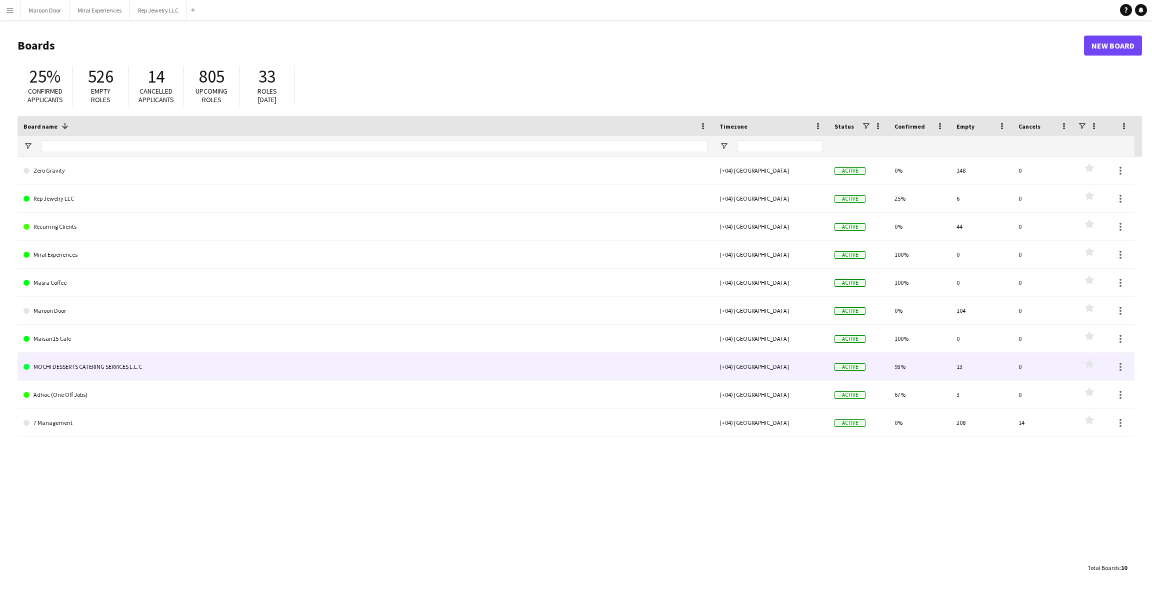
click at [76, 362] on link "MOCHI DESSERTS CATERING SERVICES L.L.C" at bounding box center [366, 367] width 684 height 28
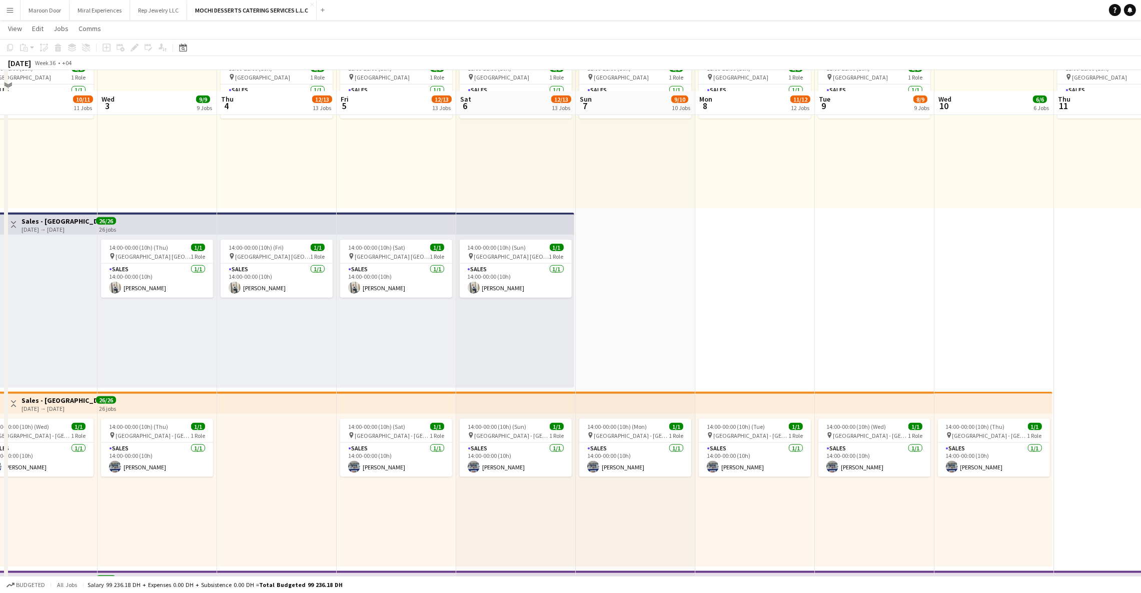
scroll to position [2065, 0]
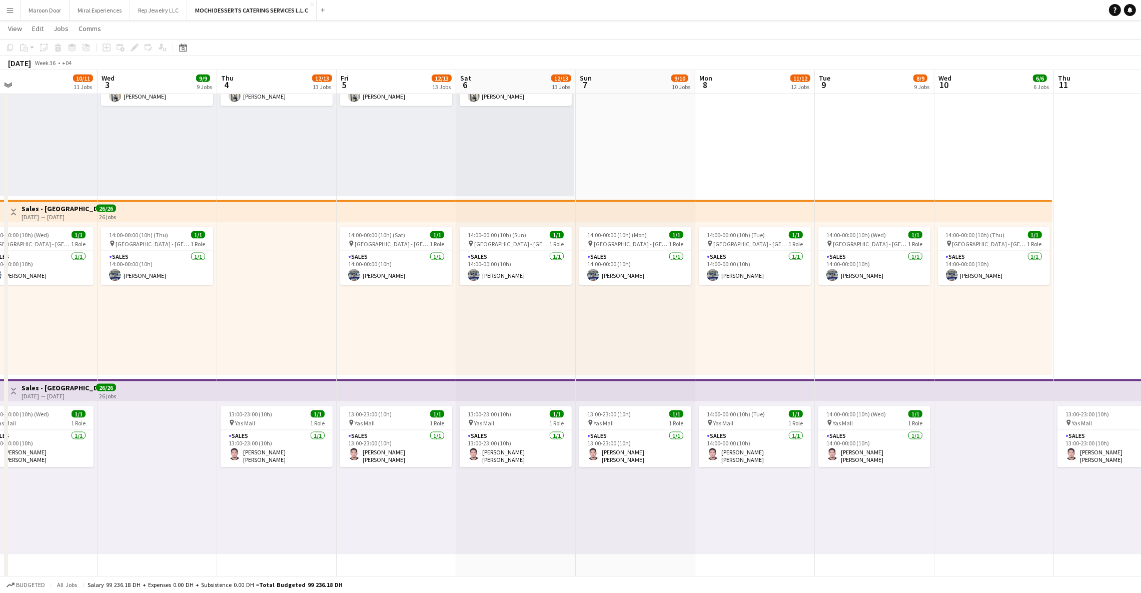
click at [1, 13] on button "Menu" at bounding box center [10, 10] width 20 height 20
click at [13, 10] on app-icon "Menu" at bounding box center [10, 10] width 8 height 8
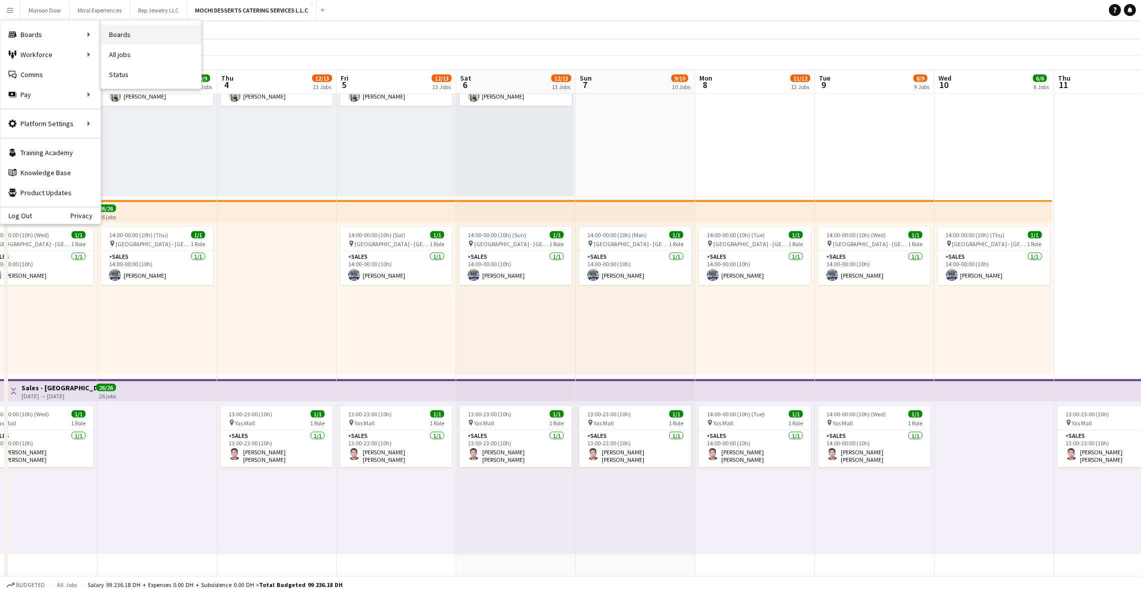
click at [116, 36] on link "Boards" at bounding box center [151, 35] width 100 height 20
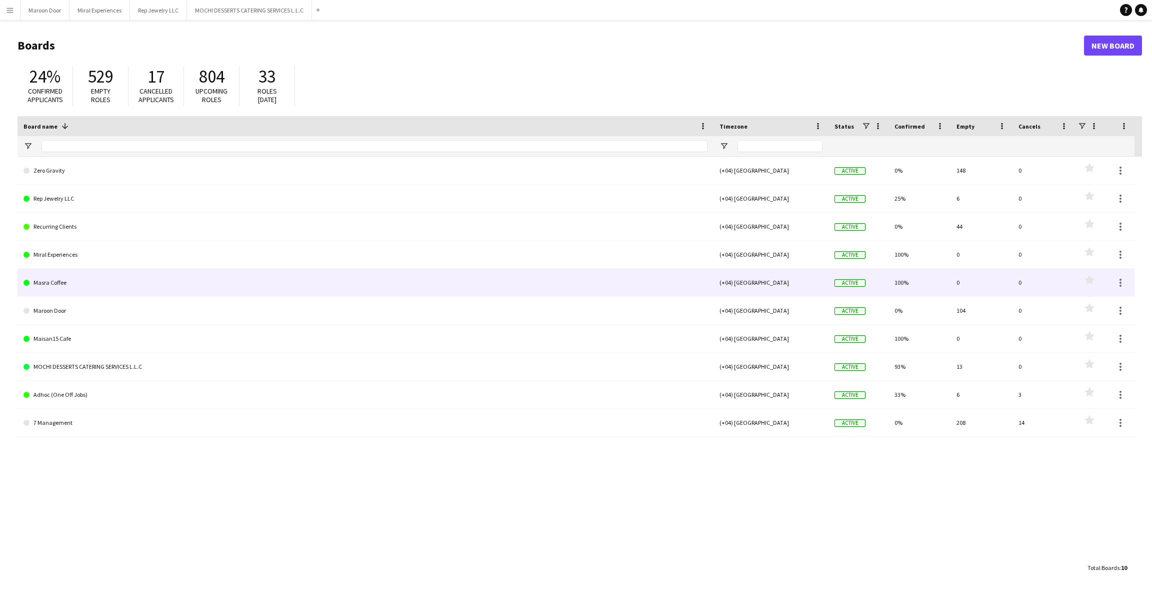
click at [203, 286] on link "Masra Coffee" at bounding box center [366, 283] width 684 height 28
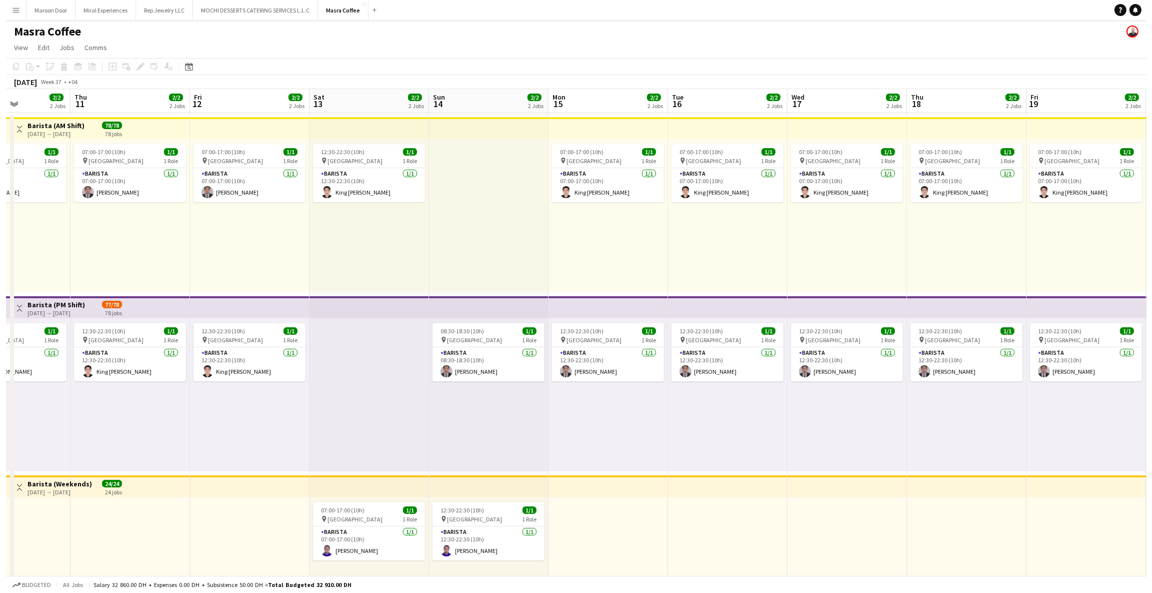
scroll to position [0, 418]
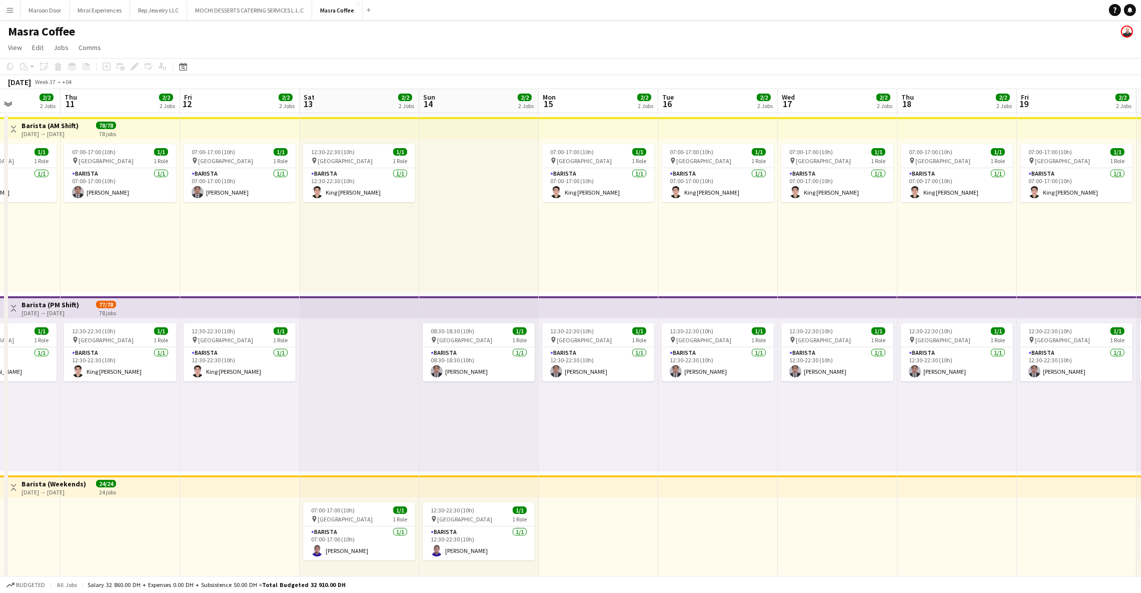
click at [5, 10] on button "Menu" at bounding box center [10, 10] width 20 height 20
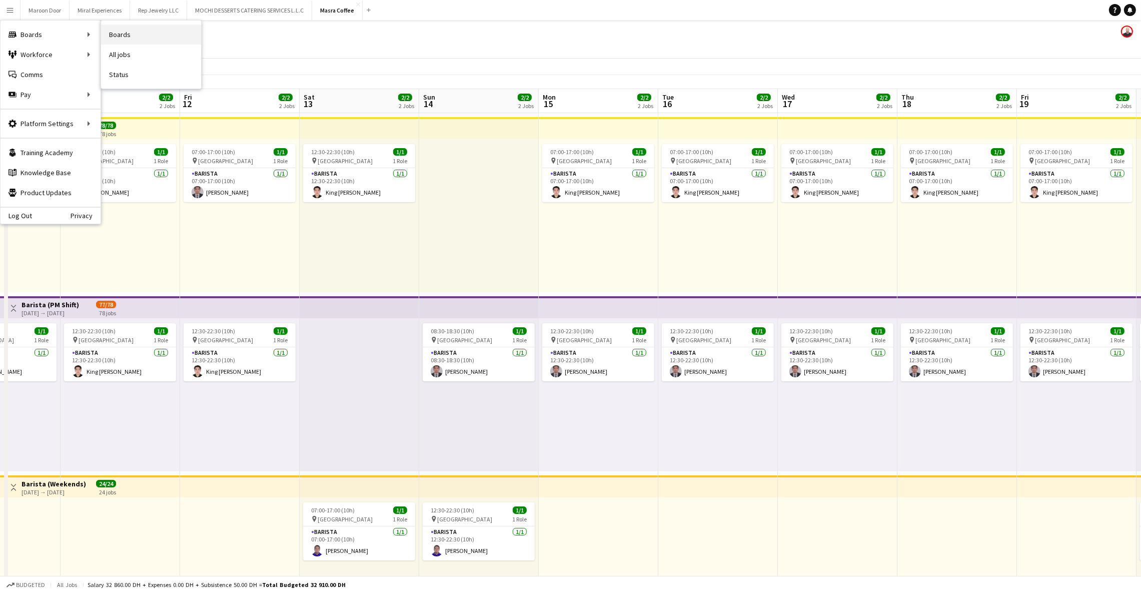
click at [138, 33] on link "Boards" at bounding box center [151, 35] width 100 height 20
